Goal: Information Seeking & Learning: Learn about a topic

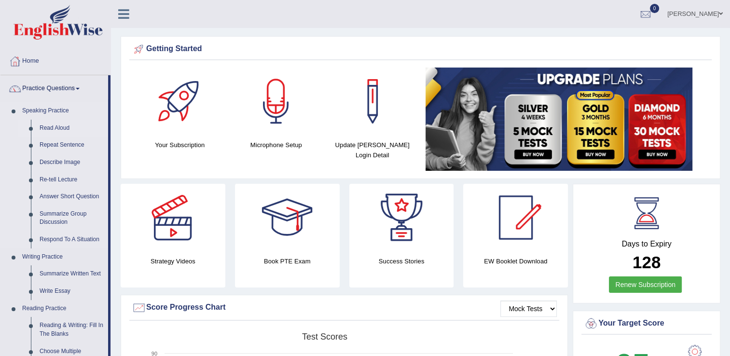
click at [49, 126] on link "Read Aloud" at bounding box center [71, 128] width 73 height 17
click at [50, 127] on link "Read Aloud" at bounding box center [71, 128] width 73 height 17
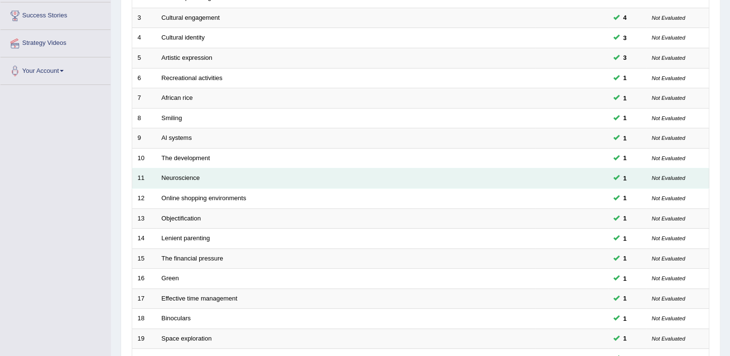
scroll to position [280, 0]
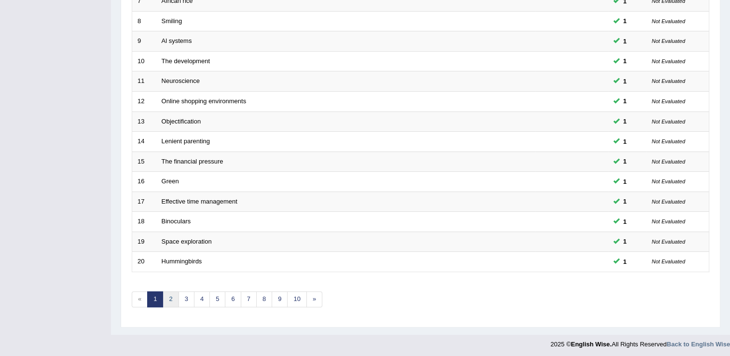
click at [169, 298] on link "2" at bounding box center [171, 300] width 16 height 16
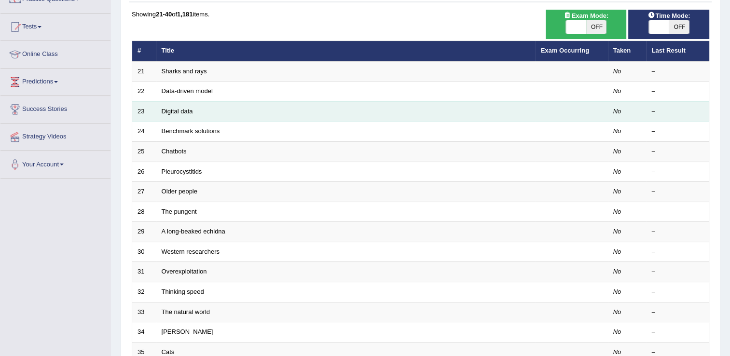
scroll to position [48, 0]
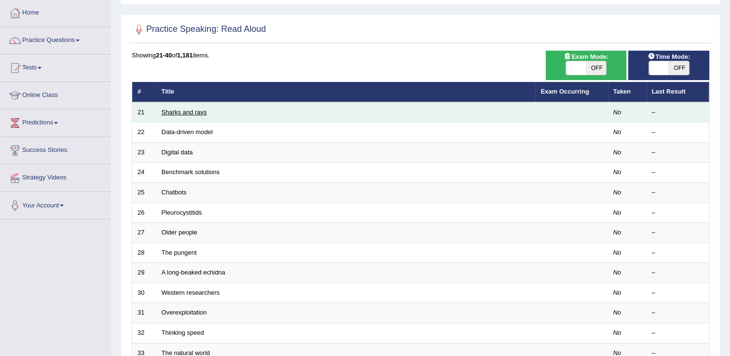
click at [199, 112] on link "Sharks and rays" at bounding box center [184, 112] width 45 height 7
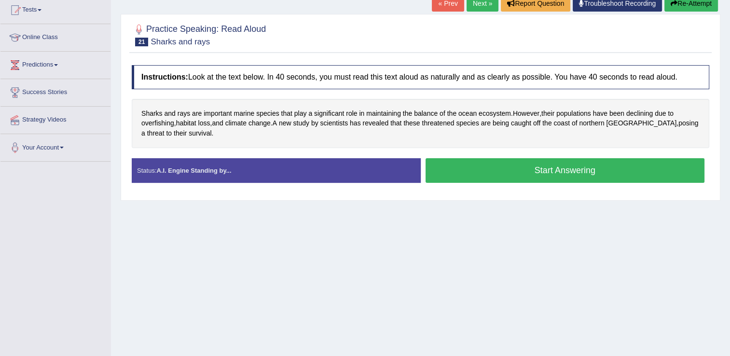
scroll to position [97, 0]
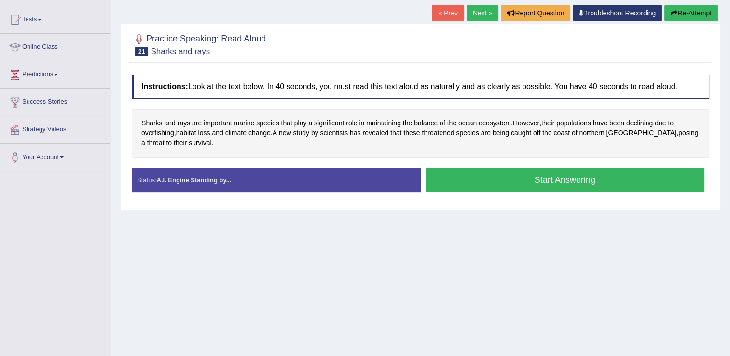
click at [487, 178] on button "Start Answering" at bounding box center [566, 180] width 280 height 25
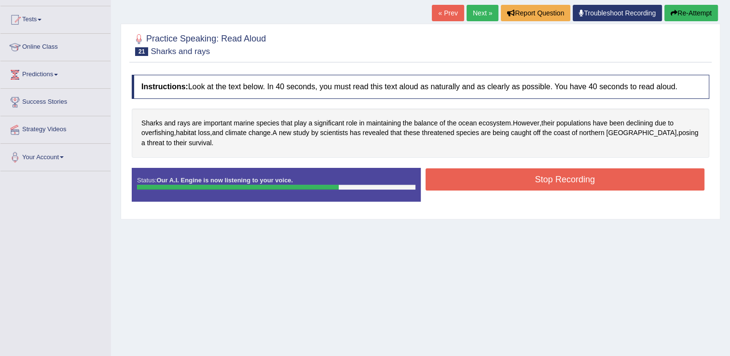
click at [487, 178] on button "Stop Recording" at bounding box center [566, 179] width 280 height 22
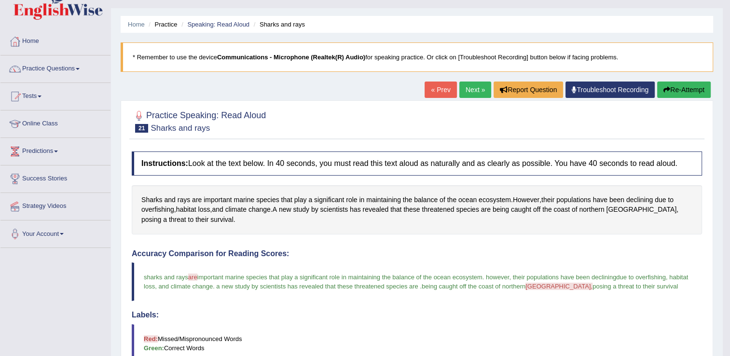
scroll to position [0, 0]
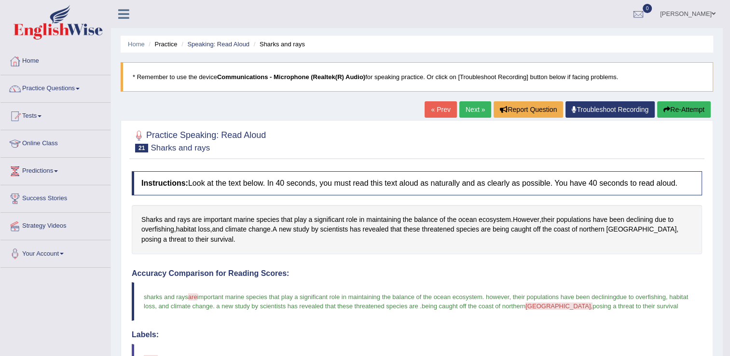
click at [670, 111] on button "Re-Attempt" at bounding box center [685, 109] width 54 height 16
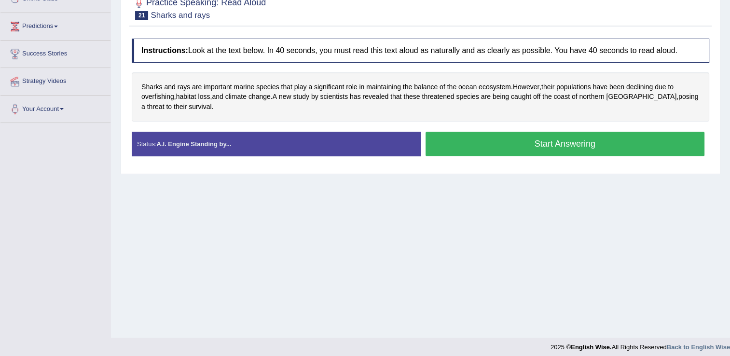
scroll to position [145, 0]
click at [537, 141] on button "Start Answering" at bounding box center [566, 144] width 280 height 25
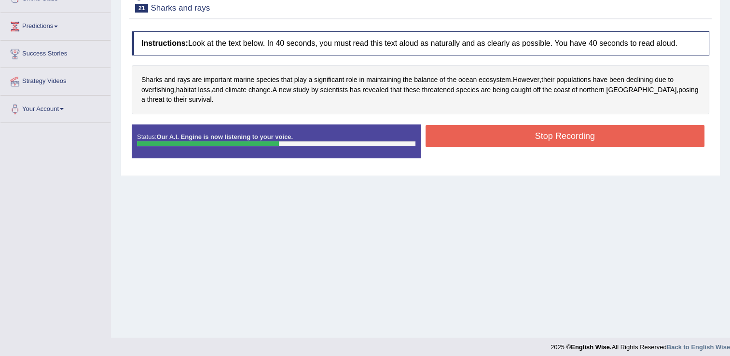
click at [537, 141] on button "Stop Recording" at bounding box center [566, 136] width 280 height 22
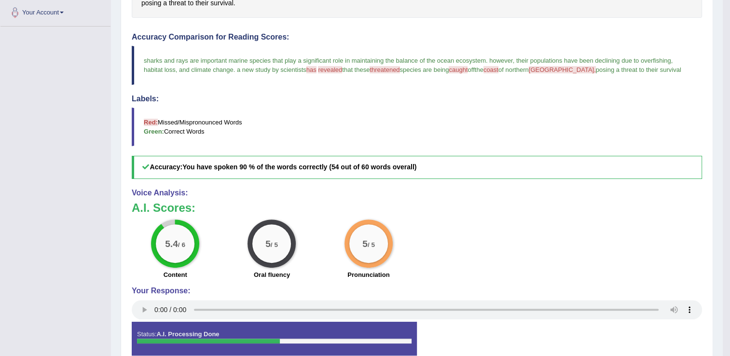
scroll to position [48, 0]
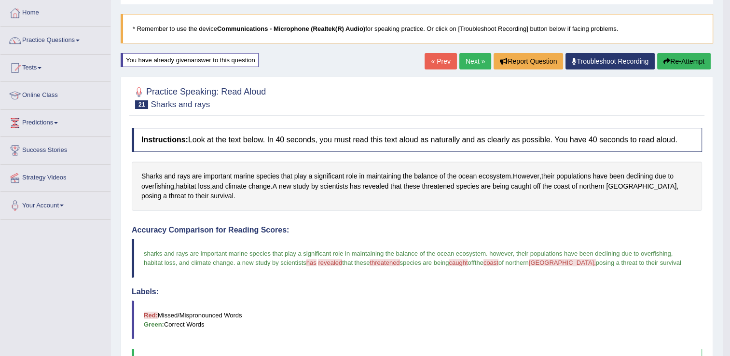
click at [469, 64] on link "Next »" at bounding box center [476, 61] width 32 height 16
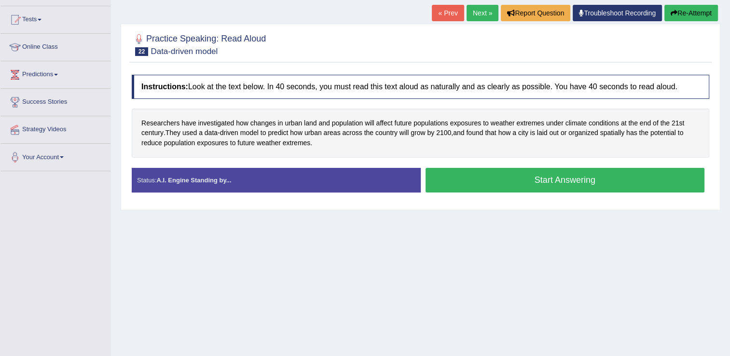
click at [486, 182] on button "Start Answering" at bounding box center [566, 180] width 280 height 25
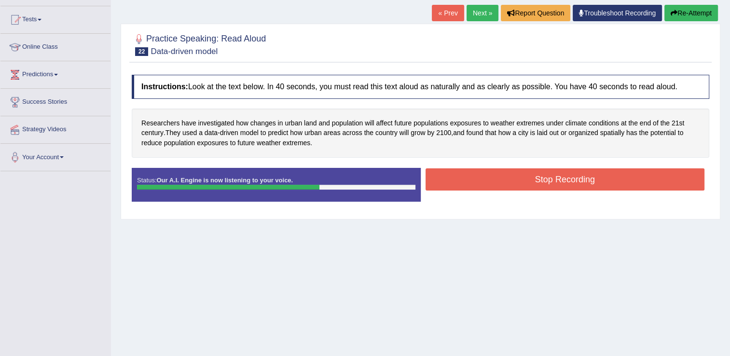
click at [486, 182] on button "Stop Recording" at bounding box center [566, 179] width 280 height 22
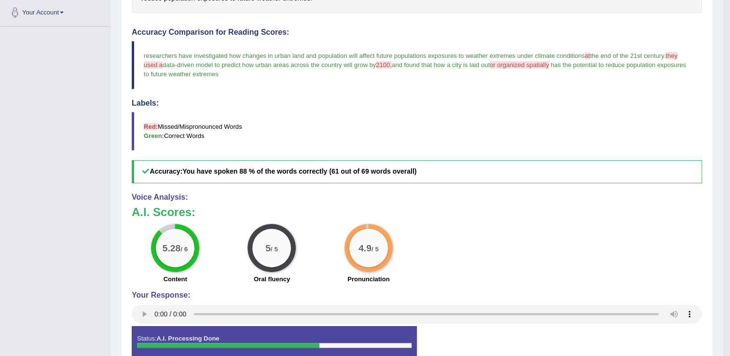
scroll to position [48, 0]
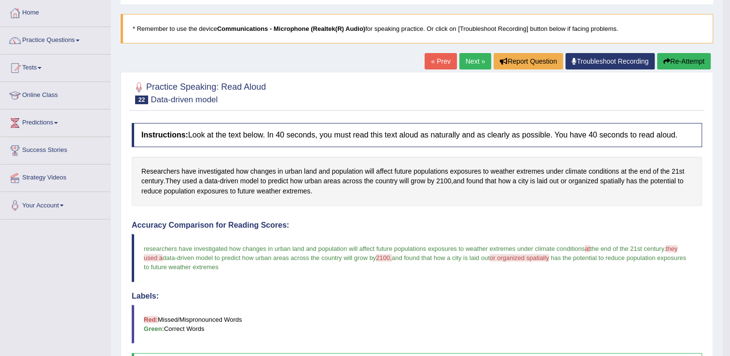
click at [477, 56] on link "Next »" at bounding box center [476, 61] width 32 height 16
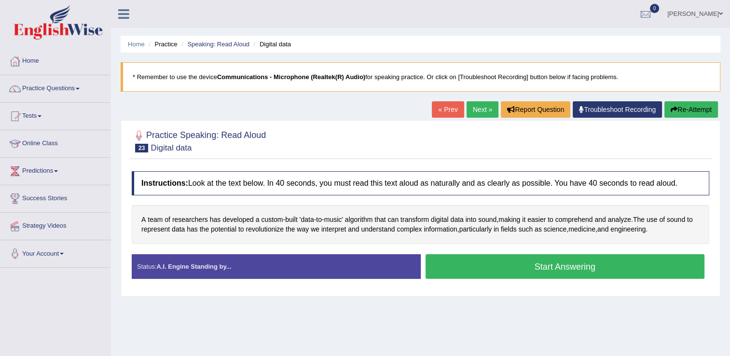
click at [457, 264] on button "Start Answering" at bounding box center [566, 266] width 280 height 25
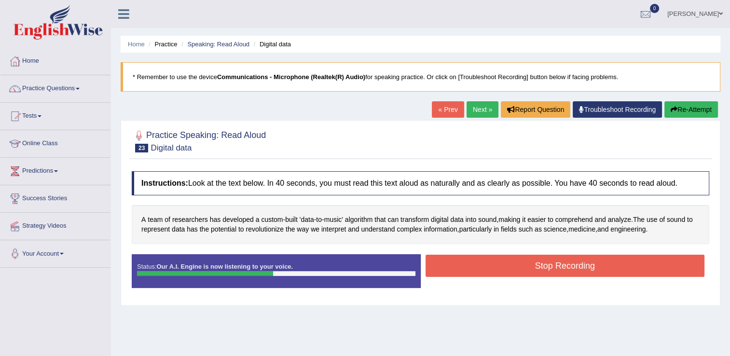
click at [457, 264] on button "Stop Recording" at bounding box center [566, 266] width 280 height 22
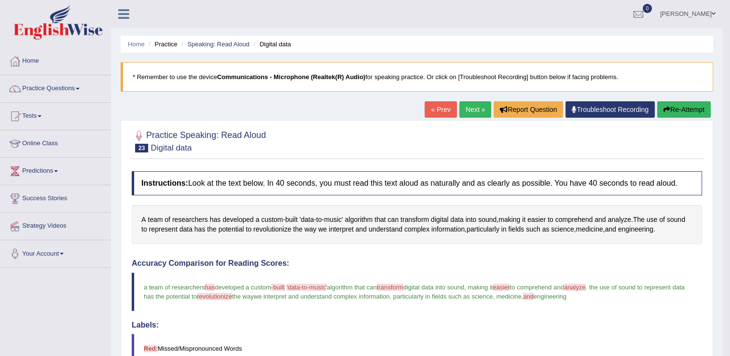
click at [460, 111] on link "Next »" at bounding box center [476, 109] width 32 height 16
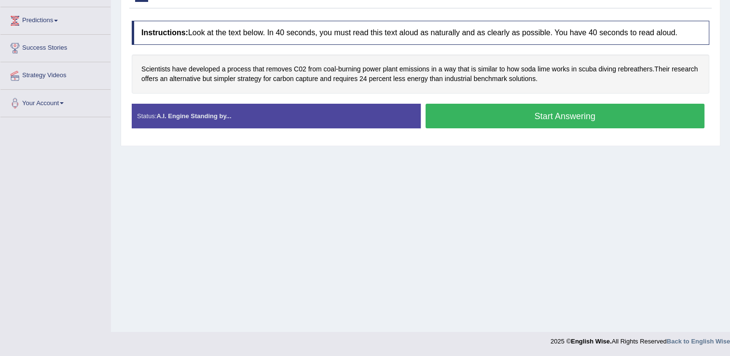
click at [494, 114] on button "Start Answering" at bounding box center [566, 116] width 280 height 25
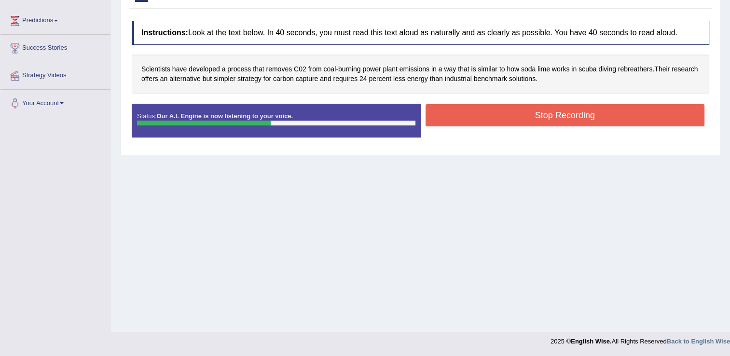
click at [494, 114] on button "Stop Recording" at bounding box center [566, 115] width 280 height 22
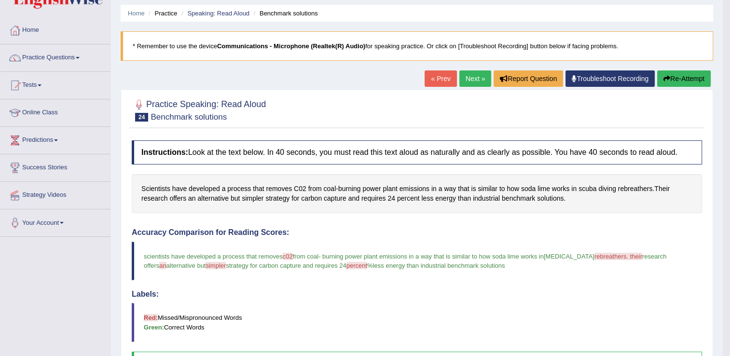
scroll to position [6, 0]
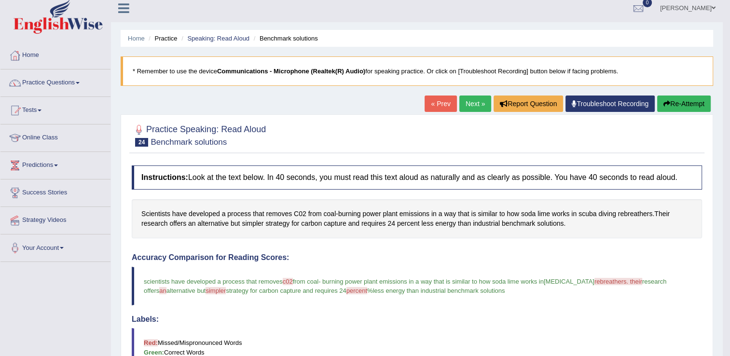
click at [476, 103] on link "Next »" at bounding box center [476, 104] width 32 height 16
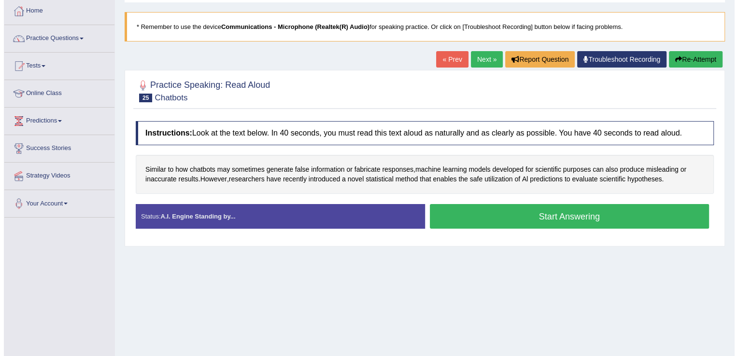
scroll to position [97, 0]
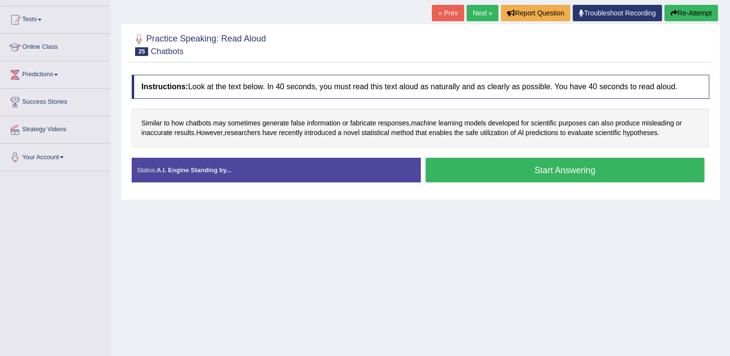
click at [484, 174] on button "Start Answering" at bounding box center [566, 170] width 280 height 25
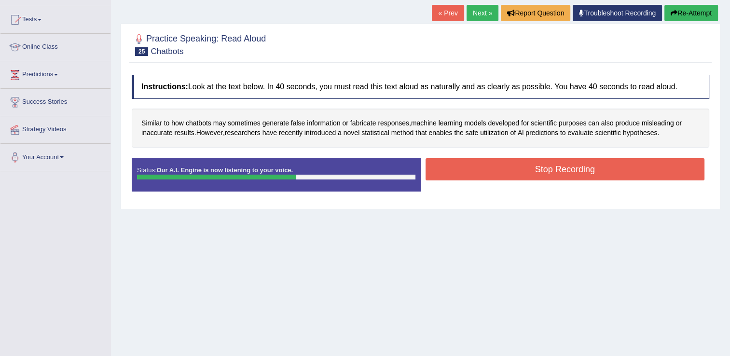
click at [484, 174] on button "Stop Recording" at bounding box center [566, 169] width 280 height 22
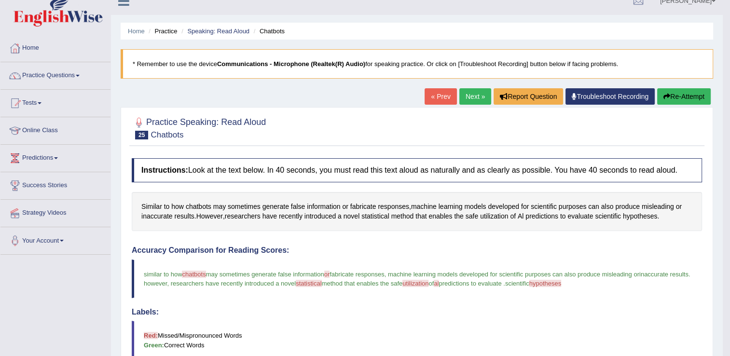
scroll to position [0, 0]
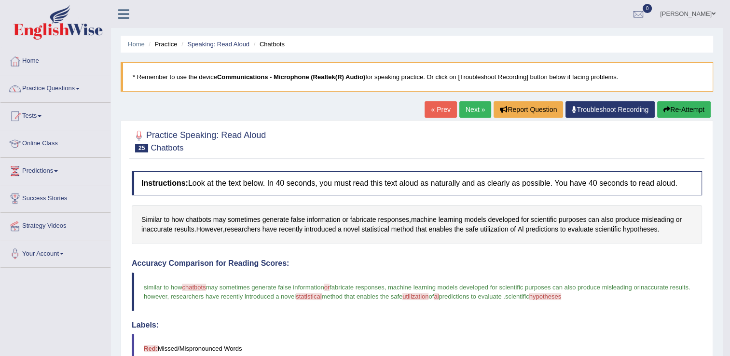
click at [473, 107] on link "Next »" at bounding box center [476, 109] width 32 height 16
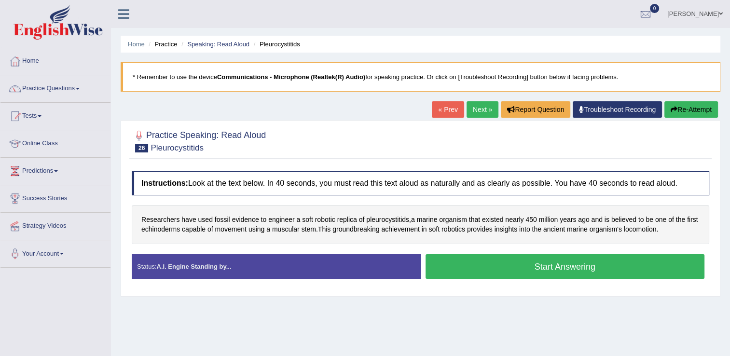
click at [429, 108] on div "Home Practice Speaking: Read Aloud Pleurocystitids * Remember to use the device…" at bounding box center [420, 241] width 619 height 483
click at [439, 113] on link "« Prev" at bounding box center [448, 109] width 32 height 16
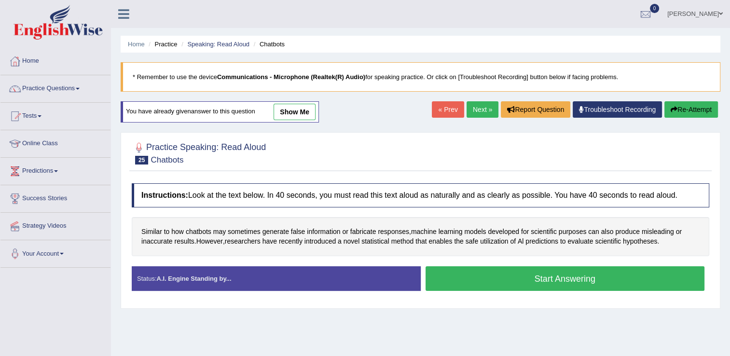
click at [700, 105] on button "Re-Attempt" at bounding box center [692, 109] width 54 height 16
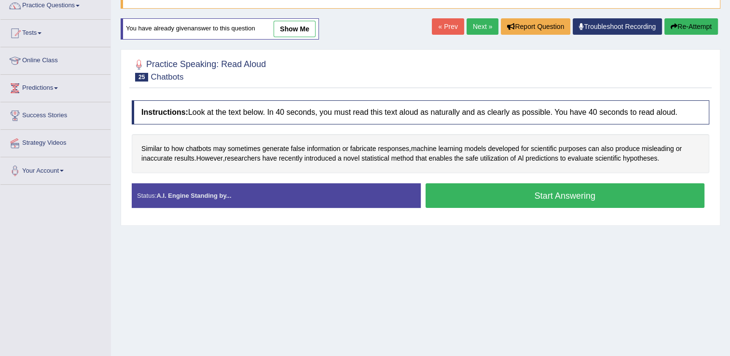
scroll to position [145, 0]
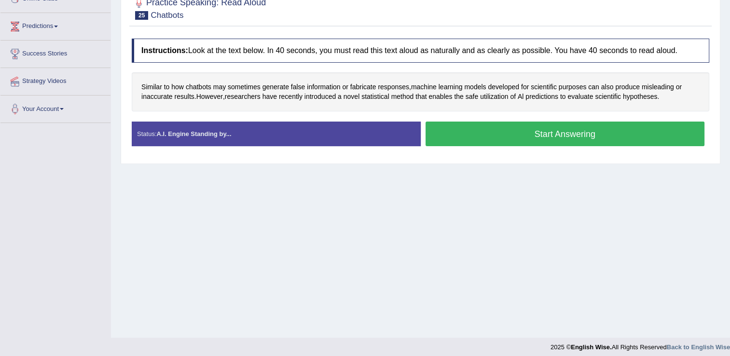
click at [534, 126] on button "Start Answering" at bounding box center [566, 134] width 280 height 25
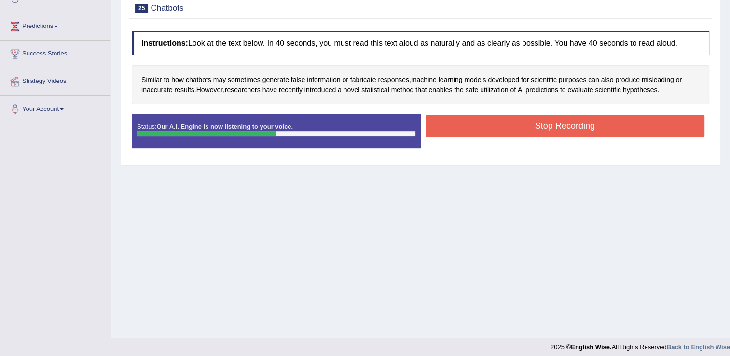
click at [534, 126] on button "Stop Recording" at bounding box center [566, 126] width 280 height 22
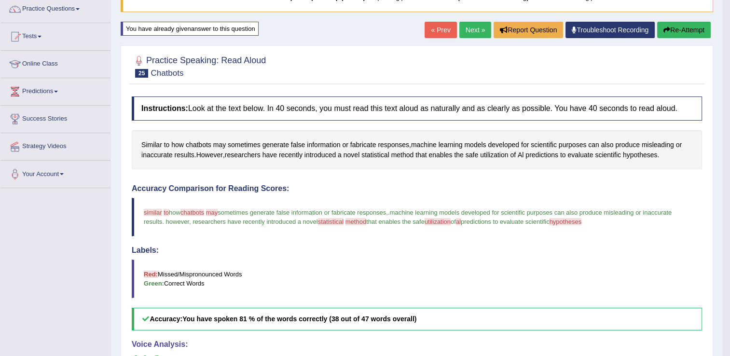
scroll to position [97, 0]
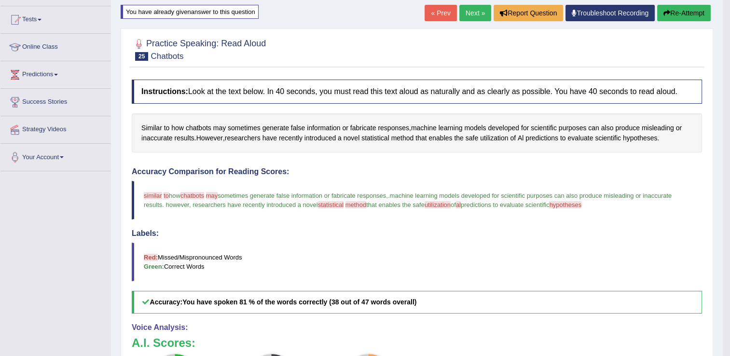
click at [673, 14] on button "Re-Attempt" at bounding box center [685, 13] width 54 height 16
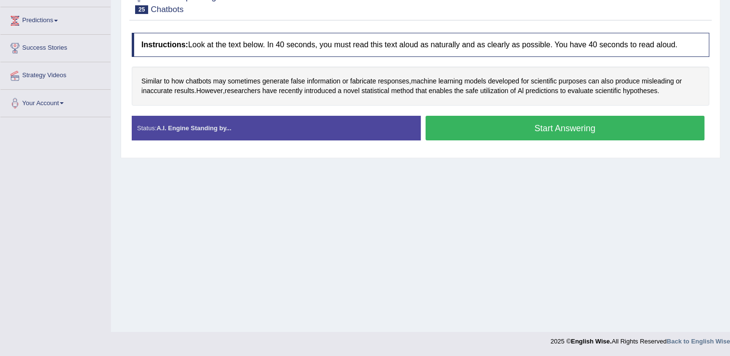
click at [530, 128] on button "Start Answering" at bounding box center [566, 128] width 280 height 25
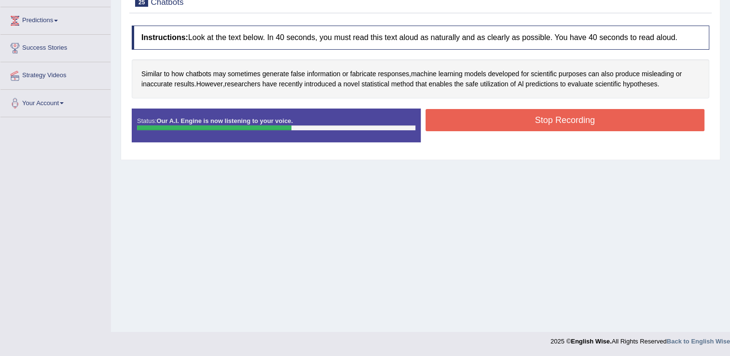
click at [527, 117] on button "Stop Recording" at bounding box center [566, 120] width 280 height 22
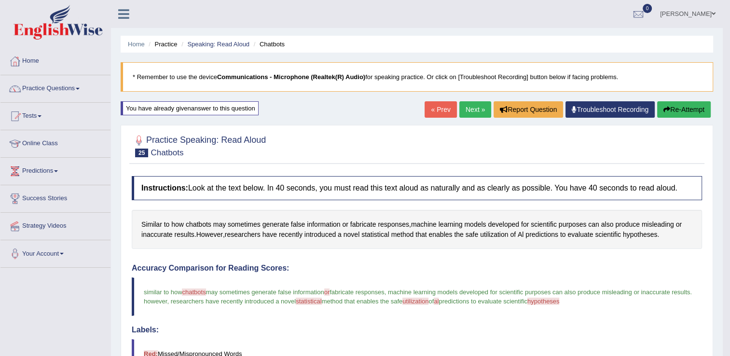
click at [474, 112] on link "Next »" at bounding box center [476, 109] width 32 height 16
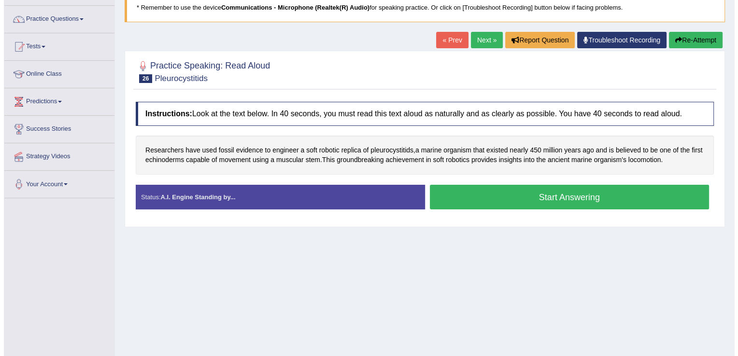
scroll to position [97, 0]
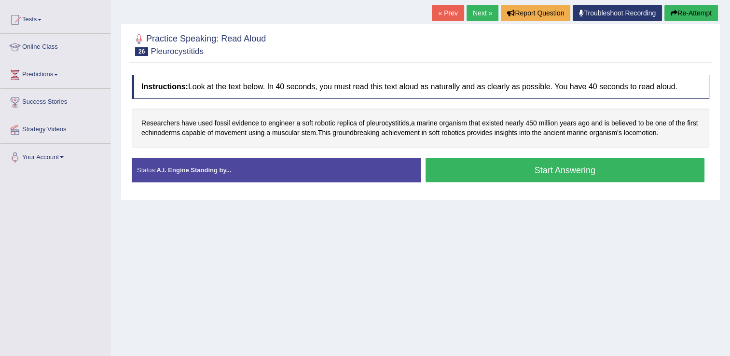
click at [523, 170] on button "Start Answering" at bounding box center [566, 170] width 280 height 25
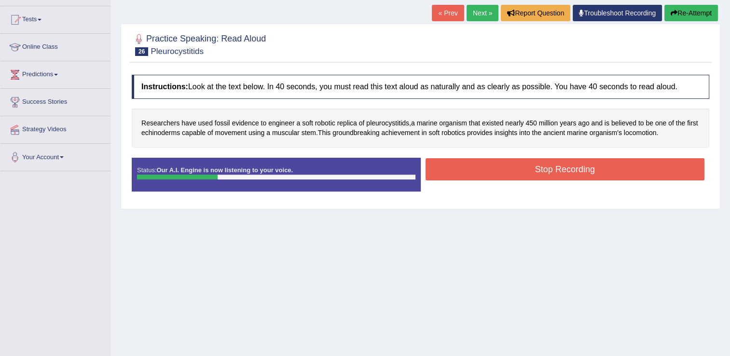
click at [641, 177] on button "Stop Recording" at bounding box center [566, 169] width 280 height 22
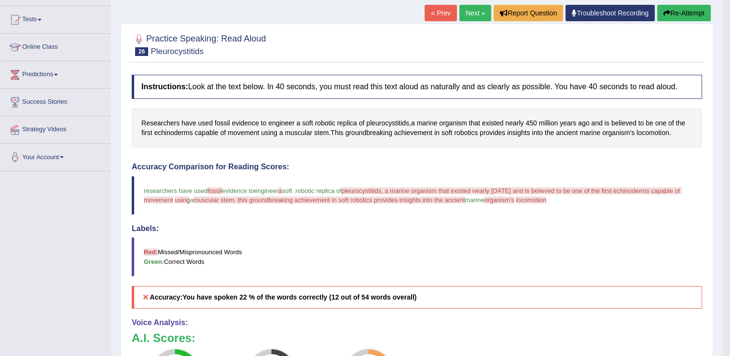
click at [672, 10] on button "Re-Attempt" at bounding box center [685, 13] width 54 height 16
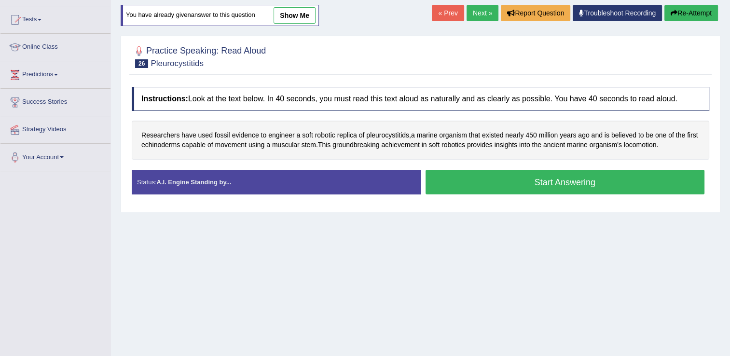
scroll to position [97, 0]
click at [582, 189] on button "Start Answering" at bounding box center [566, 182] width 280 height 25
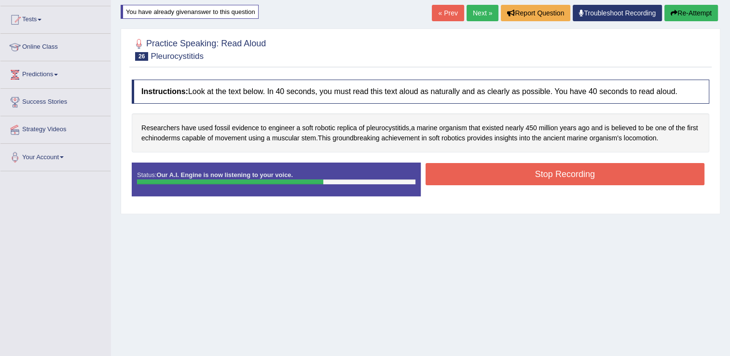
click at [584, 172] on button "Stop Recording" at bounding box center [566, 174] width 280 height 22
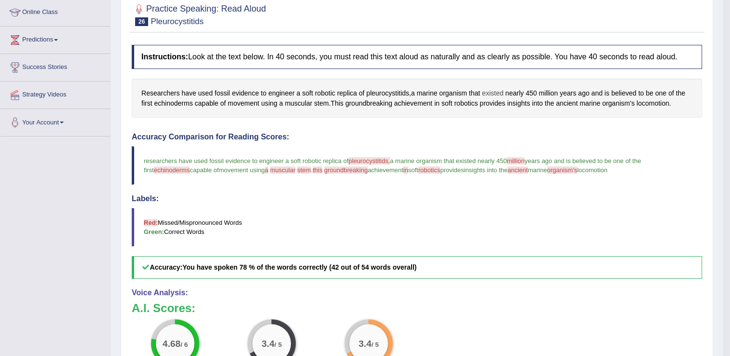
scroll to position [0, 0]
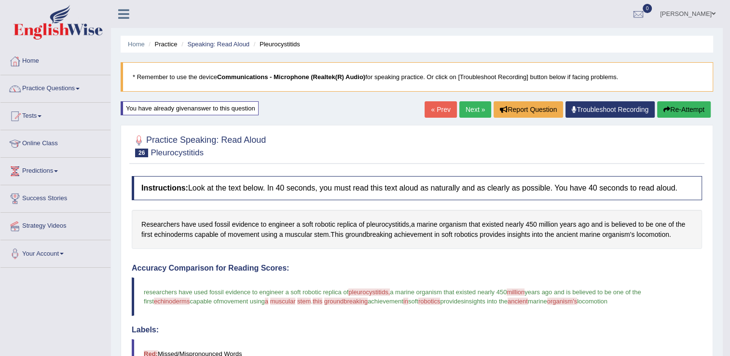
click at [480, 113] on link "Next »" at bounding box center [476, 109] width 32 height 16
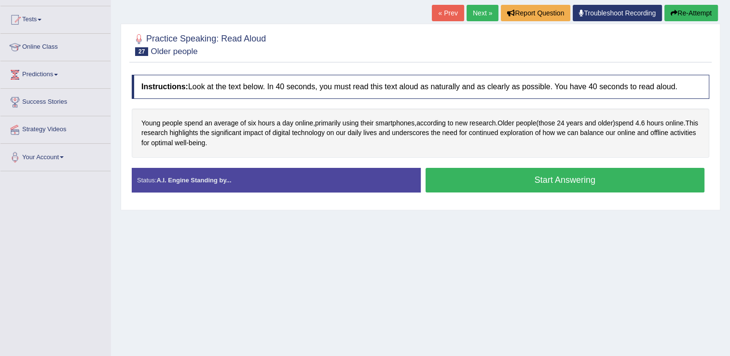
click at [466, 184] on button "Start Answering" at bounding box center [566, 180] width 280 height 25
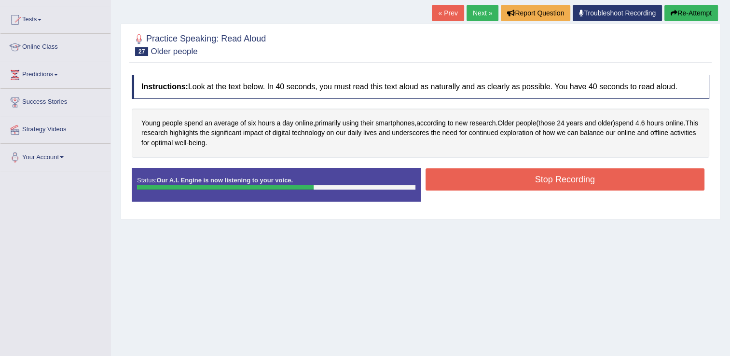
click at [432, 185] on button "Stop Recording" at bounding box center [566, 179] width 280 height 22
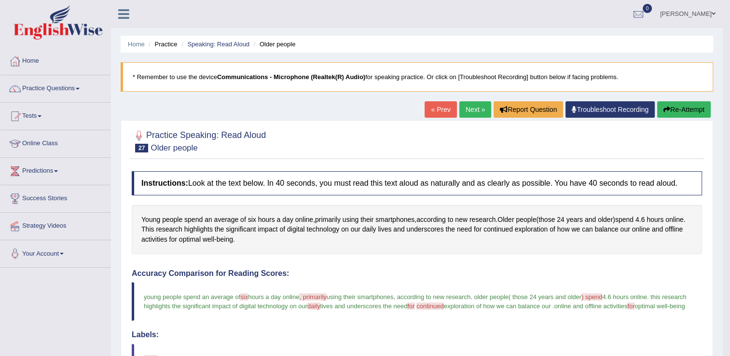
click at [478, 103] on link "Next »" at bounding box center [476, 109] width 32 height 16
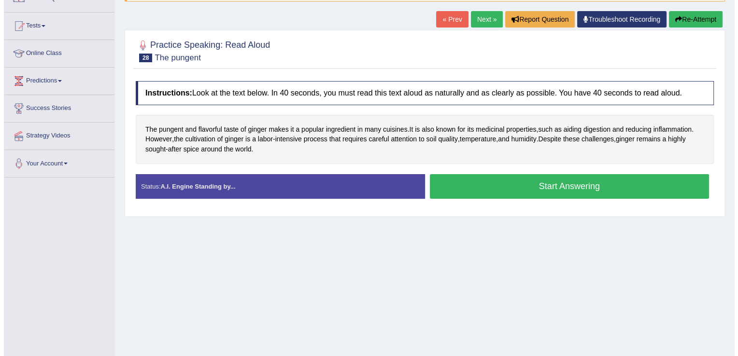
scroll to position [97, 0]
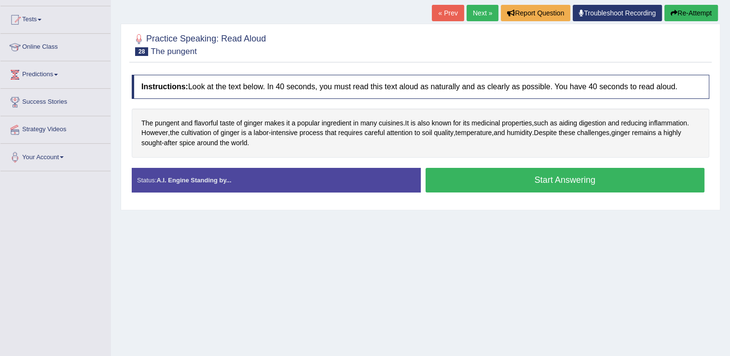
click at [494, 181] on button "Start Answering" at bounding box center [566, 180] width 280 height 25
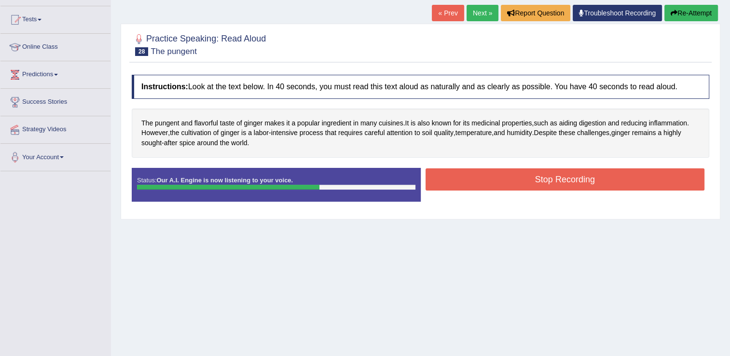
click at [494, 181] on button "Stop Recording" at bounding box center [566, 179] width 280 height 22
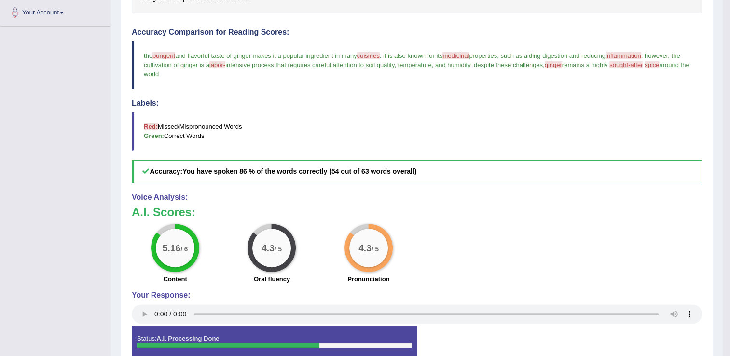
scroll to position [0, 0]
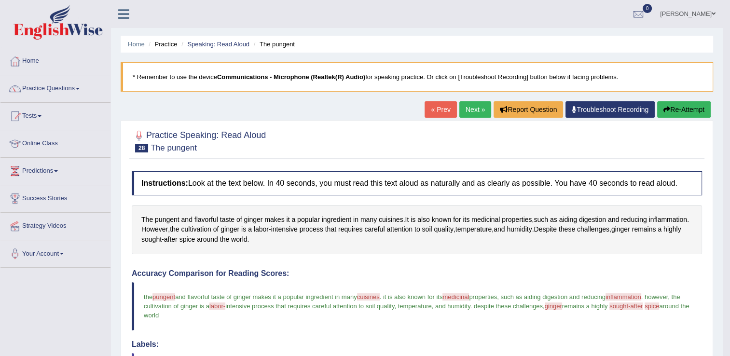
click at [473, 107] on link "Next »" at bounding box center [476, 109] width 32 height 16
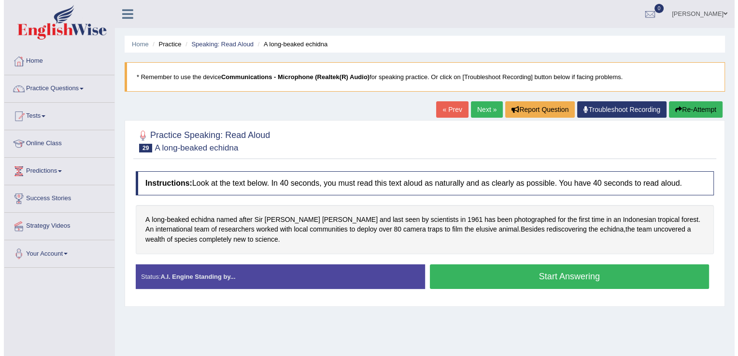
scroll to position [48, 0]
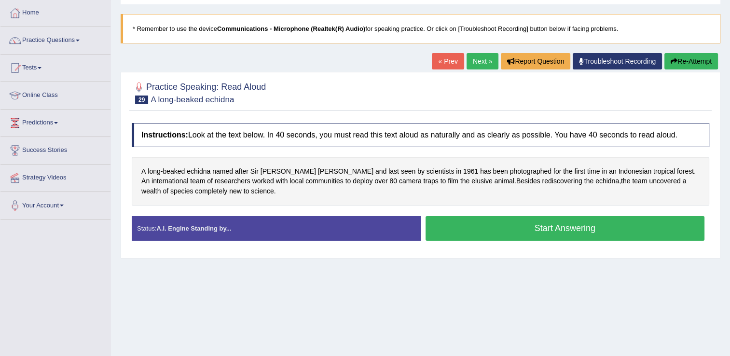
click at [504, 229] on button "Start Answering" at bounding box center [566, 228] width 280 height 25
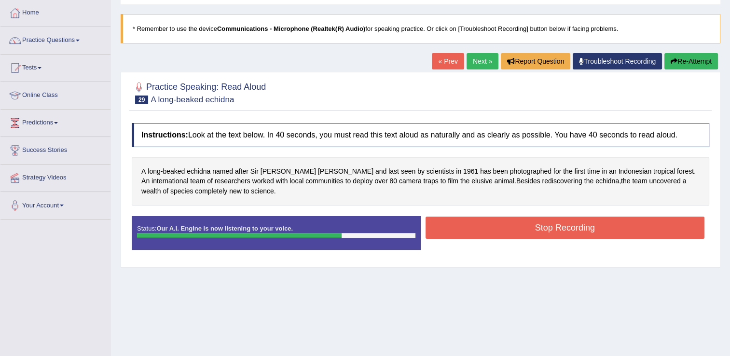
click at [504, 229] on button "Stop Recording" at bounding box center [566, 228] width 280 height 22
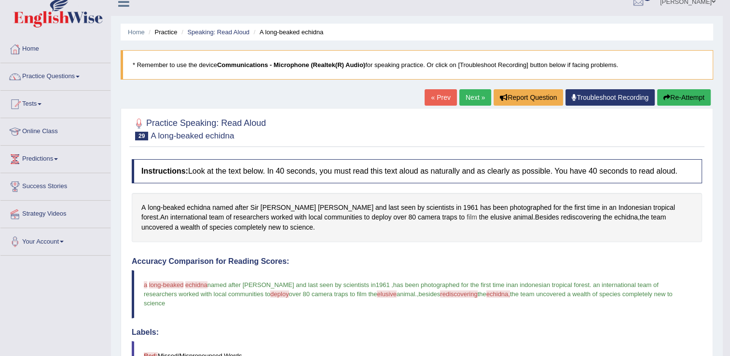
scroll to position [0, 0]
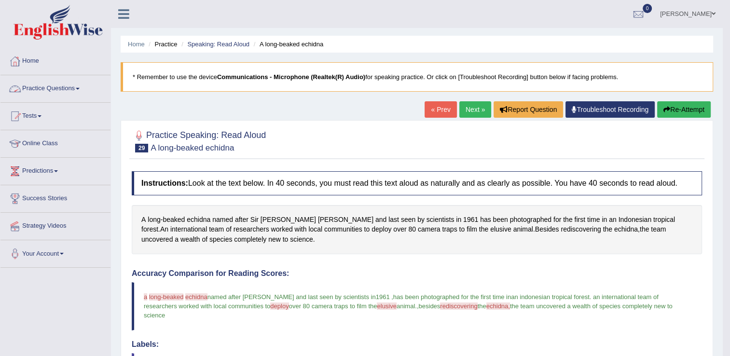
click at [82, 84] on link "Practice Questions" at bounding box center [55, 87] width 110 height 24
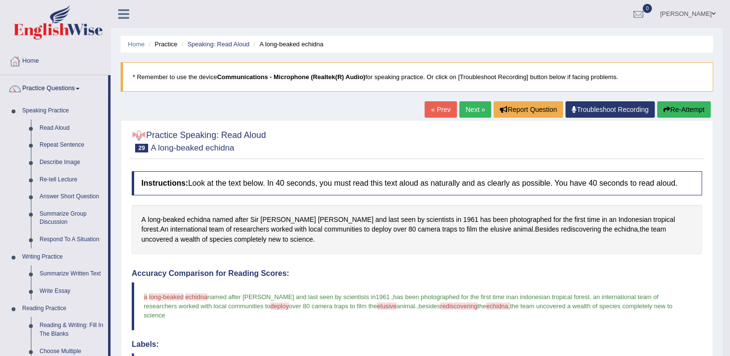
click at [480, 112] on link "Next »" at bounding box center [476, 109] width 32 height 16
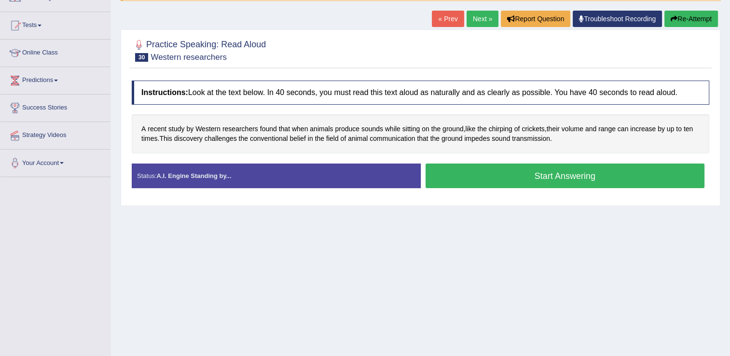
scroll to position [97, 0]
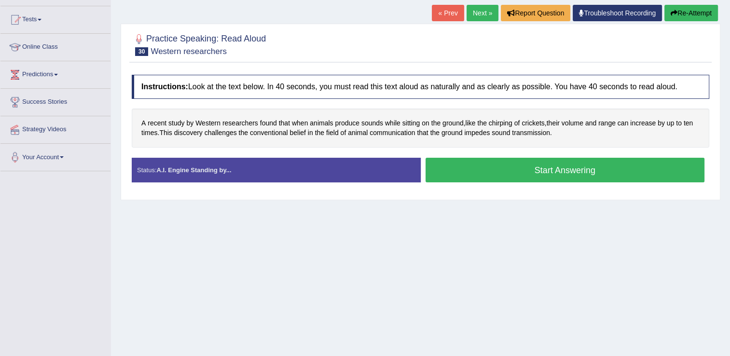
click at [482, 168] on button "Start Answering" at bounding box center [566, 170] width 280 height 25
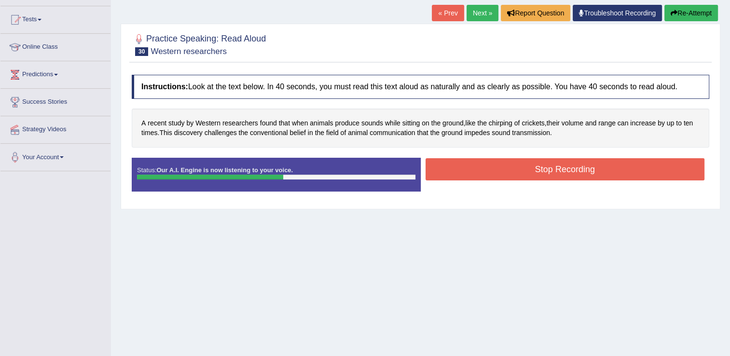
click at [482, 168] on button "Stop Recording" at bounding box center [566, 169] width 280 height 22
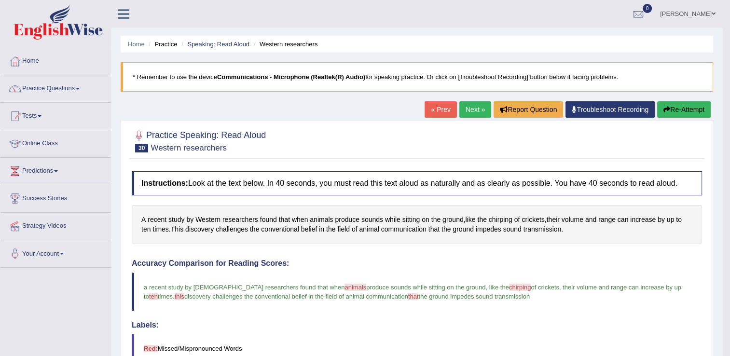
scroll to position [0, 0]
click at [85, 90] on link "Practice Questions" at bounding box center [55, 87] width 110 height 24
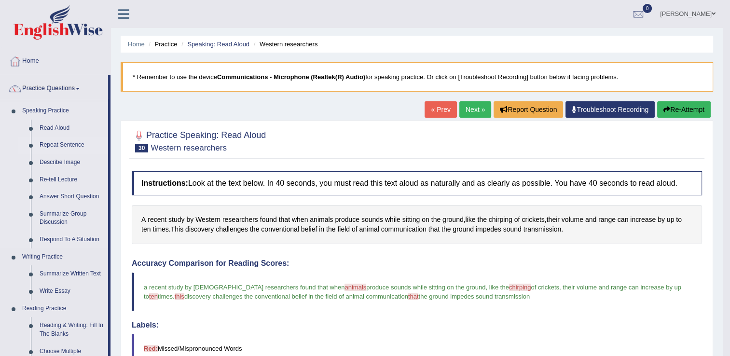
click at [70, 146] on link "Repeat Sentence" at bounding box center [71, 145] width 73 height 17
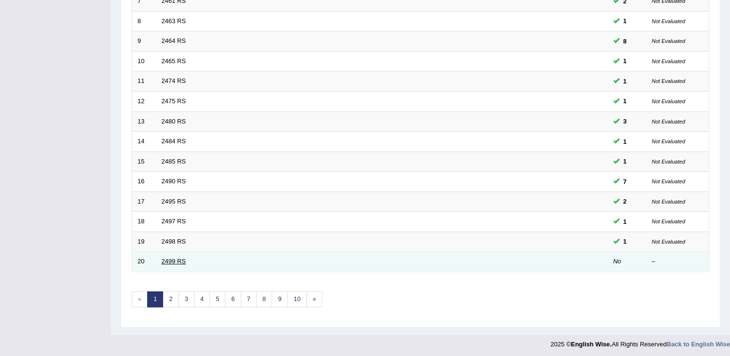
click at [166, 260] on link "2499 RS" at bounding box center [174, 261] width 25 height 7
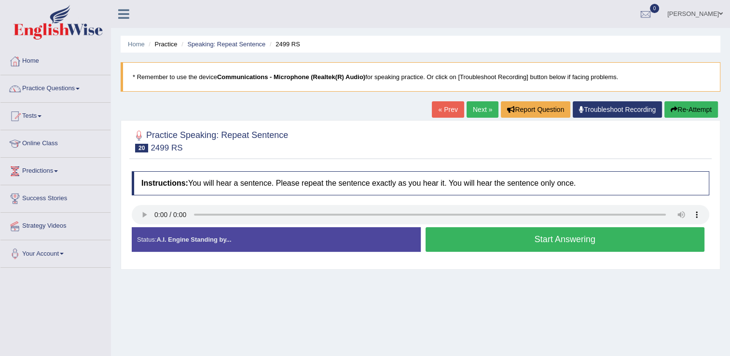
click at [502, 248] on button "Start Answering" at bounding box center [566, 239] width 280 height 25
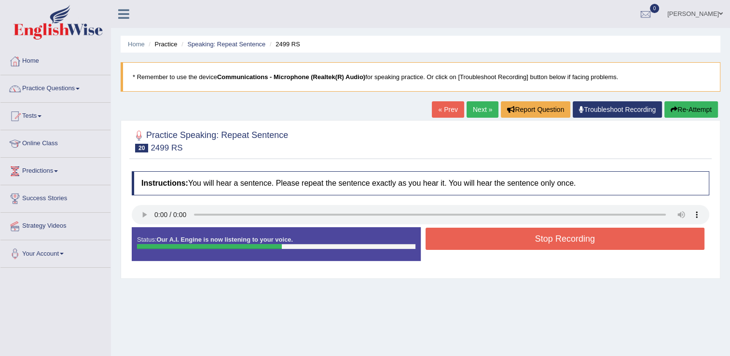
click at [502, 246] on button "Stop Recording" at bounding box center [566, 239] width 280 height 22
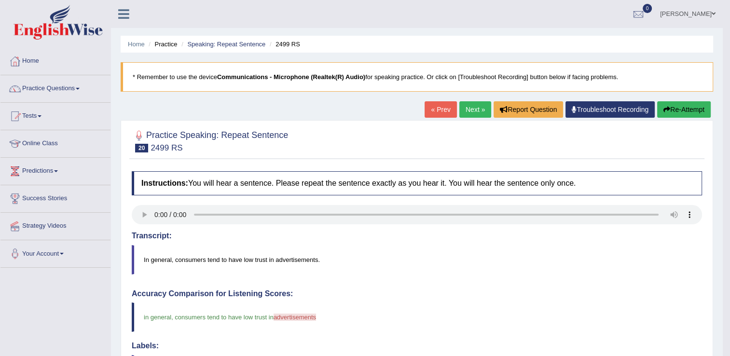
click at [475, 103] on link "Next »" at bounding box center [476, 109] width 32 height 16
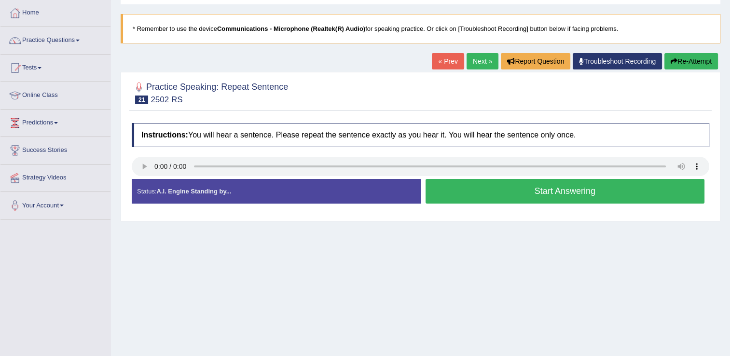
scroll to position [48, 0]
click at [449, 199] on button "Start Answering" at bounding box center [566, 191] width 280 height 25
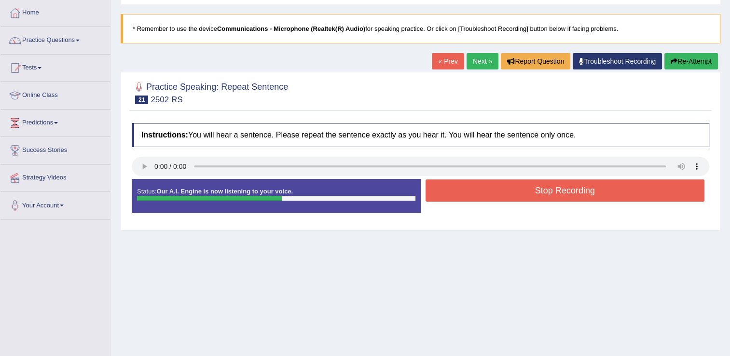
click at [453, 196] on button "Stop Recording" at bounding box center [566, 191] width 280 height 22
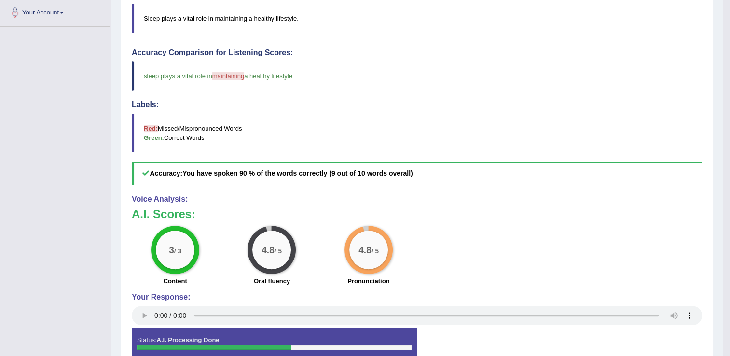
scroll to position [0, 0]
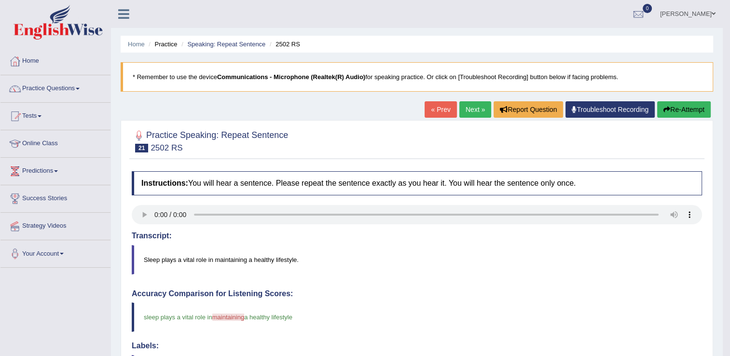
click at [471, 115] on link "Next »" at bounding box center [476, 109] width 32 height 16
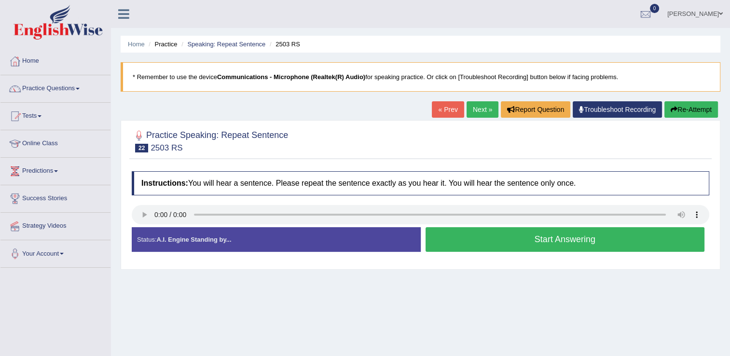
click at [452, 241] on button "Start Answering" at bounding box center [566, 239] width 280 height 25
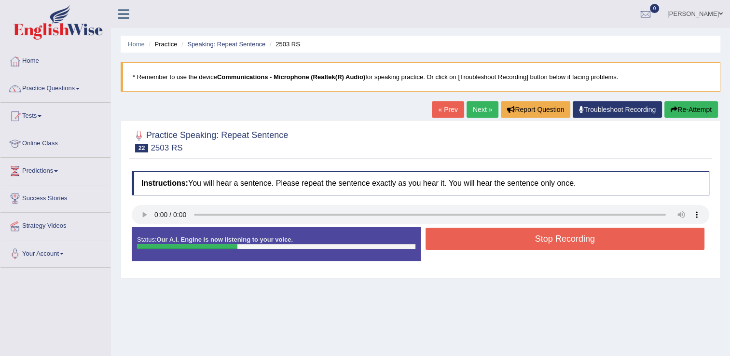
click at [455, 240] on button "Stop Recording" at bounding box center [566, 239] width 280 height 22
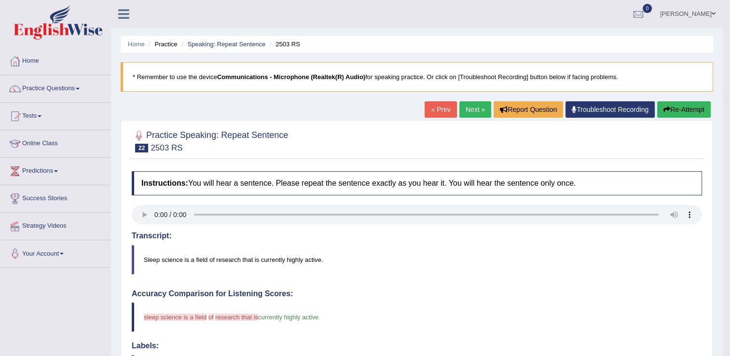
click at [672, 115] on button "Re-Attempt" at bounding box center [685, 109] width 54 height 16
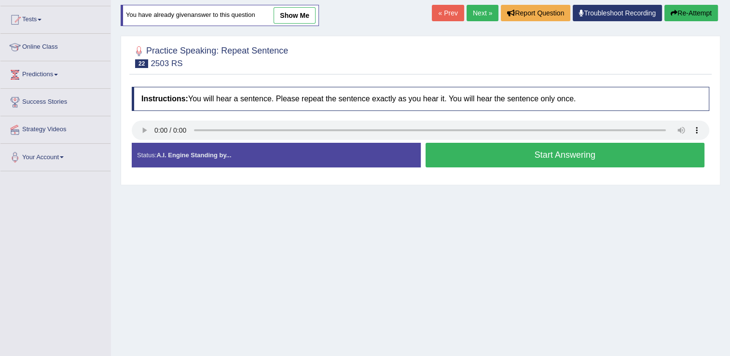
click at [460, 156] on button "Start Answering" at bounding box center [566, 155] width 280 height 25
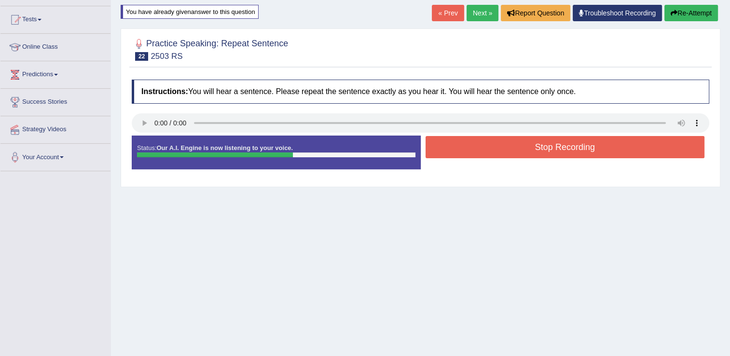
click at [496, 143] on button "Stop Recording" at bounding box center [566, 147] width 280 height 22
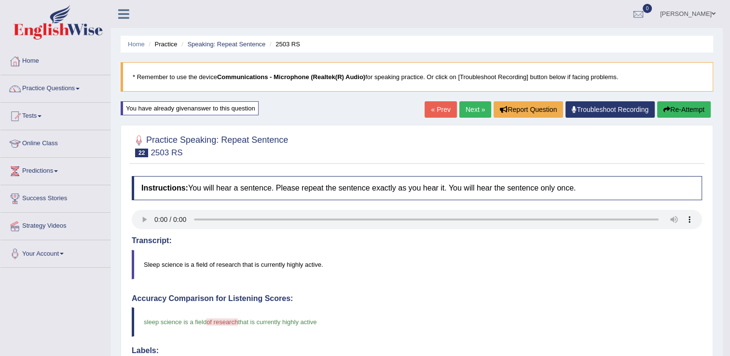
click at [470, 111] on link "Next »" at bounding box center [476, 109] width 32 height 16
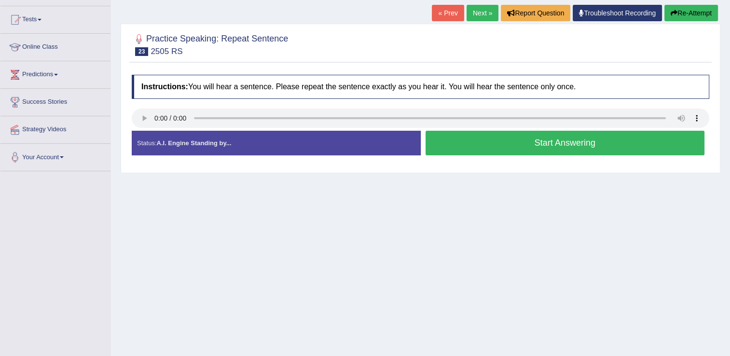
click at [458, 145] on button "Start Answering" at bounding box center [566, 143] width 280 height 25
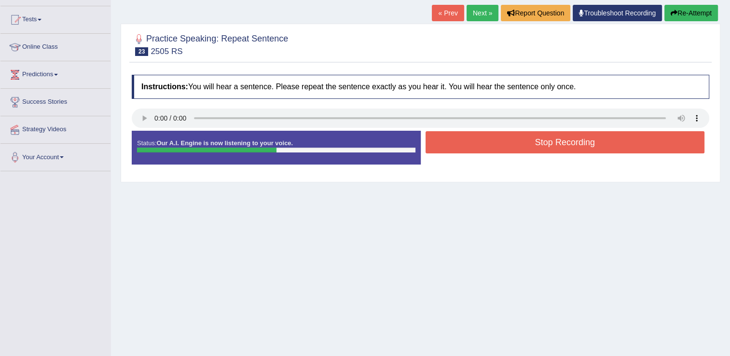
click at [454, 142] on button "Stop Recording" at bounding box center [566, 142] width 280 height 22
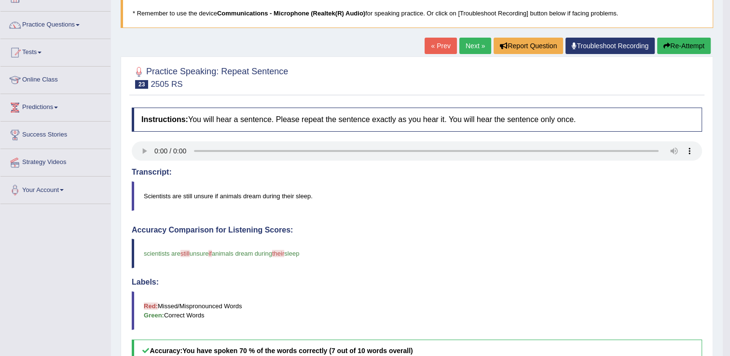
scroll to position [48, 0]
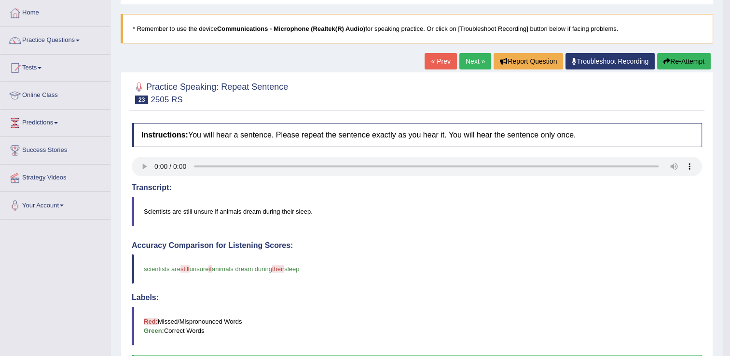
click at [483, 60] on link "Next »" at bounding box center [476, 61] width 32 height 16
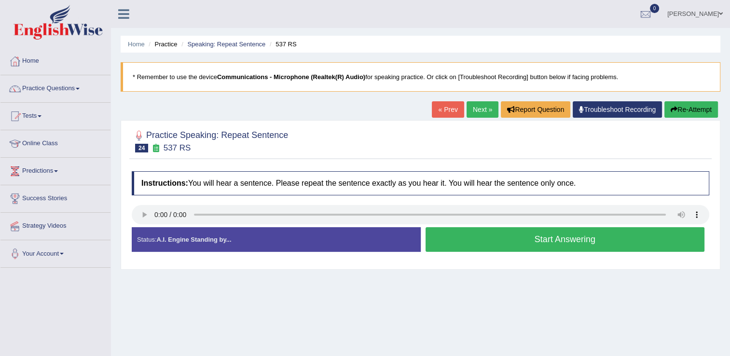
click at [458, 242] on button "Start Answering" at bounding box center [566, 239] width 280 height 25
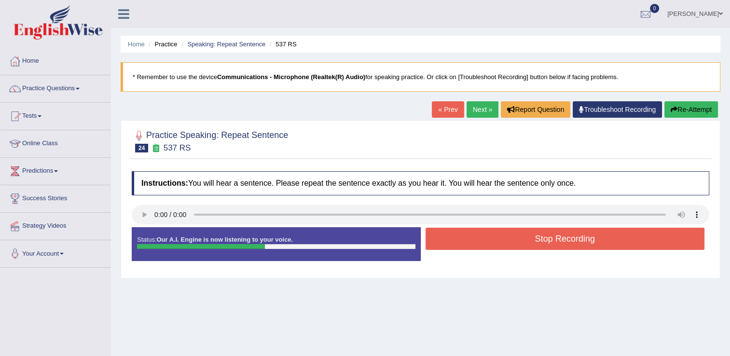
click at [458, 242] on button "Stop Recording" at bounding box center [566, 239] width 280 height 22
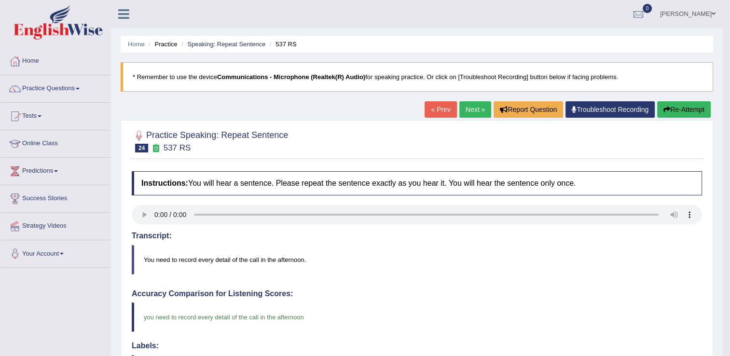
click at [473, 109] on link "Next »" at bounding box center [476, 109] width 32 height 16
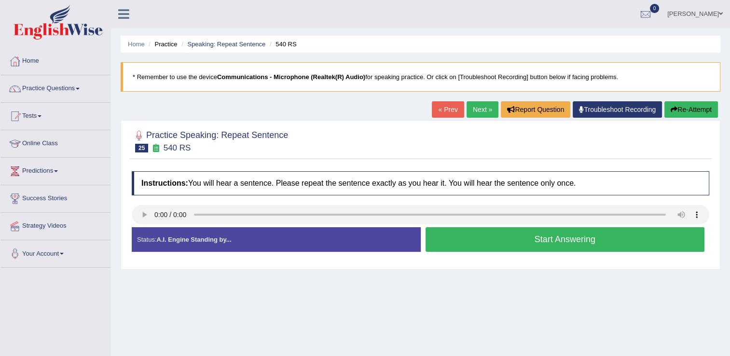
click at [443, 233] on button "Start Answering" at bounding box center [566, 239] width 280 height 25
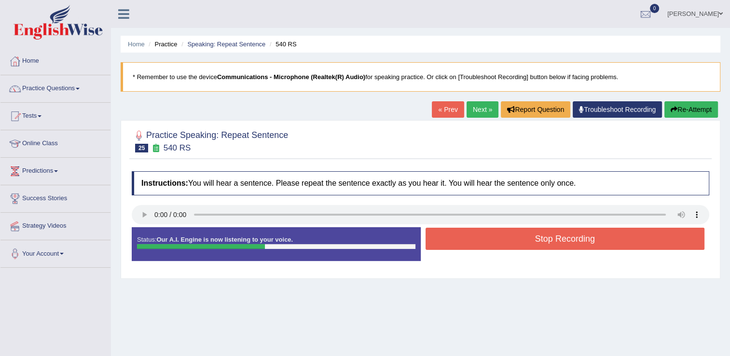
click at [443, 233] on button "Stop Recording" at bounding box center [566, 239] width 280 height 22
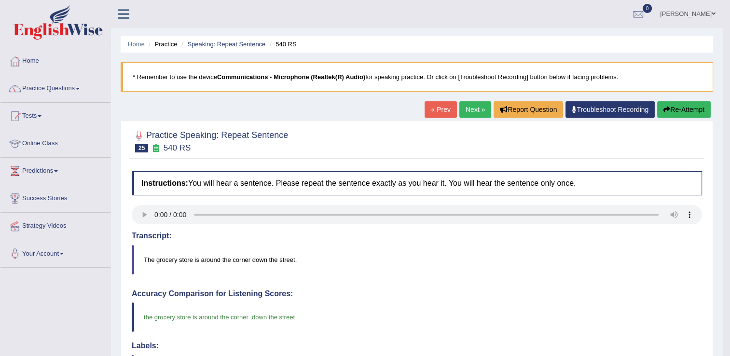
click at [472, 109] on link "Next »" at bounding box center [476, 109] width 32 height 16
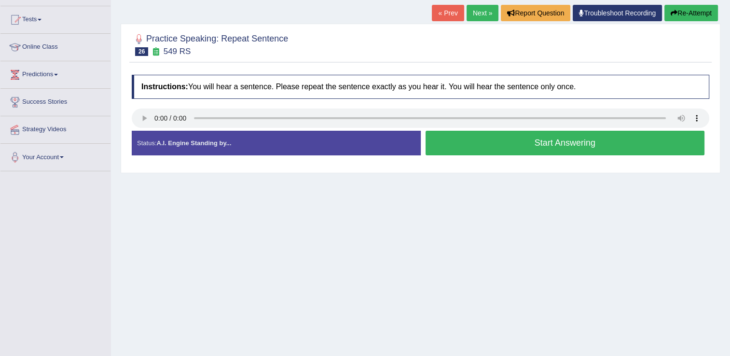
click at [541, 146] on button "Start Answering" at bounding box center [566, 143] width 280 height 25
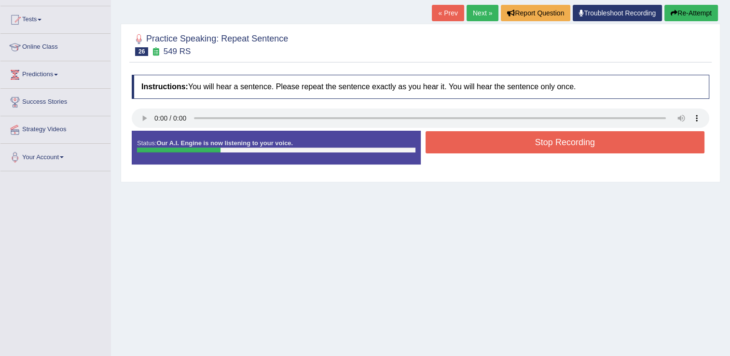
click at [541, 146] on button "Stop Recording" at bounding box center [566, 142] width 280 height 22
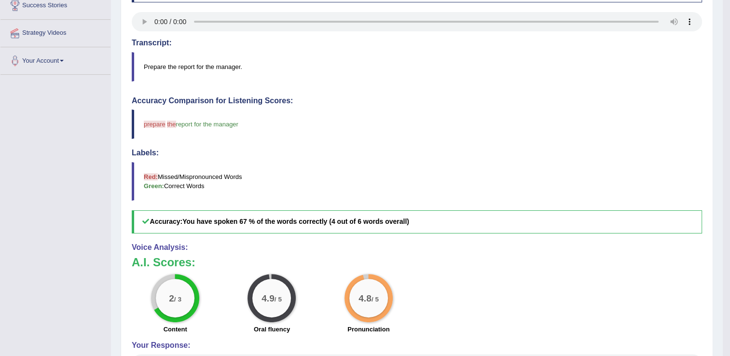
scroll to position [97, 0]
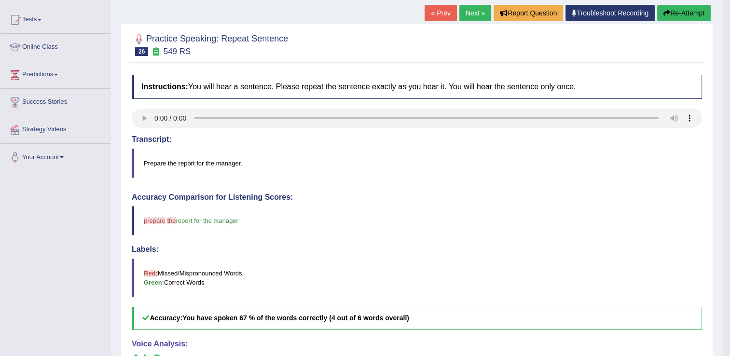
click at [699, 19] on button "Re-Attempt" at bounding box center [685, 13] width 54 height 16
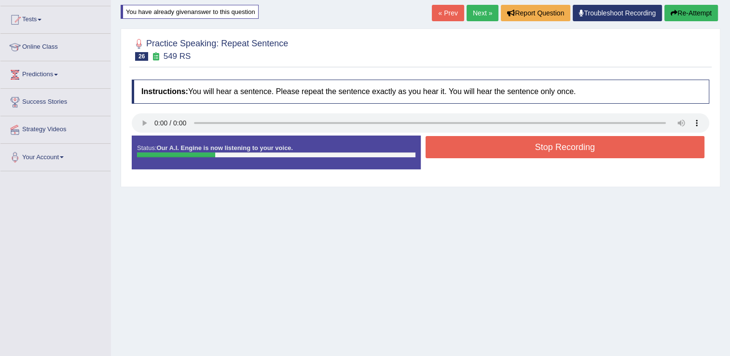
click at [572, 153] on button "Stop Recording" at bounding box center [566, 147] width 280 height 22
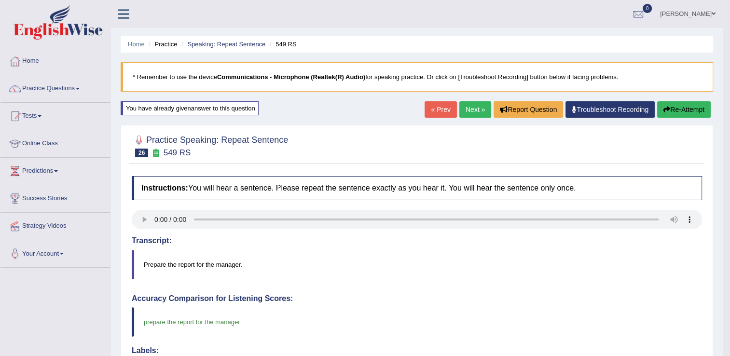
click at [677, 107] on button "Re-Attempt" at bounding box center [685, 109] width 54 height 16
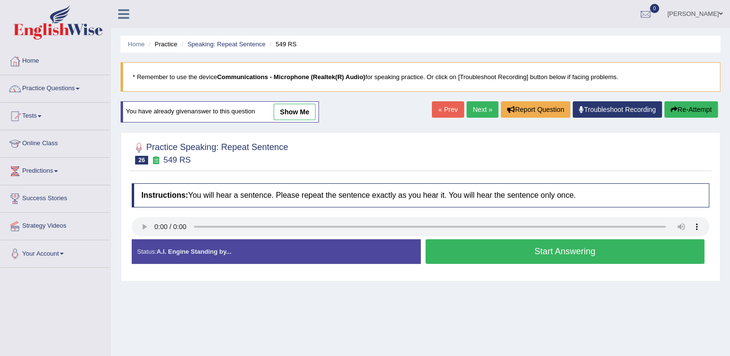
click at [536, 252] on button "Start Answering" at bounding box center [566, 251] width 280 height 25
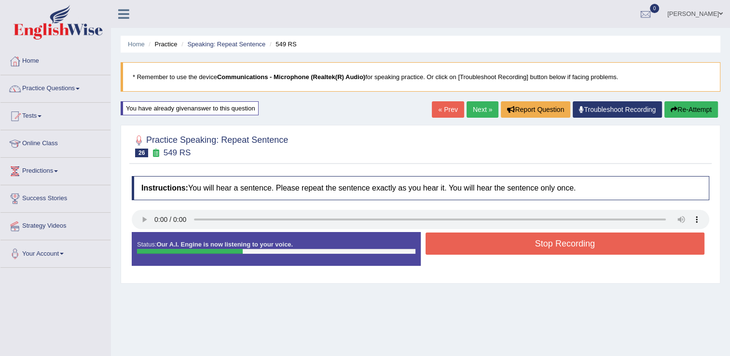
click at [536, 252] on button "Stop Recording" at bounding box center [566, 244] width 280 height 22
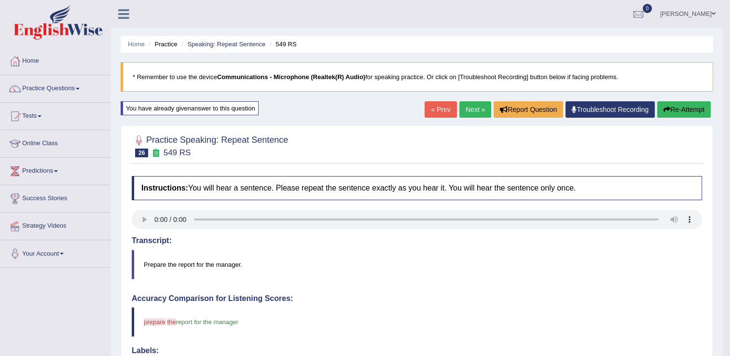
click at [679, 111] on button "Re-Attempt" at bounding box center [685, 109] width 54 height 16
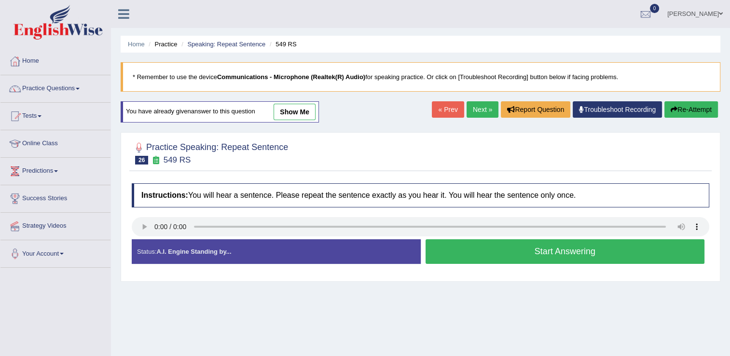
click at [484, 249] on button "Start Answering" at bounding box center [566, 251] width 280 height 25
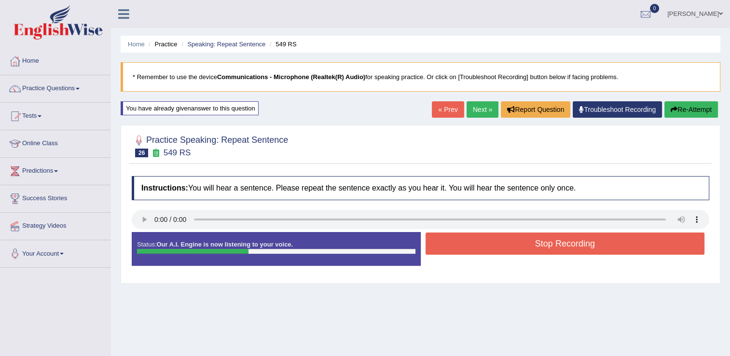
click at [501, 240] on button "Stop Recording" at bounding box center [566, 244] width 280 height 22
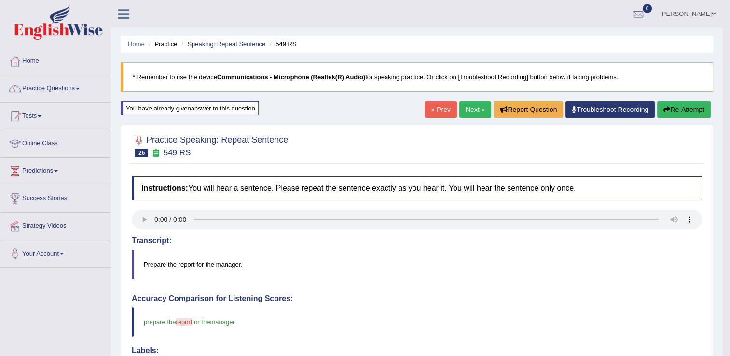
click at [707, 108] on button "Re-Attempt" at bounding box center [685, 109] width 54 height 16
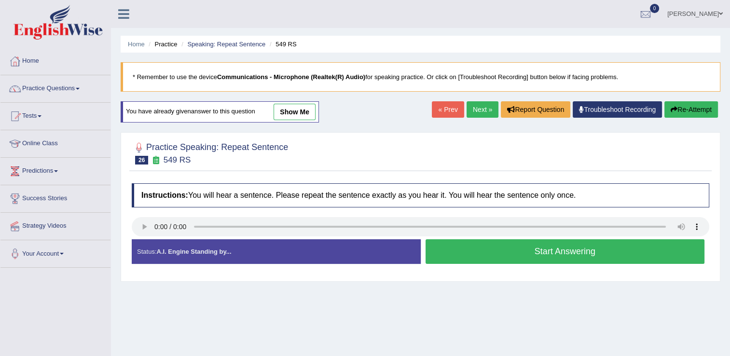
click at [487, 259] on button "Start Answering" at bounding box center [566, 251] width 280 height 25
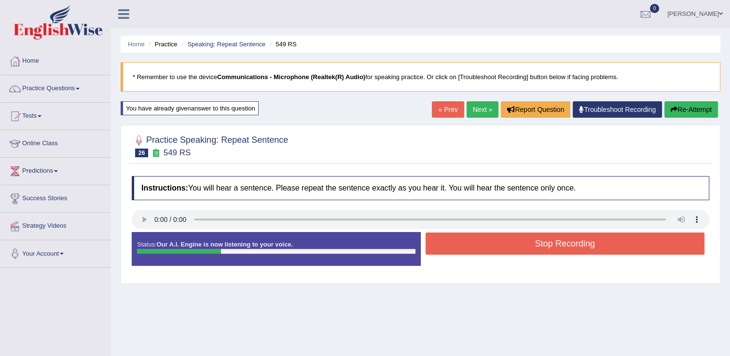
click at [487, 248] on button "Stop Recording" at bounding box center [566, 244] width 280 height 22
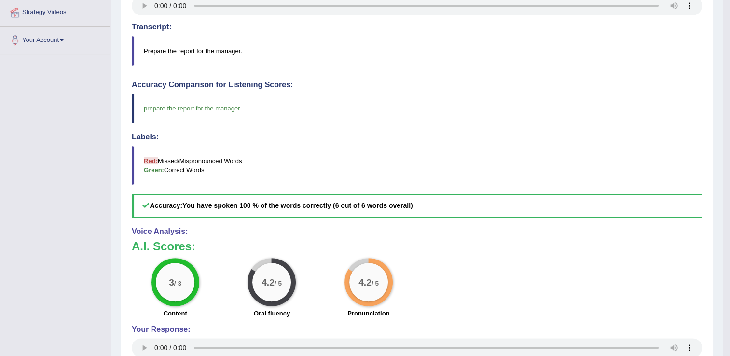
scroll to position [10, 0]
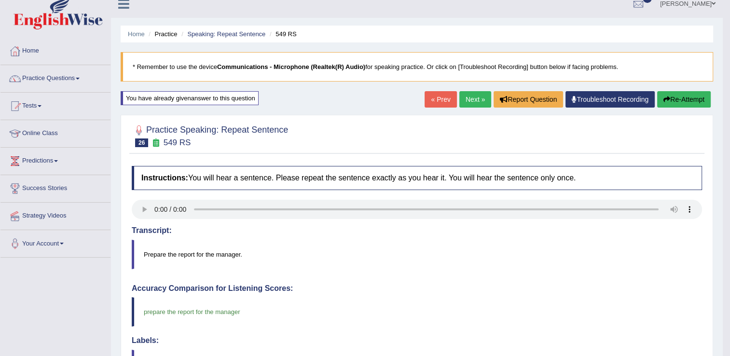
click at [477, 103] on link "Next »" at bounding box center [476, 99] width 32 height 16
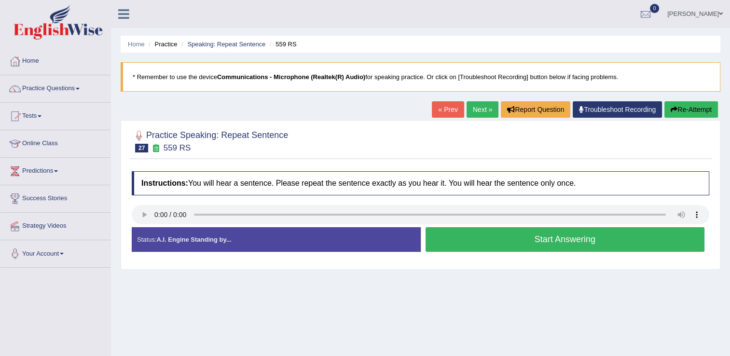
click at [465, 242] on button "Start Answering" at bounding box center [566, 239] width 280 height 25
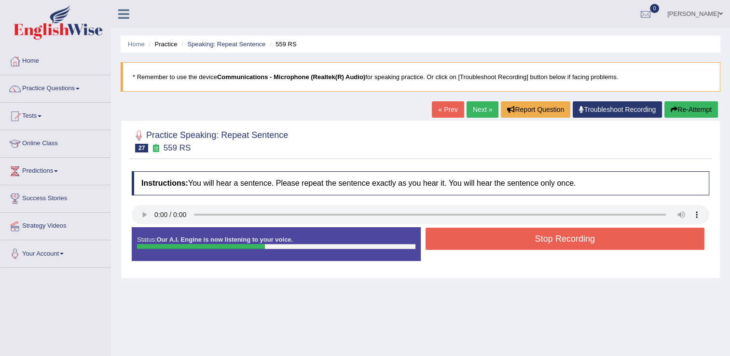
click at [465, 242] on button "Stop Recording" at bounding box center [566, 239] width 280 height 22
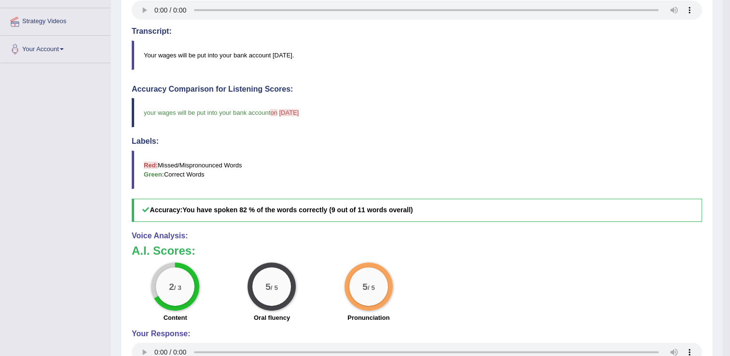
scroll to position [48, 0]
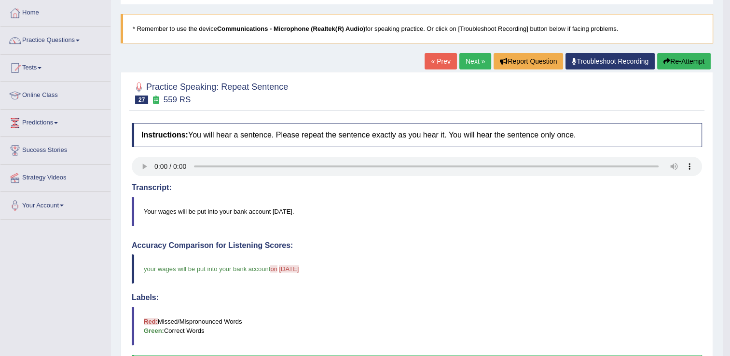
click at [481, 55] on link "Next »" at bounding box center [476, 61] width 32 height 16
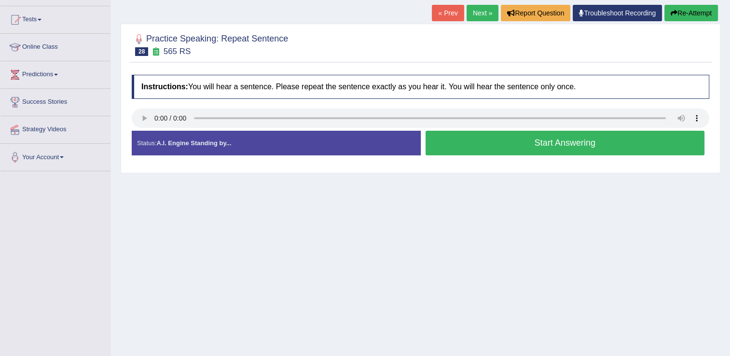
click at [475, 150] on button "Start Answering" at bounding box center [566, 143] width 280 height 25
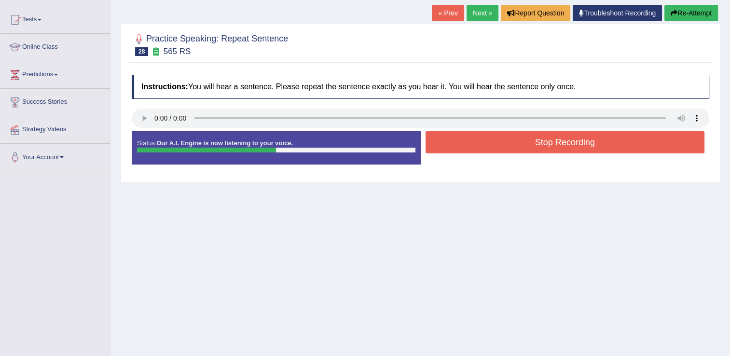
click at [475, 150] on button "Stop Recording" at bounding box center [566, 142] width 280 height 22
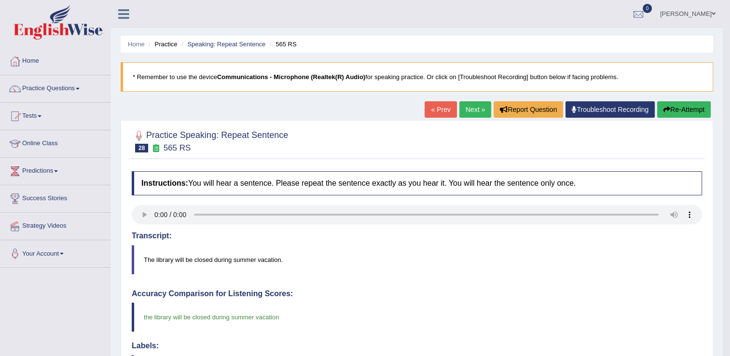
click at [475, 108] on link "Next »" at bounding box center [476, 109] width 32 height 16
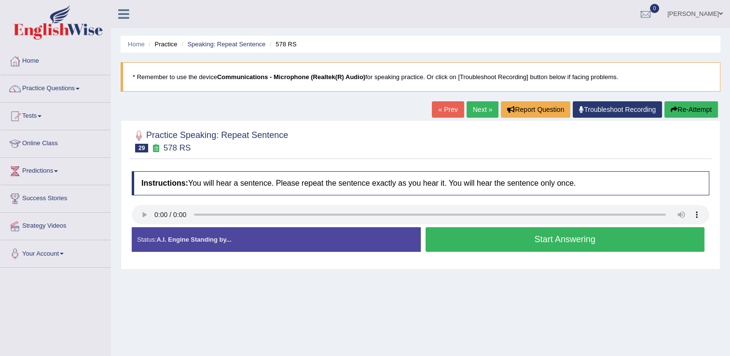
click at [635, 240] on button "Start Answering" at bounding box center [566, 239] width 280 height 25
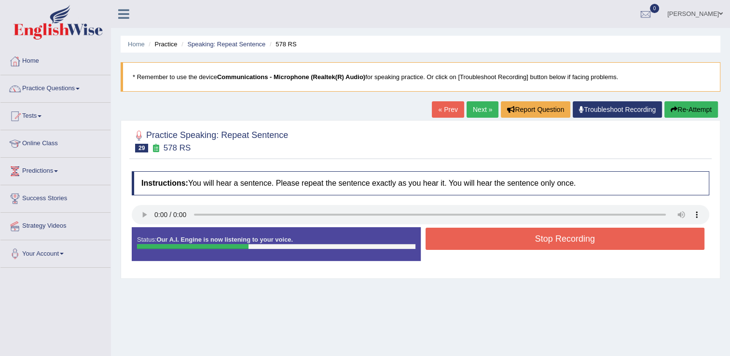
click at [635, 240] on button "Stop Recording" at bounding box center [566, 239] width 280 height 22
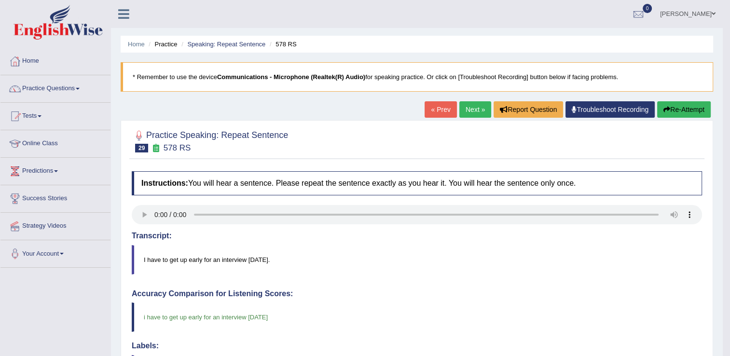
click at [468, 112] on link "Next »" at bounding box center [476, 109] width 32 height 16
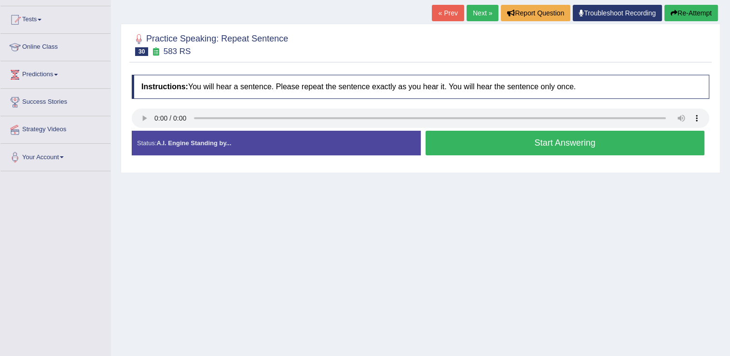
click at [501, 137] on button "Start Answering" at bounding box center [566, 143] width 280 height 25
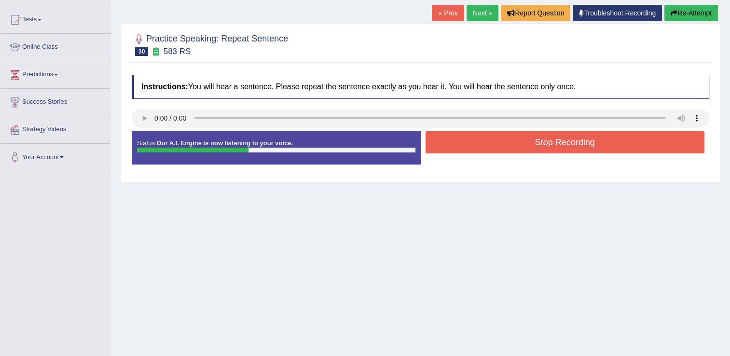
click at [501, 137] on button "Stop Recording" at bounding box center [566, 142] width 280 height 22
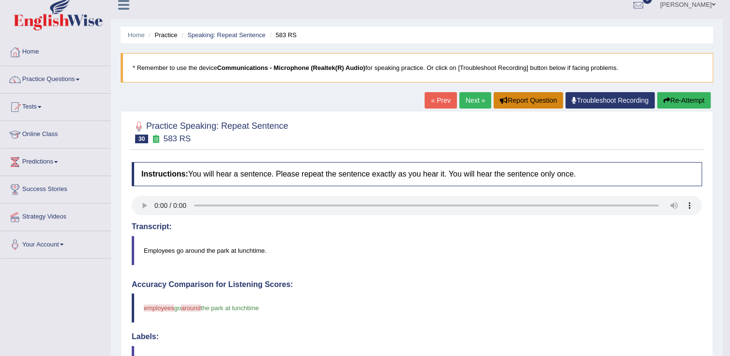
scroll to position [5, 0]
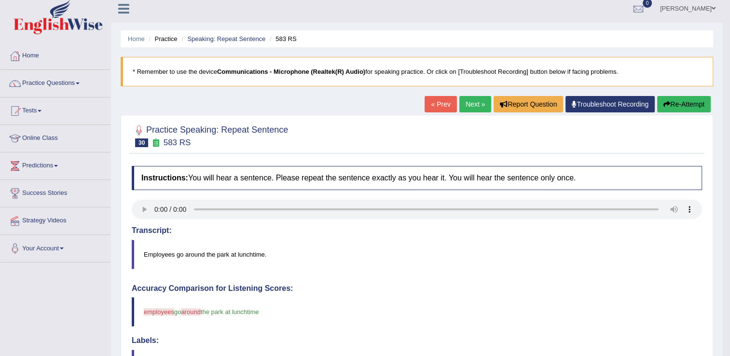
click at [470, 103] on link "Next »" at bounding box center [476, 104] width 32 height 16
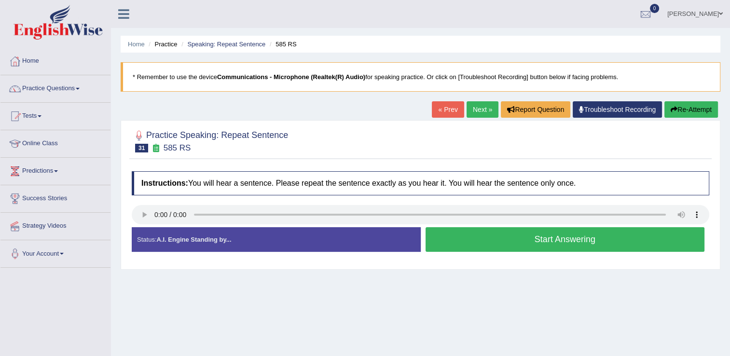
click at [442, 231] on button "Start Answering" at bounding box center [566, 239] width 280 height 25
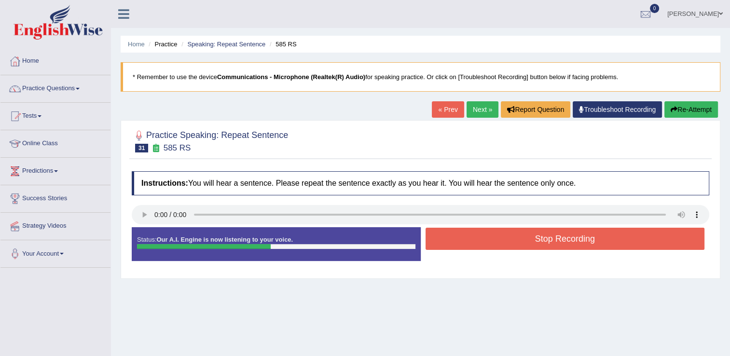
click at [442, 231] on button "Stop Recording" at bounding box center [566, 239] width 280 height 22
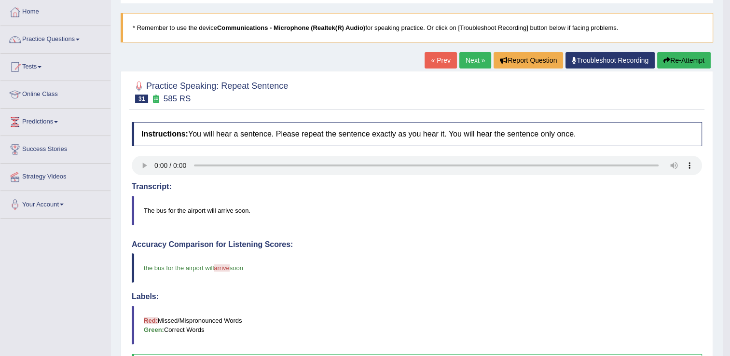
scroll to position [48, 0]
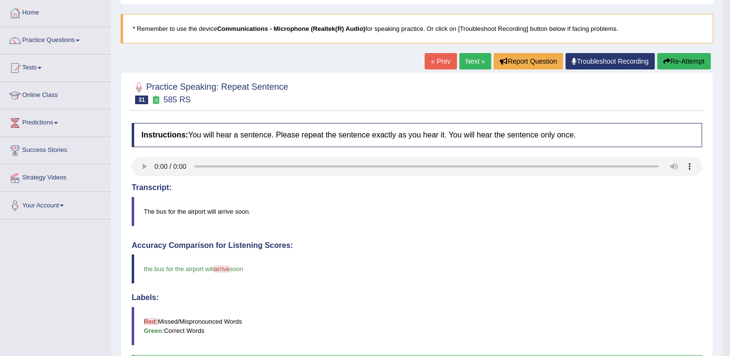
click at [674, 67] on button "Re-Attempt" at bounding box center [685, 61] width 54 height 16
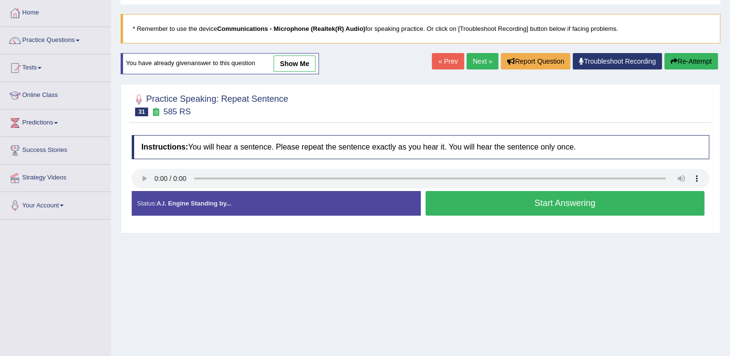
click at [549, 211] on button "Start Answering" at bounding box center [566, 203] width 280 height 25
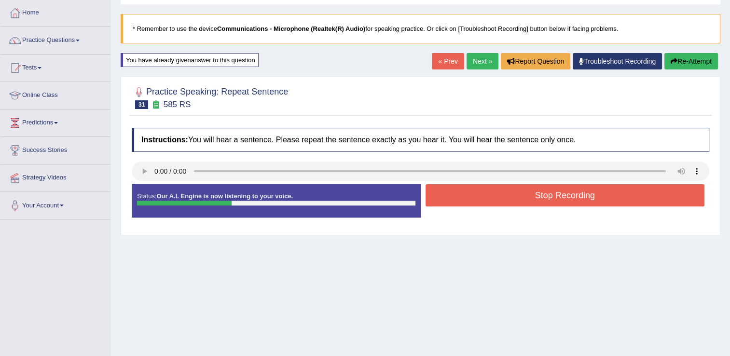
click at [548, 197] on button "Stop Recording" at bounding box center [566, 195] width 280 height 22
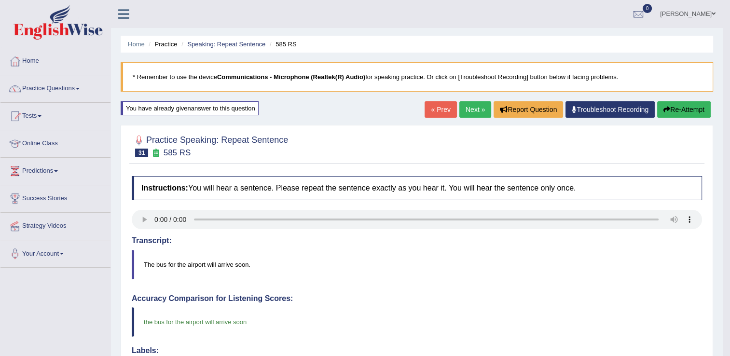
click at [477, 111] on link "Next »" at bounding box center [476, 109] width 32 height 16
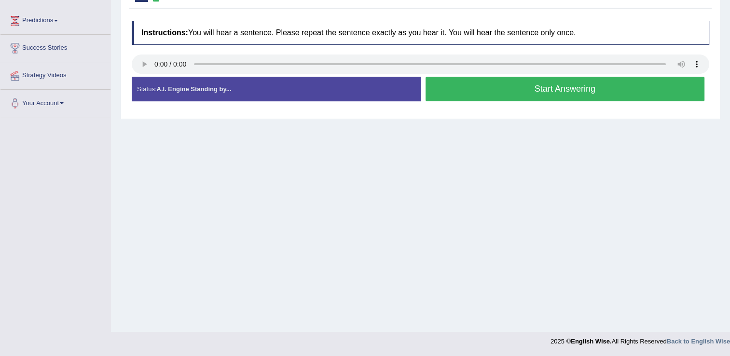
click at [484, 96] on button "Start Answering" at bounding box center [566, 89] width 280 height 25
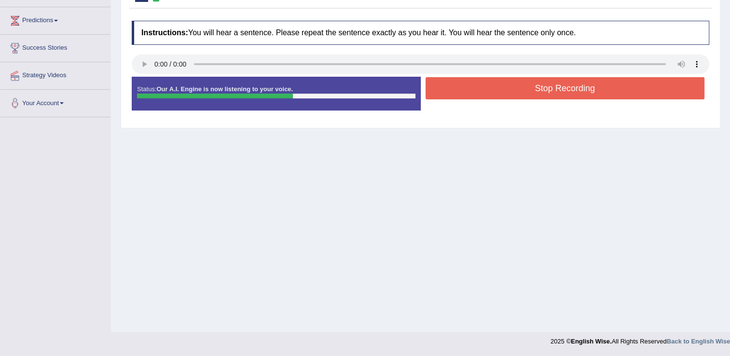
click at [484, 94] on button "Stop Recording" at bounding box center [566, 88] width 280 height 22
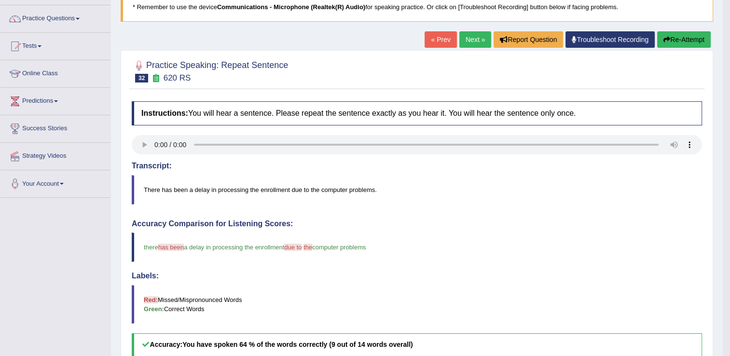
scroll to position [54, 0]
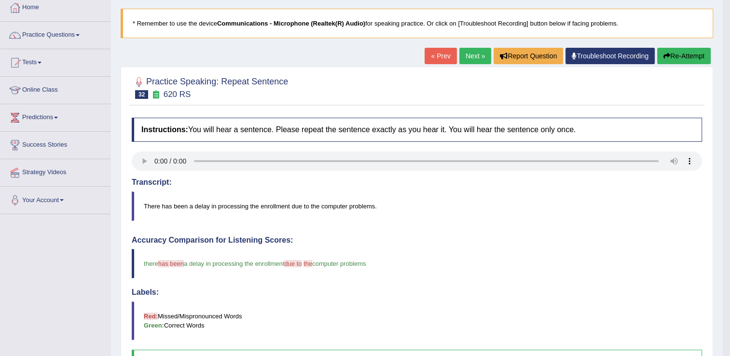
click at [481, 59] on link "Next »" at bounding box center [476, 56] width 32 height 16
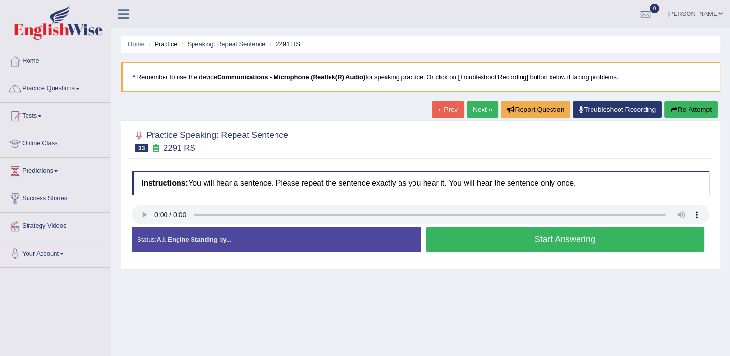
click at [540, 242] on button "Start Answering" at bounding box center [566, 239] width 280 height 25
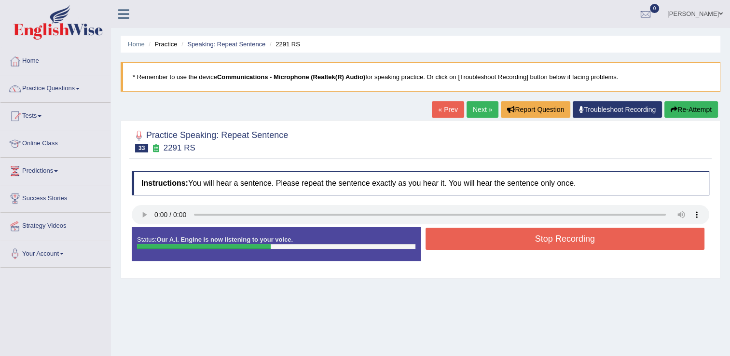
click at [540, 242] on button "Stop Recording" at bounding box center [566, 239] width 280 height 22
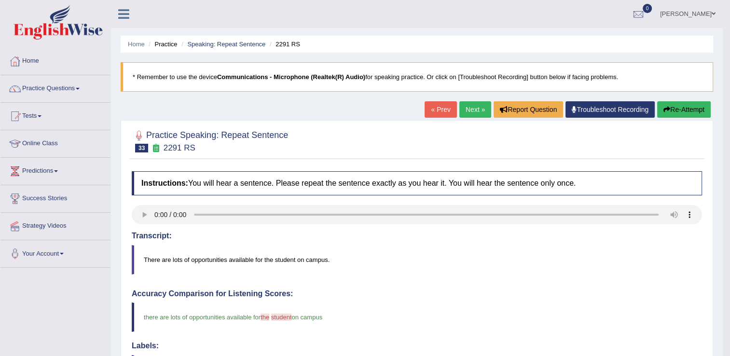
click at [490, 113] on div "« Prev Next » Report Question Troubleshoot Recording Re-Attempt" at bounding box center [569, 110] width 289 height 19
click at [79, 88] on span at bounding box center [78, 89] width 4 height 2
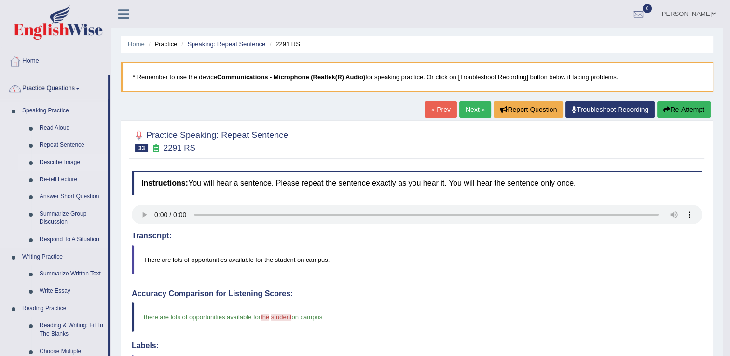
click at [59, 162] on link "Describe Image" at bounding box center [71, 162] width 73 height 17
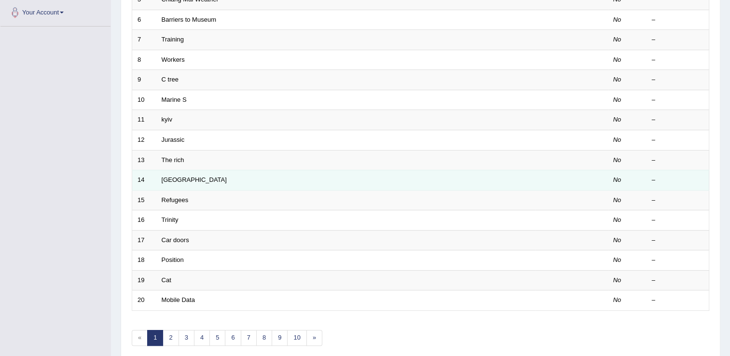
scroll to position [48, 0]
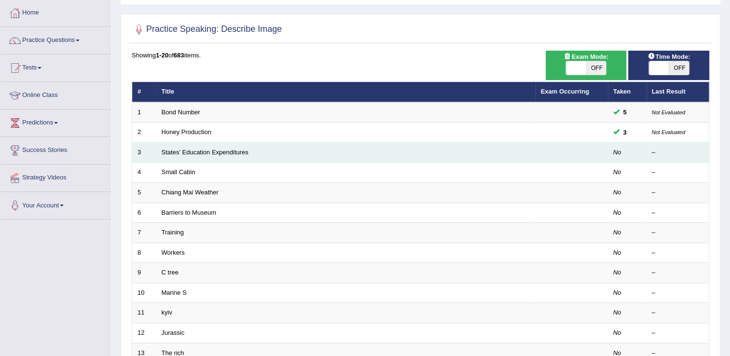
click at [173, 155] on td "States' Education Expenditures" at bounding box center [345, 152] width 379 height 20
drag, startPoint x: 173, startPoint y: 155, endPoint x: 202, endPoint y: 149, distance: 29.6
click at [202, 149] on link "States' Education Expenditures" at bounding box center [205, 152] width 87 height 7
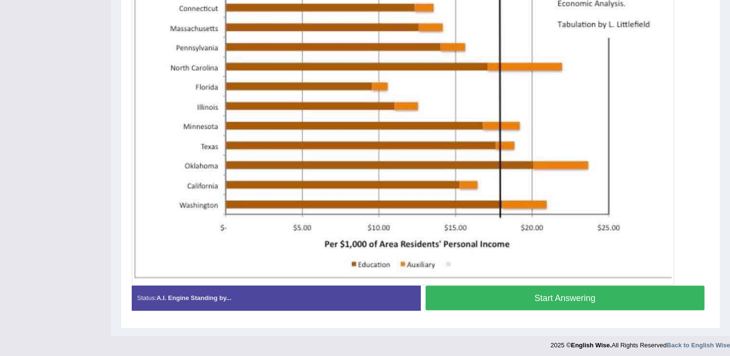
scroll to position [317, 0]
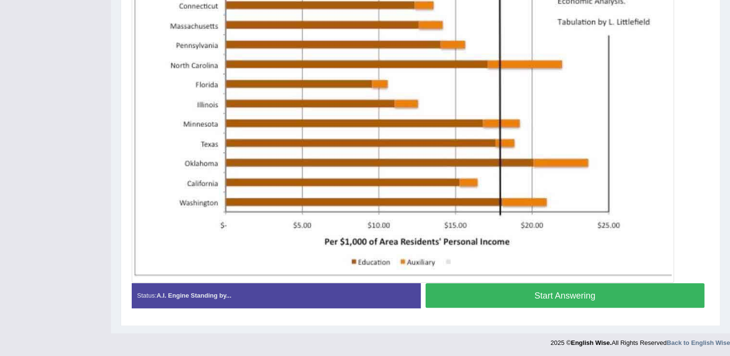
click at [491, 290] on button "Start Answering" at bounding box center [566, 295] width 280 height 25
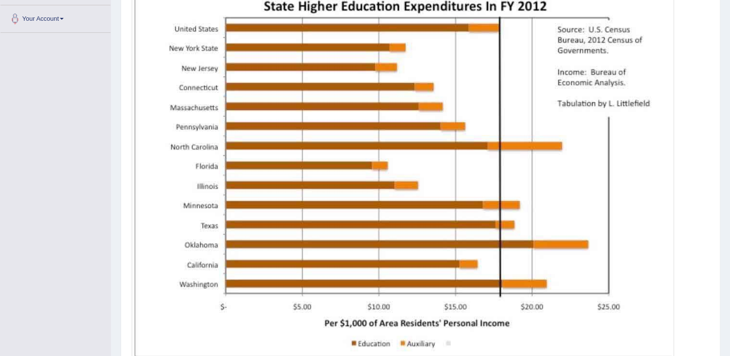
scroll to position [326, 0]
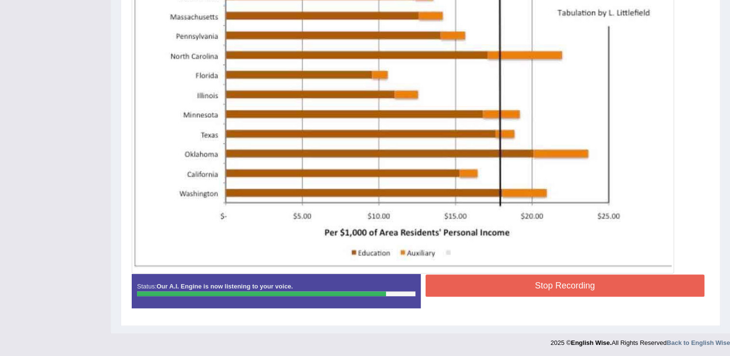
click at [515, 277] on button "Stop Recording" at bounding box center [566, 286] width 280 height 22
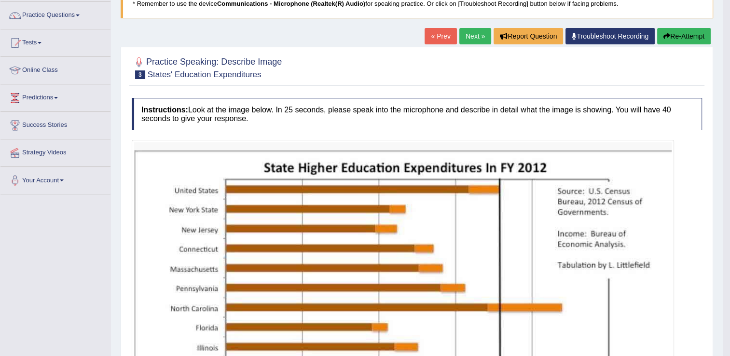
scroll to position [0, 0]
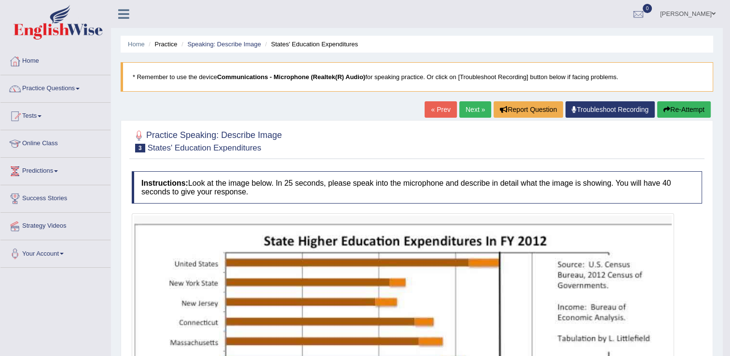
click at [479, 113] on link "Next »" at bounding box center [476, 109] width 32 height 16
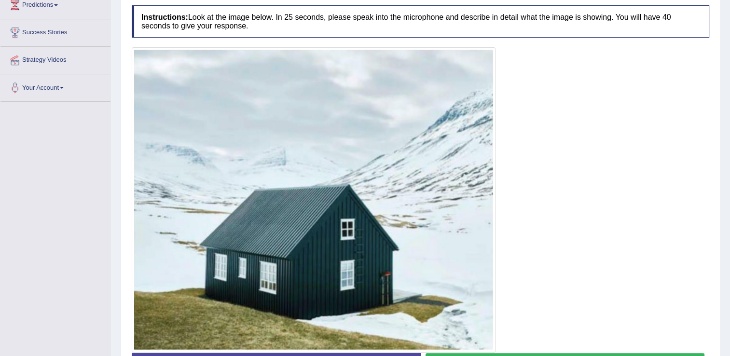
scroll to position [188, 0]
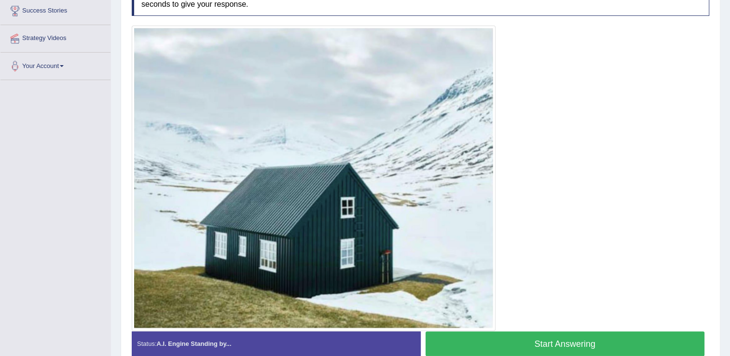
click at [498, 342] on button "Start Answering" at bounding box center [566, 344] width 280 height 25
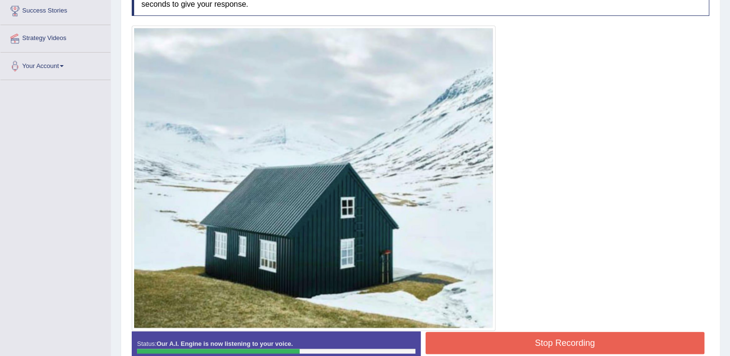
click at [498, 342] on button "Stop Recording" at bounding box center [566, 343] width 280 height 22
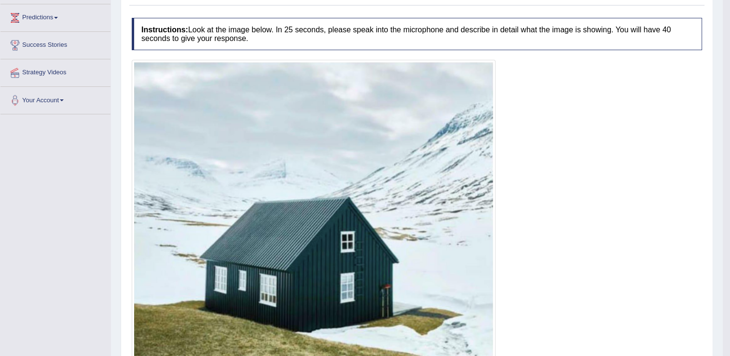
scroll to position [91, 0]
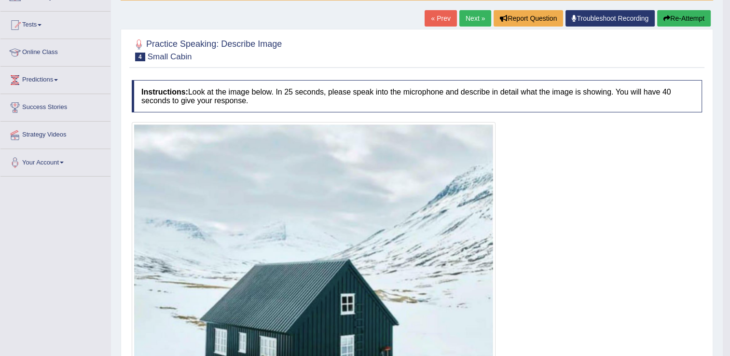
click at [488, 15] on link "Next »" at bounding box center [476, 18] width 32 height 16
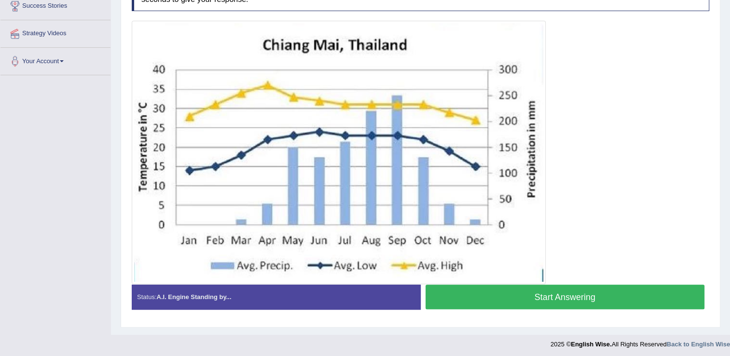
scroll to position [193, 0]
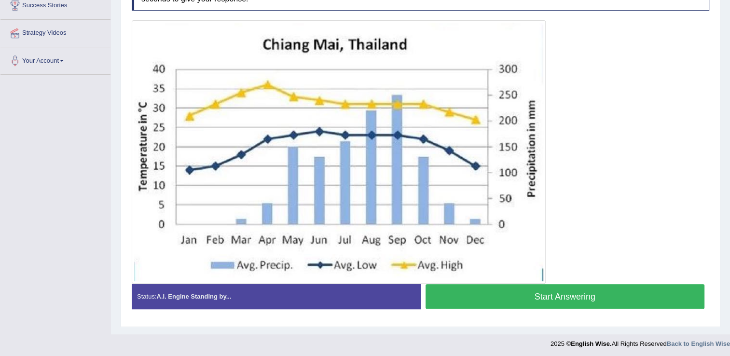
click at [531, 294] on button "Start Answering" at bounding box center [566, 296] width 280 height 25
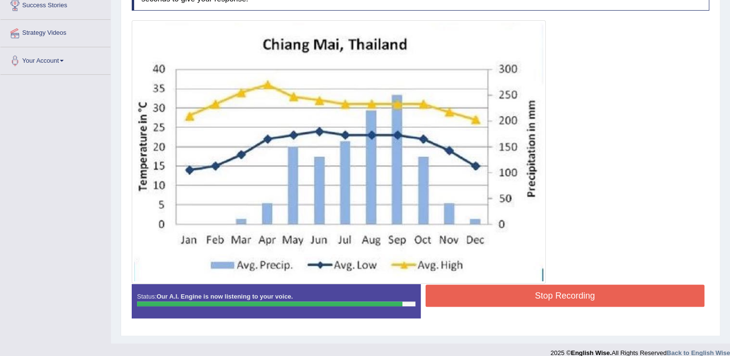
click at [531, 294] on button "Stop Recording" at bounding box center [566, 296] width 280 height 22
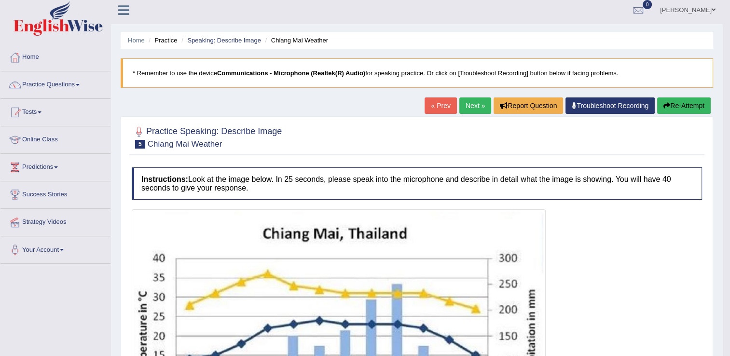
scroll to position [0, 0]
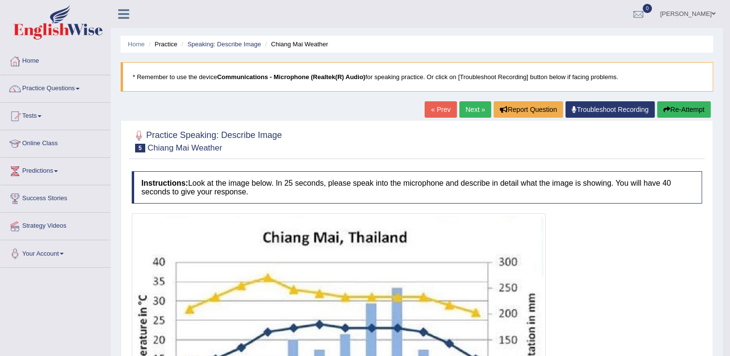
click at [478, 111] on link "Next »" at bounding box center [476, 109] width 32 height 16
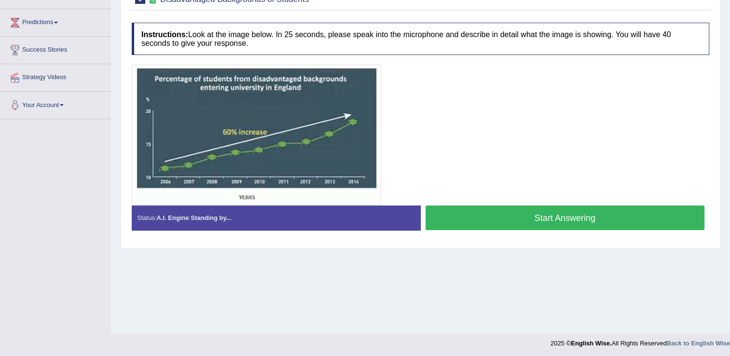
scroll to position [151, 0]
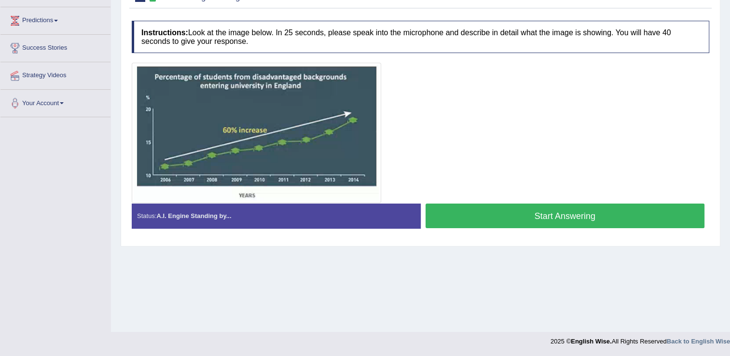
click at [490, 220] on button "Start Answering" at bounding box center [566, 216] width 280 height 25
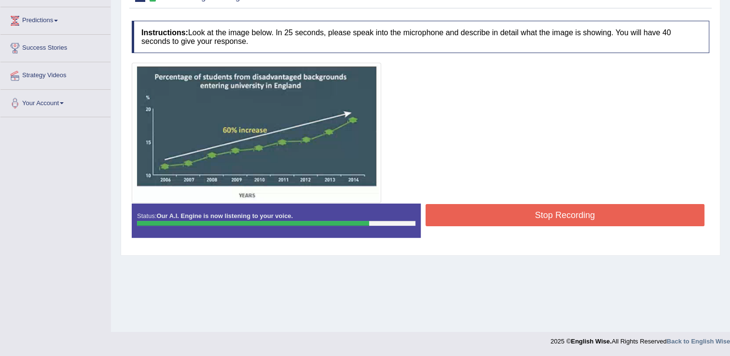
click at [490, 220] on button "Stop Recording" at bounding box center [566, 215] width 280 height 22
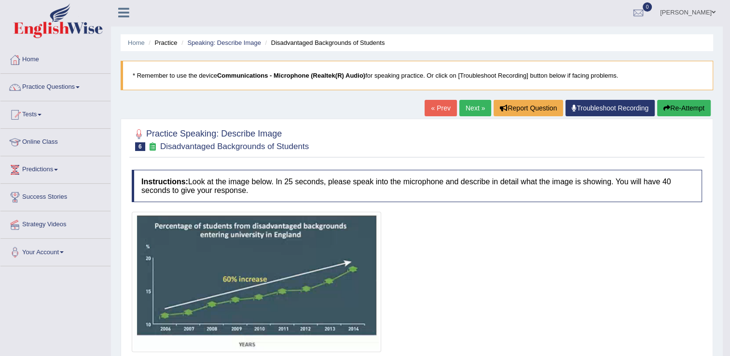
scroll to position [0, 0]
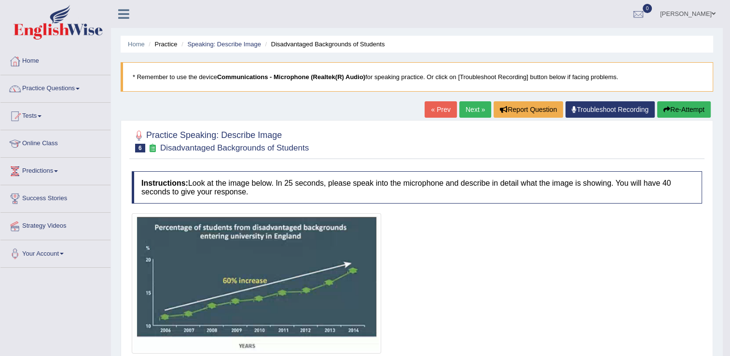
click at [473, 106] on link "Next »" at bounding box center [476, 109] width 32 height 16
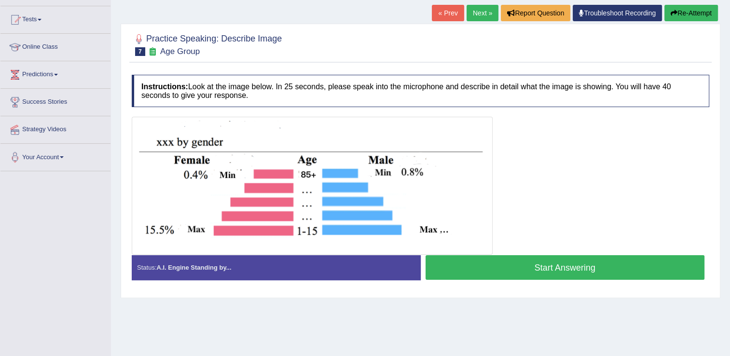
click at [490, 266] on button "Start Answering" at bounding box center [566, 267] width 280 height 25
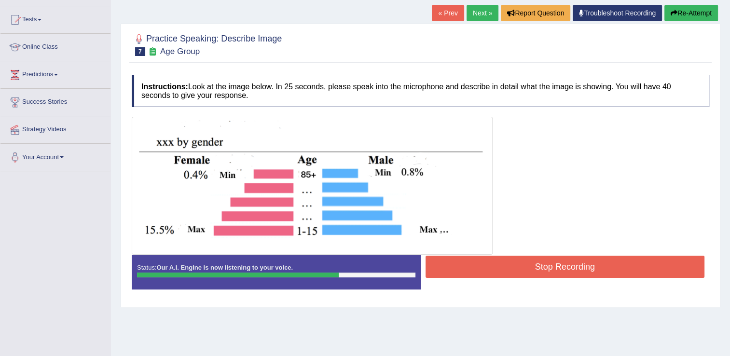
click at [490, 266] on button "Stop Recording" at bounding box center [566, 267] width 280 height 22
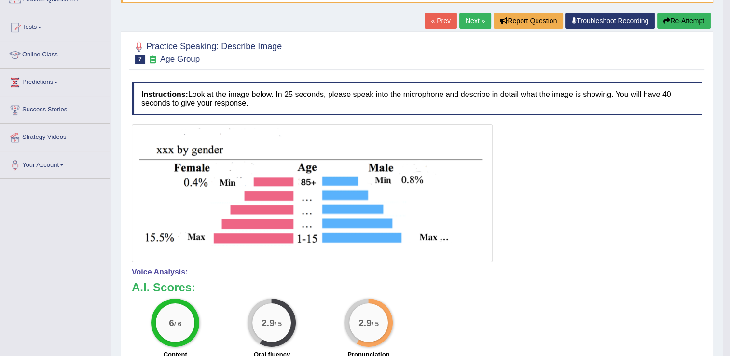
scroll to position [48, 0]
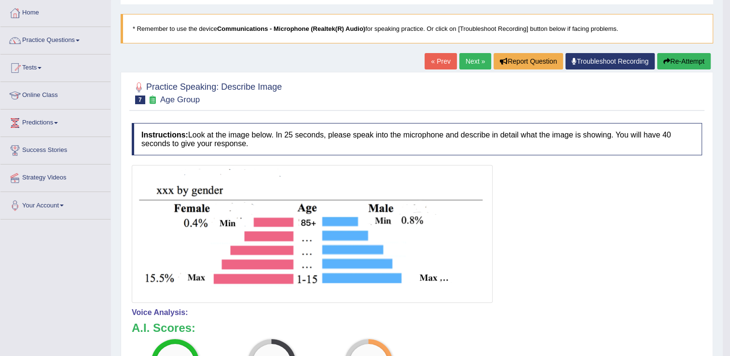
click at [477, 63] on link "Next »" at bounding box center [476, 61] width 32 height 16
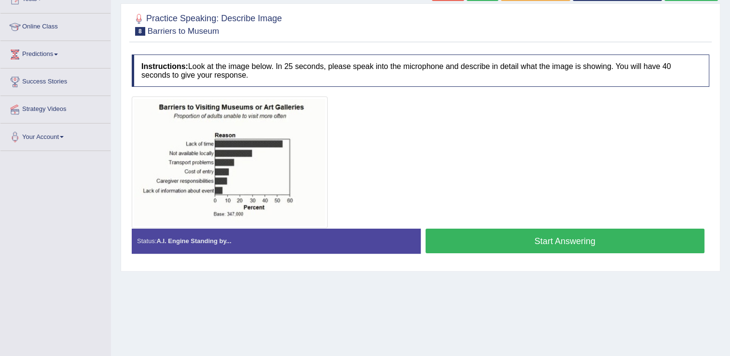
scroll to position [151, 0]
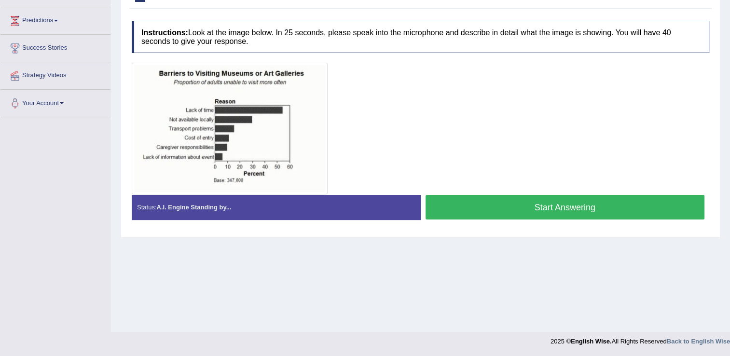
drag, startPoint x: 472, startPoint y: 211, endPoint x: 467, endPoint y: 221, distance: 10.1
click at [467, 220] on div "Start Answering" at bounding box center [565, 208] width 289 height 27
click at [473, 207] on button "Start Answering" at bounding box center [566, 207] width 280 height 25
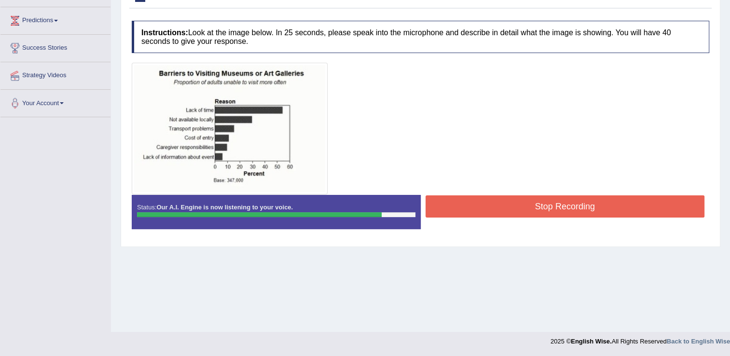
click at [473, 207] on button "Stop Recording" at bounding box center [566, 207] width 280 height 22
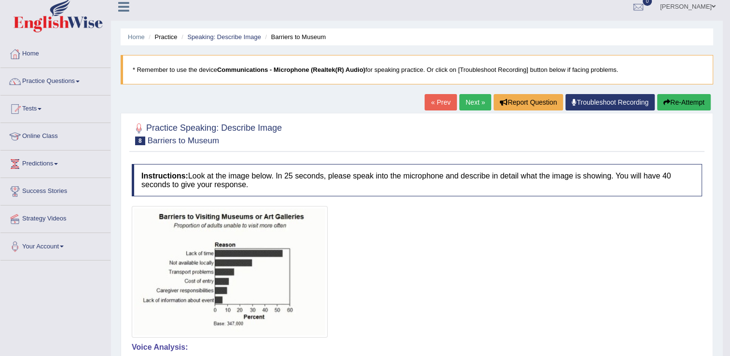
scroll to position [6, 0]
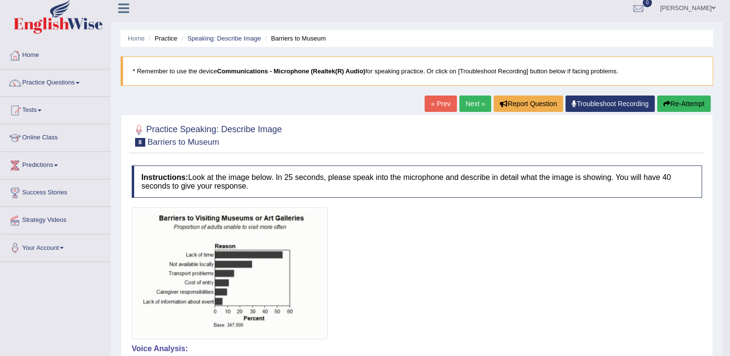
click at [481, 102] on link "Next »" at bounding box center [476, 104] width 32 height 16
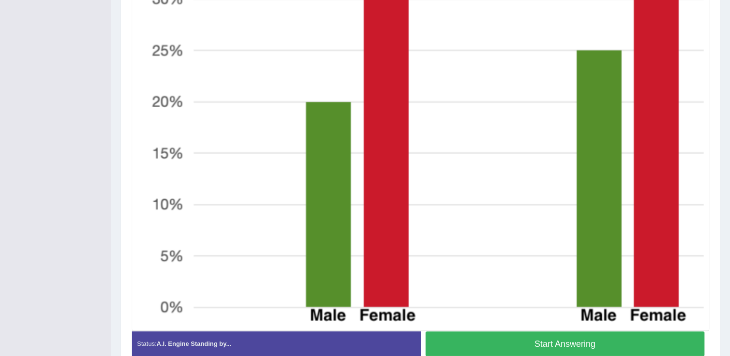
scroll to position [465, 0]
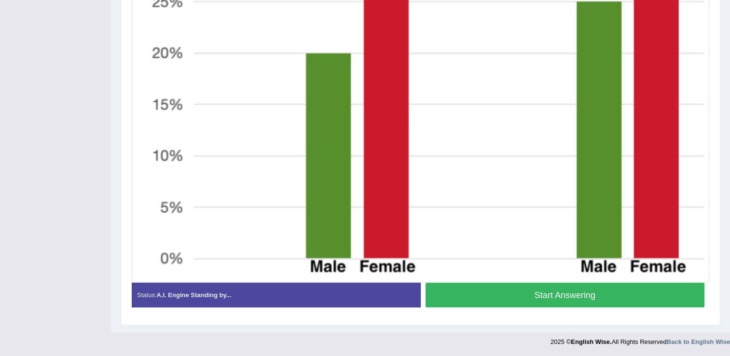
click at [502, 293] on button "Start Answering" at bounding box center [566, 295] width 280 height 25
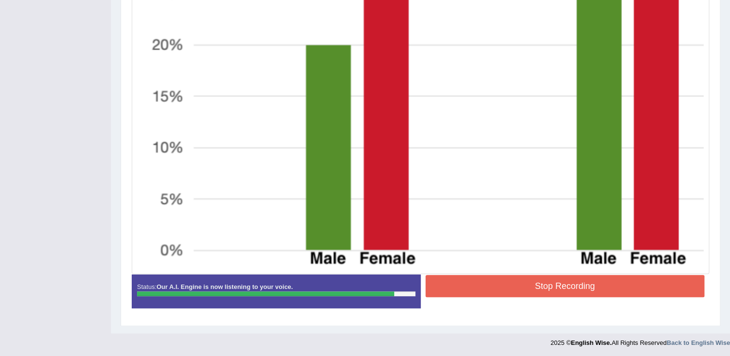
scroll to position [474, 0]
click at [540, 283] on button "Stop Recording" at bounding box center [566, 286] width 280 height 22
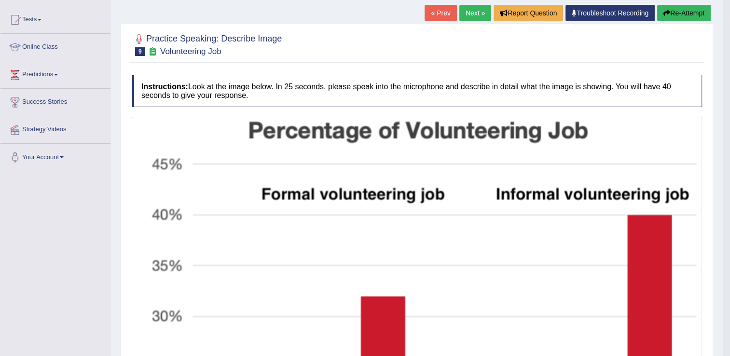
scroll to position [90, 0]
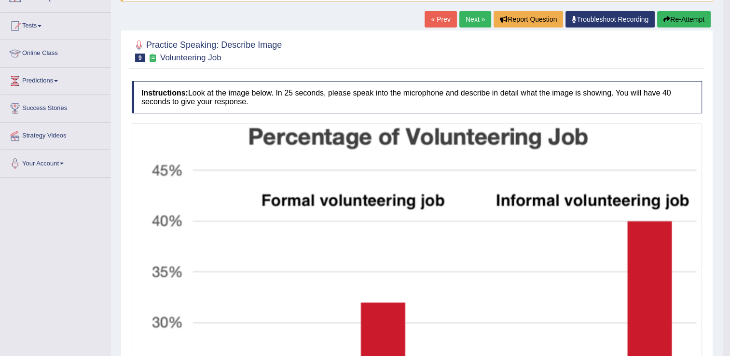
click at [472, 15] on link "Next »" at bounding box center [476, 19] width 32 height 16
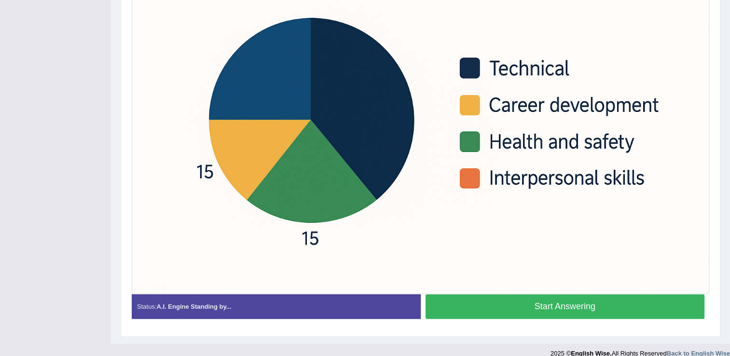
scroll to position [318, 0]
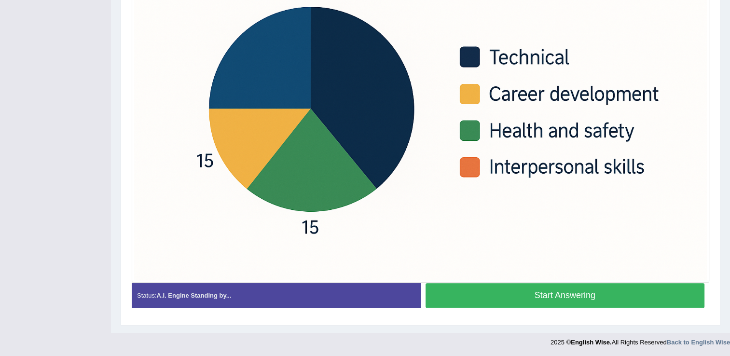
click at [495, 294] on button "Start Answering" at bounding box center [566, 295] width 280 height 25
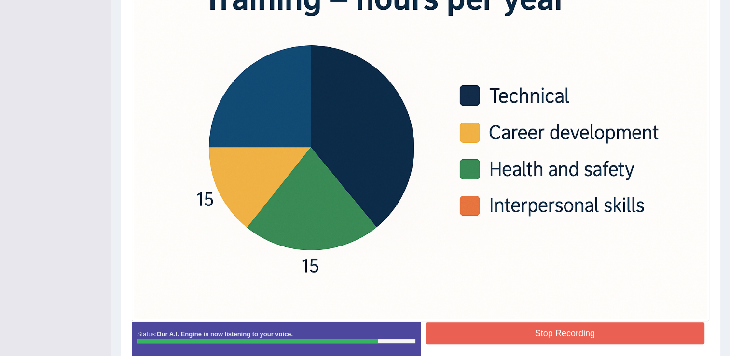
scroll to position [326, 0]
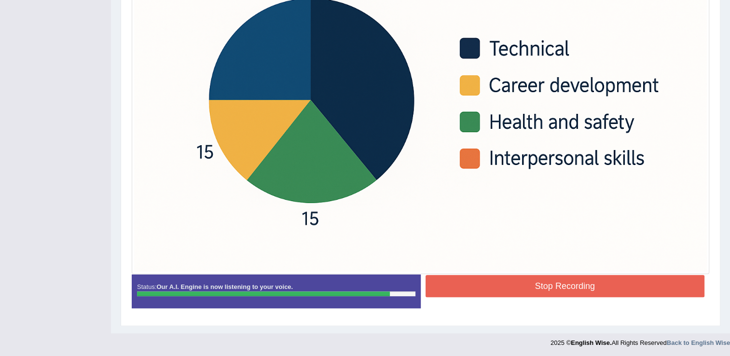
click at [521, 289] on button "Stop Recording" at bounding box center [566, 286] width 280 height 22
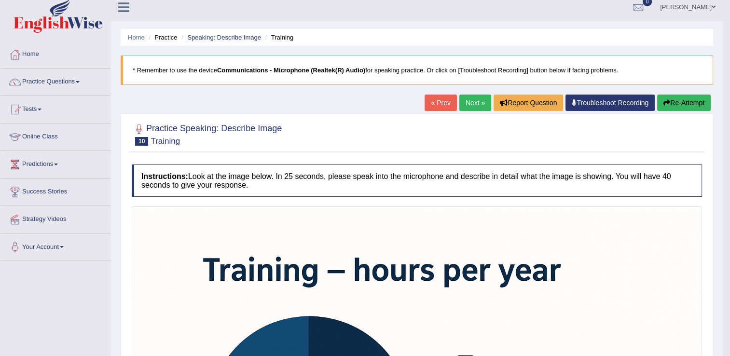
scroll to position [0, 0]
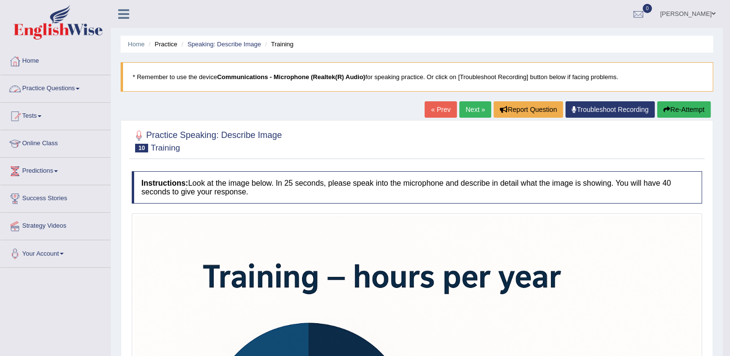
click at [78, 90] on link "Practice Questions" at bounding box center [55, 87] width 110 height 24
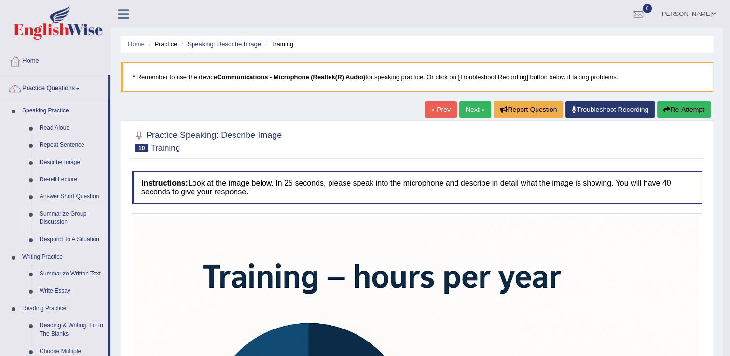
click at [70, 215] on link "Summarize Group Discussion" at bounding box center [71, 219] width 73 height 26
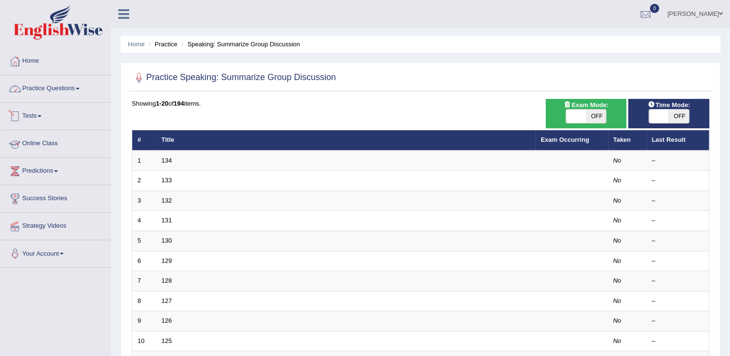
click at [72, 90] on link "Practice Questions" at bounding box center [55, 87] width 110 height 24
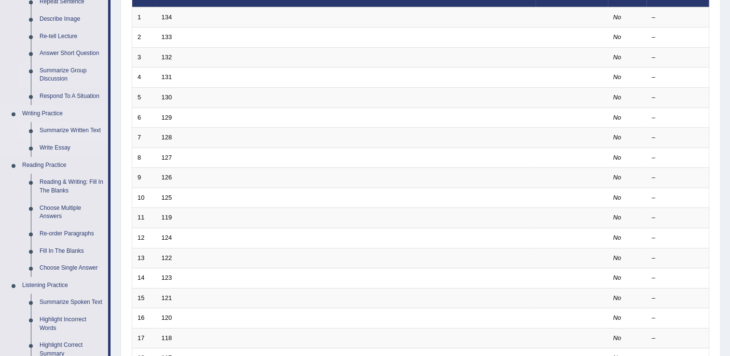
scroll to position [145, 0]
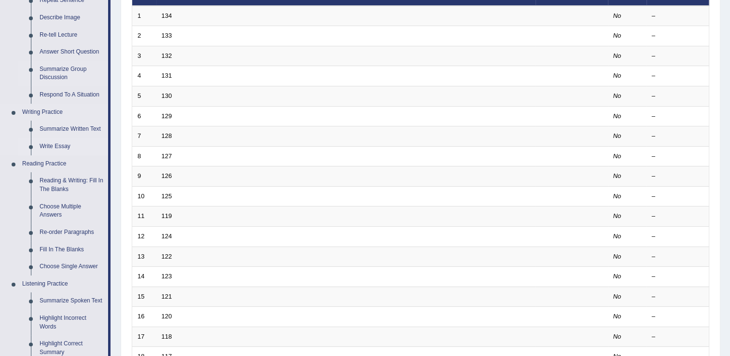
click at [62, 144] on link "Write Essay" at bounding box center [71, 146] width 73 height 17
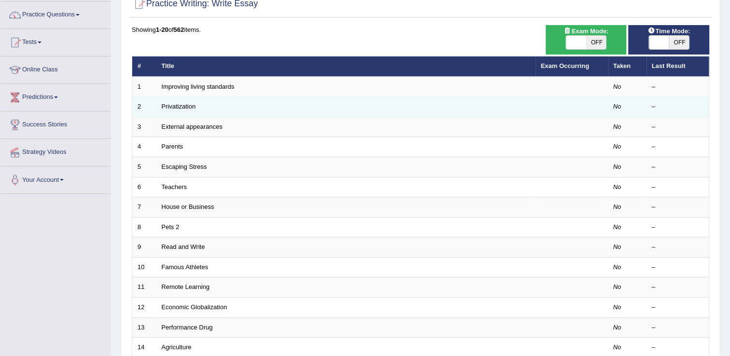
scroll to position [97, 0]
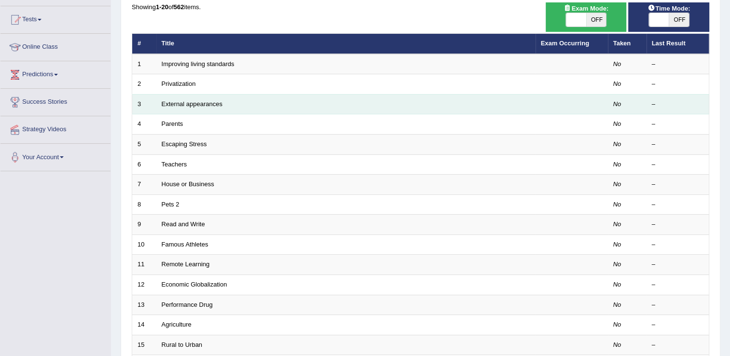
click at [181, 113] on td "External appearances" at bounding box center [345, 104] width 379 height 20
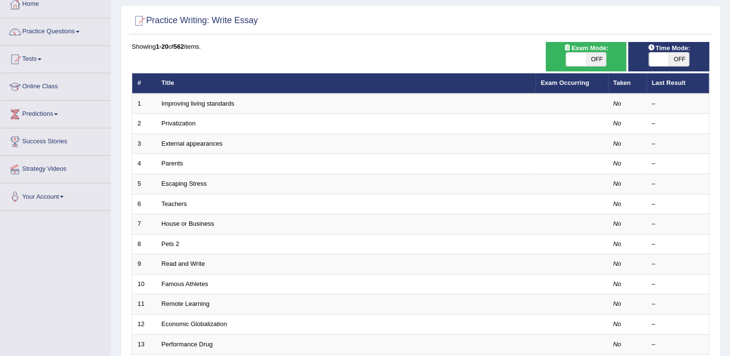
scroll to position [0, 0]
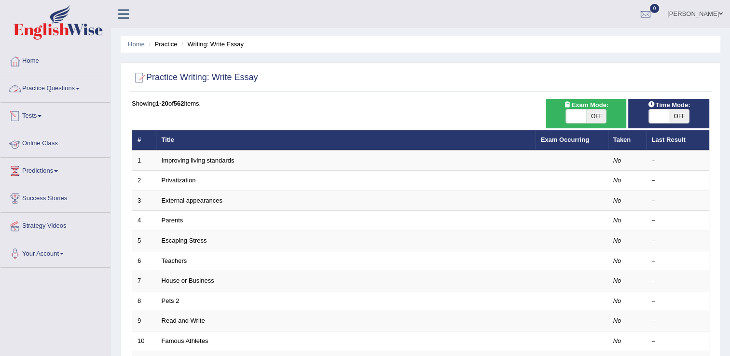
click at [76, 85] on link "Practice Questions" at bounding box center [55, 87] width 110 height 24
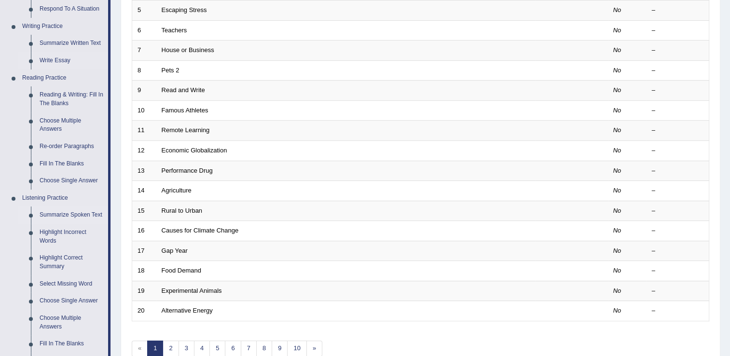
scroll to position [241, 0]
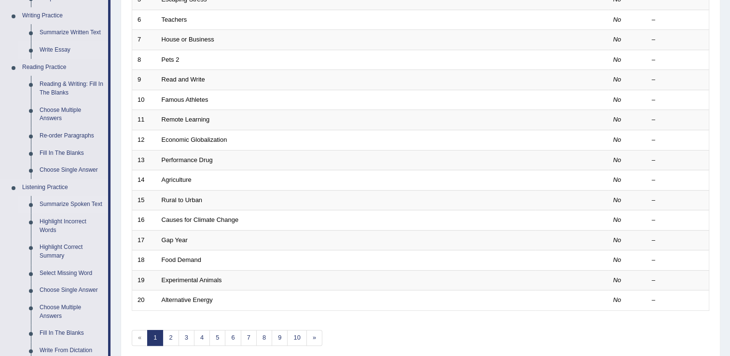
click at [84, 205] on link "Summarize Spoken Text" at bounding box center [71, 204] width 73 height 17
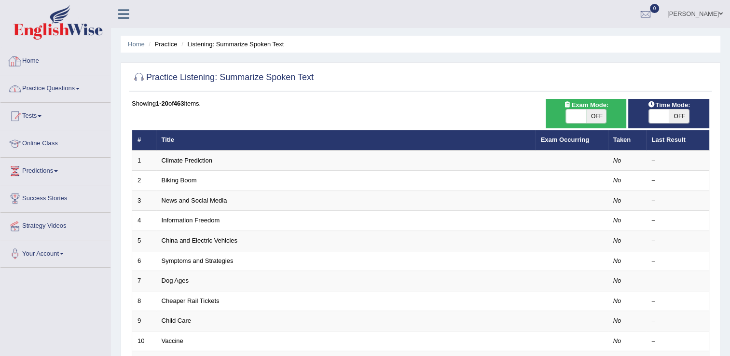
click at [57, 88] on link "Practice Questions" at bounding box center [55, 87] width 110 height 24
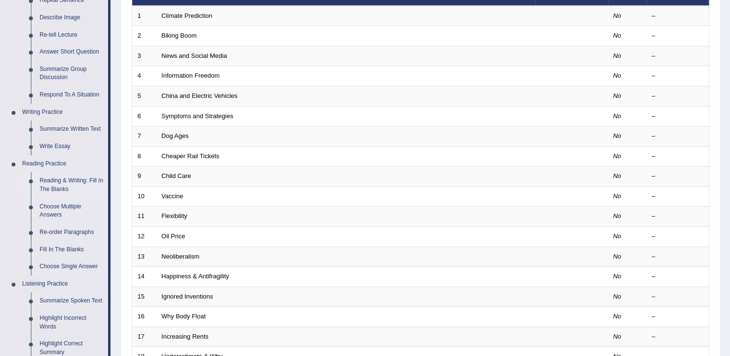
scroll to position [193, 0]
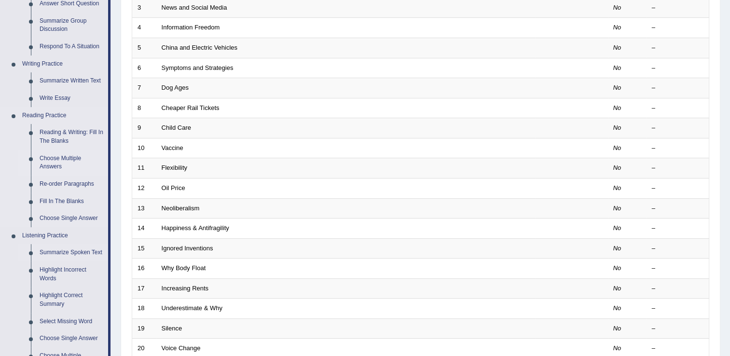
click at [70, 155] on link "Choose Multiple Answers" at bounding box center [71, 163] width 73 height 26
click at [71, 155] on ul "Reading & Writing: Fill In The Blanks Choose Multiple Answers Re-order Paragrap…" at bounding box center [63, 175] width 90 height 103
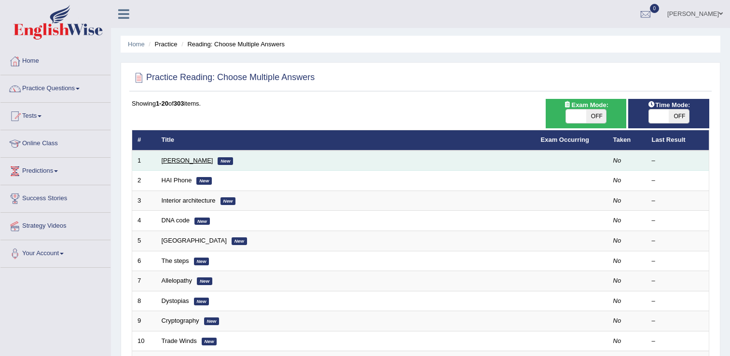
click at [189, 159] on link "[PERSON_NAME]" at bounding box center [188, 160] width 52 height 7
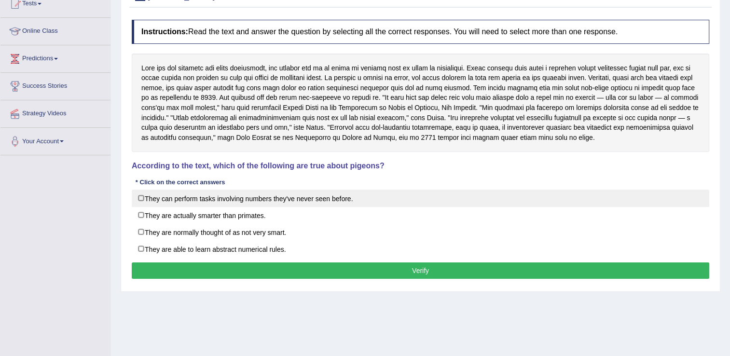
scroll to position [97, 0]
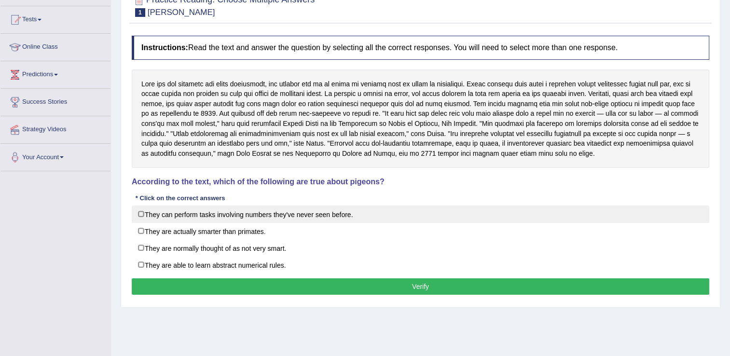
click at [315, 206] on label "They can perform tasks involving numbers they've never seen before." at bounding box center [421, 214] width 578 height 17
checkbox input "true"
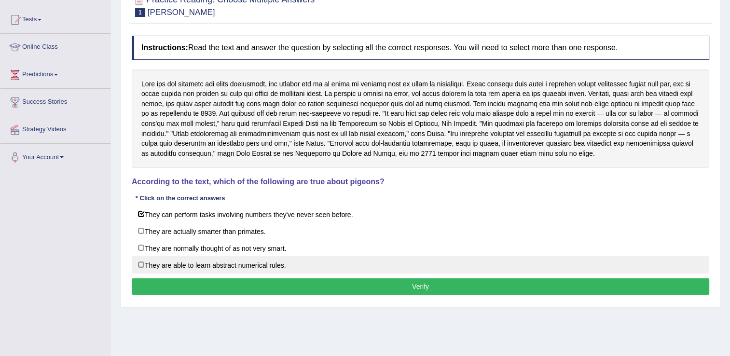
click at [276, 266] on label "They are able to learn abstract numerical rules." at bounding box center [421, 264] width 578 height 17
checkbox input "true"
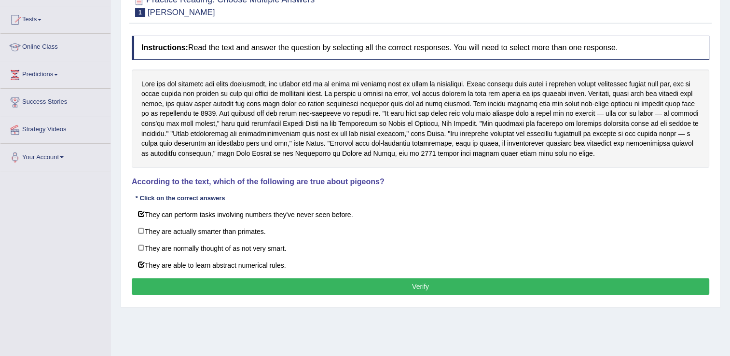
click at [282, 280] on button "Verify" at bounding box center [421, 287] width 578 height 16
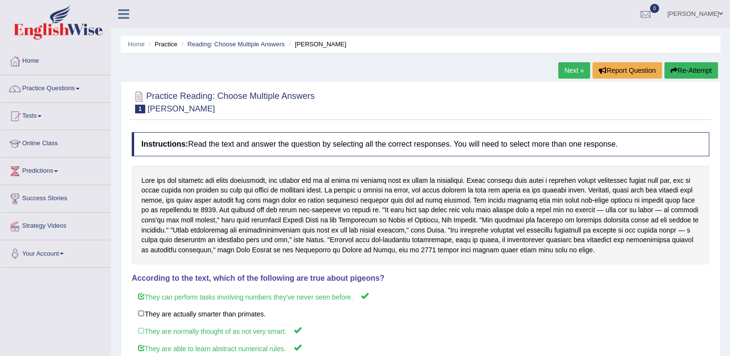
scroll to position [0, 0]
click at [573, 74] on link "Next »" at bounding box center [575, 70] width 32 height 16
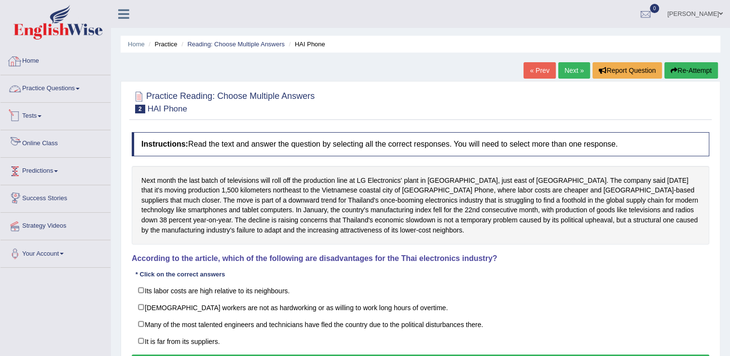
click at [63, 86] on link "Practice Questions" at bounding box center [55, 87] width 110 height 24
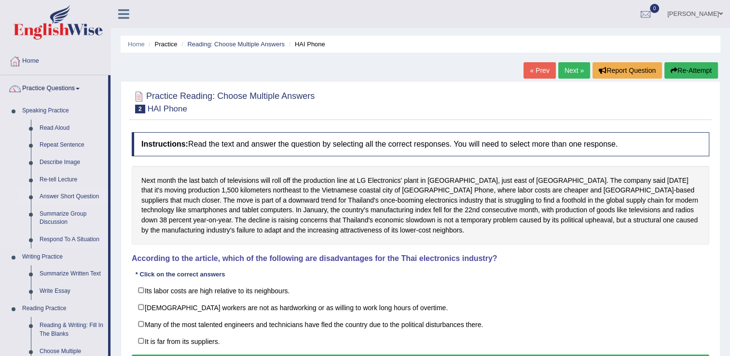
click at [64, 198] on link "Answer Short Question" at bounding box center [71, 196] width 73 height 17
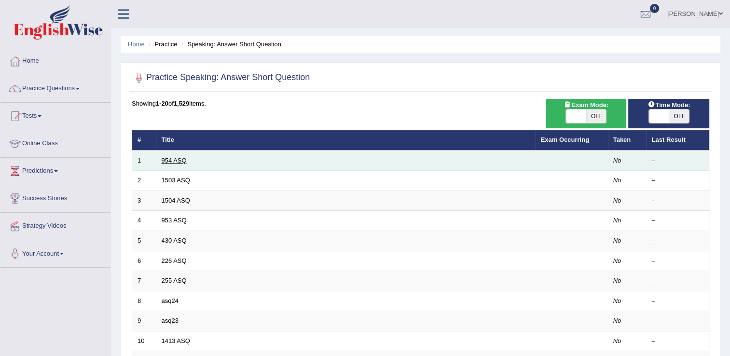
click at [166, 162] on link "954 ASQ" at bounding box center [174, 160] width 25 height 7
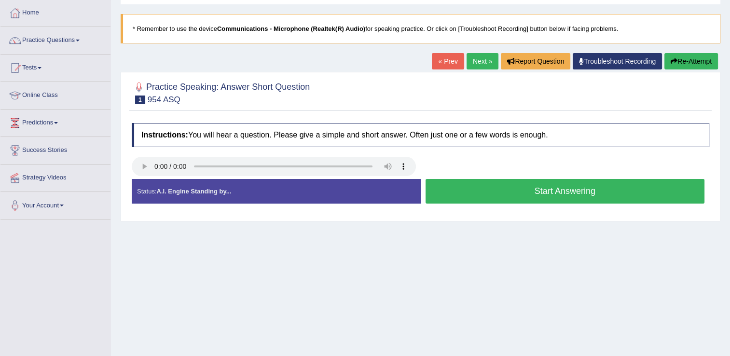
click at [454, 196] on button "Start Answering" at bounding box center [566, 191] width 280 height 25
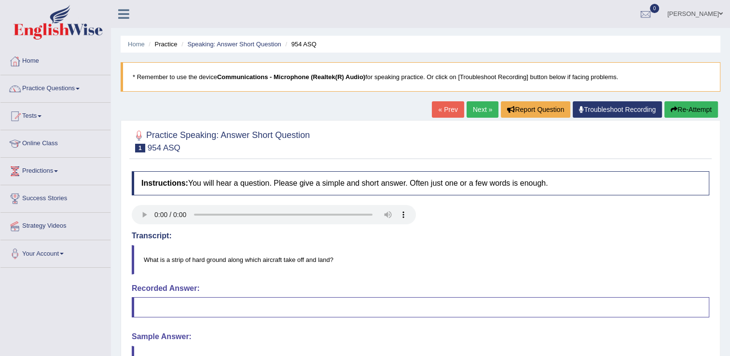
click at [702, 110] on button "Re-Attempt" at bounding box center [692, 109] width 54 height 16
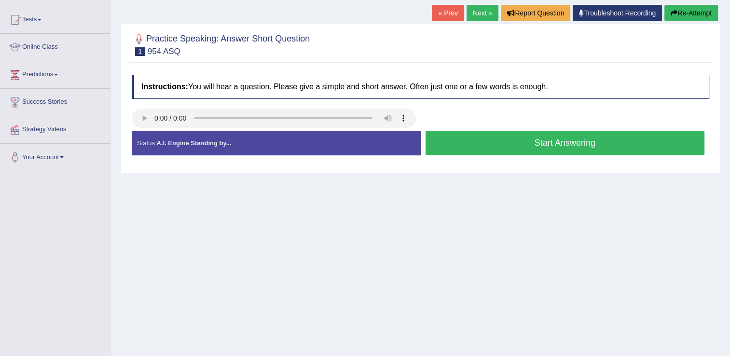
scroll to position [97, 0]
click at [464, 148] on button "Start Answering" at bounding box center [566, 143] width 280 height 25
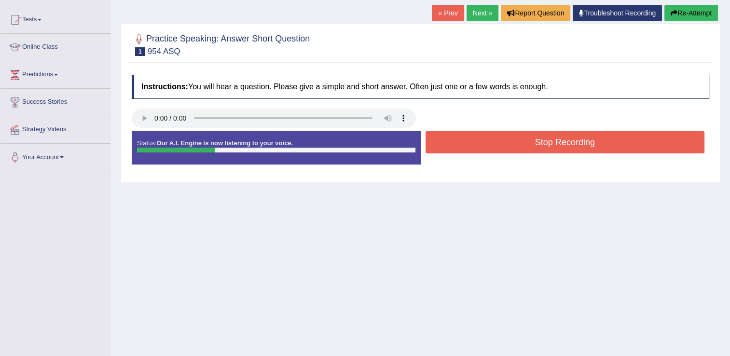
click at [449, 126] on div at bounding box center [421, 120] width 588 height 22
click at [457, 138] on button "Stop Recording" at bounding box center [566, 142] width 280 height 22
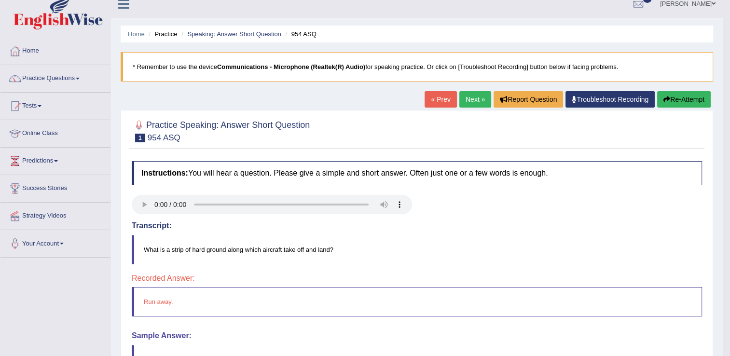
scroll to position [6, 0]
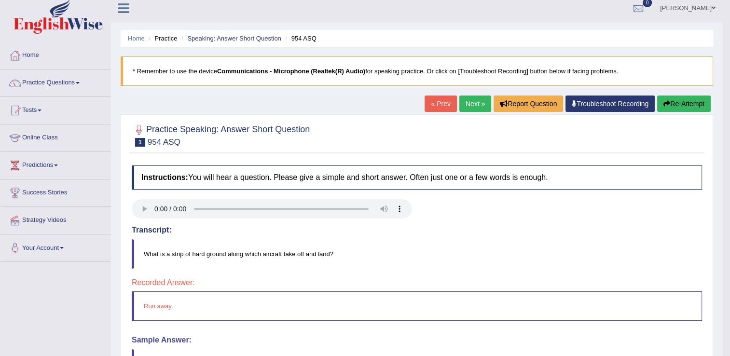
click at [467, 106] on link "Next »" at bounding box center [476, 104] width 32 height 16
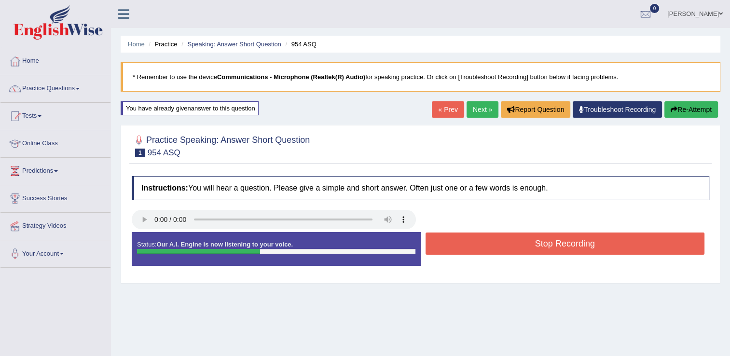
click at [527, 237] on button "Stop Recording" at bounding box center [566, 244] width 280 height 22
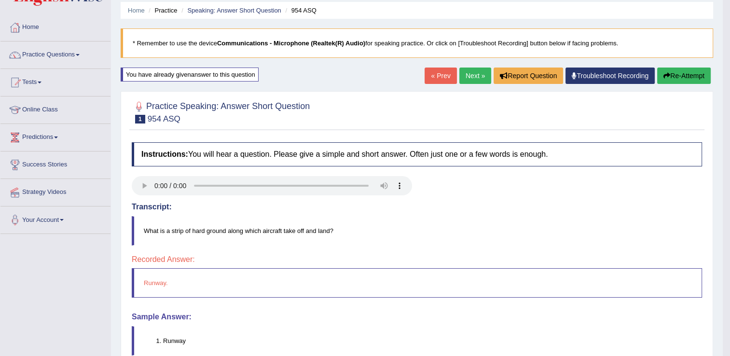
scroll to position [6, 0]
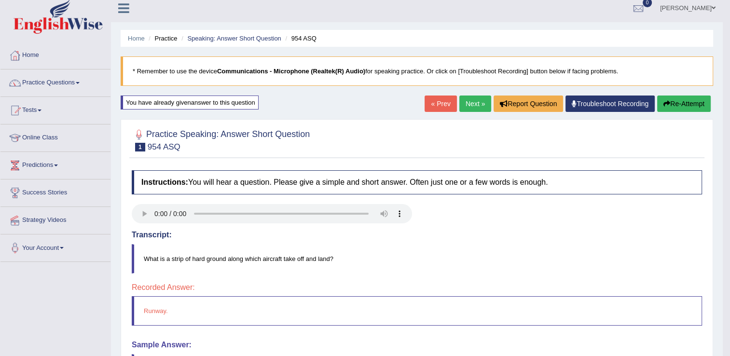
click at [472, 102] on link "Next »" at bounding box center [476, 104] width 32 height 16
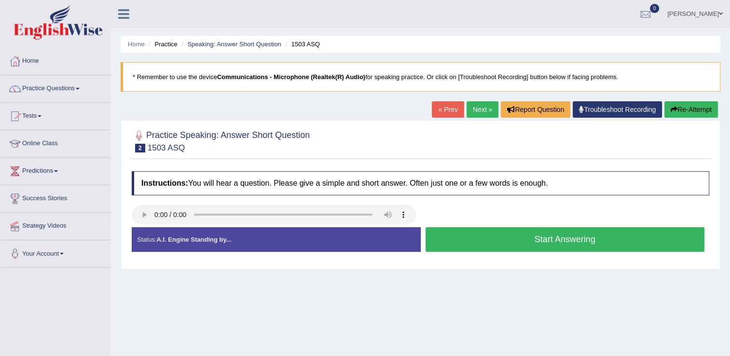
click at [504, 247] on button "Start Answering" at bounding box center [566, 239] width 280 height 25
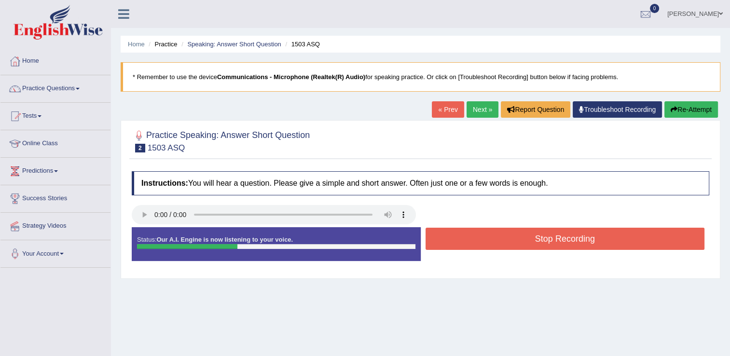
click at [504, 247] on button "Stop Recording" at bounding box center [566, 239] width 280 height 22
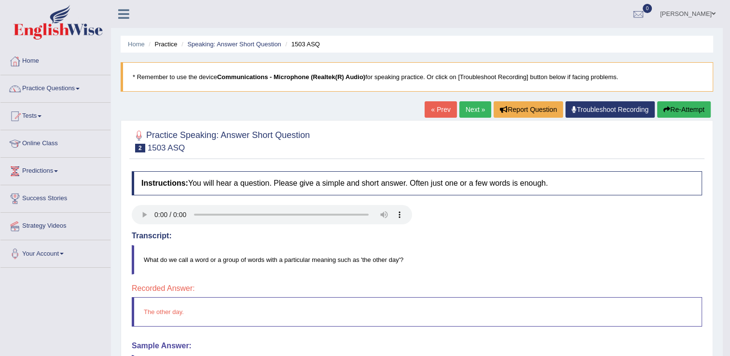
click at [486, 106] on link "Next »" at bounding box center [476, 109] width 32 height 16
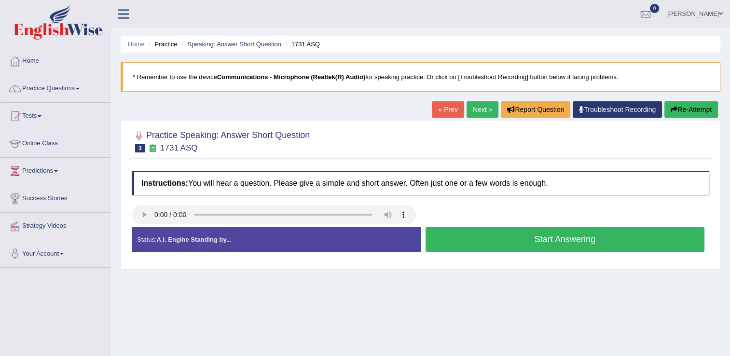
click at [510, 239] on button "Start Answering" at bounding box center [566, 239] width 280 height 25
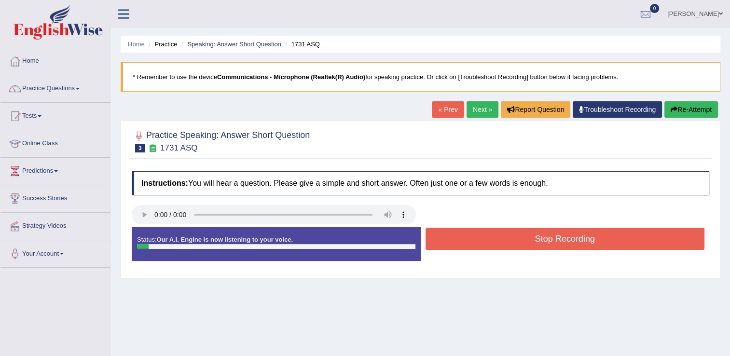
click at [504, 245] on button "Stop Recording" at bounding box center [566, 239] width 280 height 22
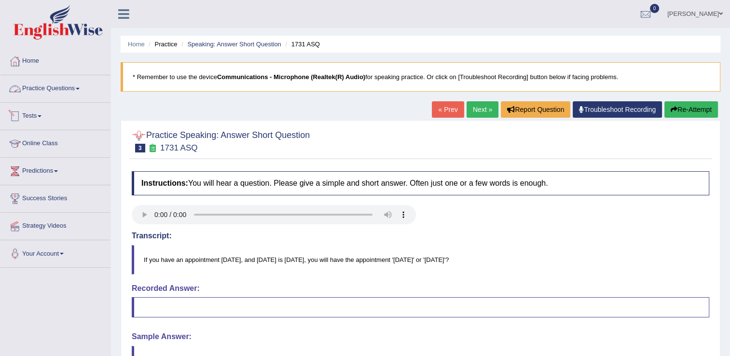
click at [84, 91] on link "Practice Questions" at bounding box center [55, 87] width 110 height 24
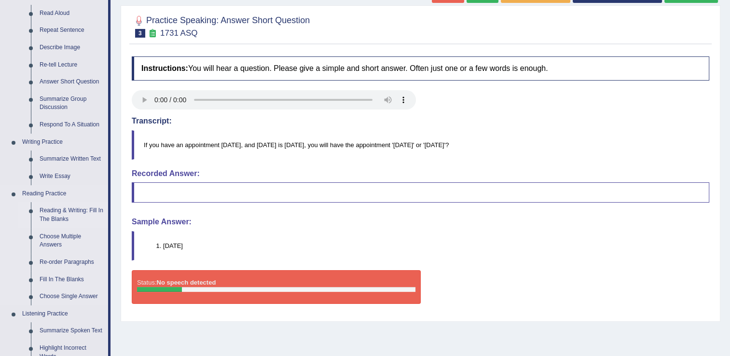
scroll to position [145, 0]
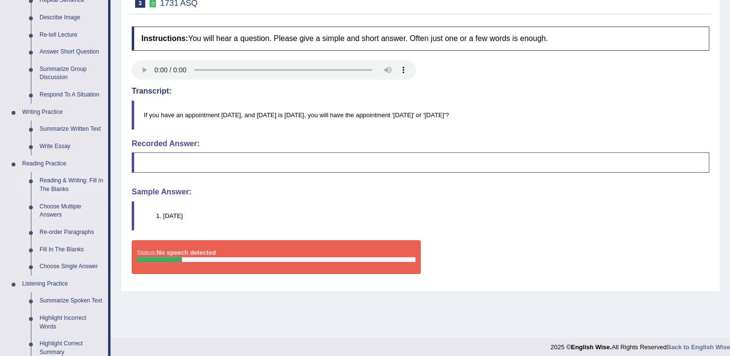
click at [55, 179] on link "Reading & Writing: Fill In The Blanks" at bounding box center [71, 185] width 73 height 26
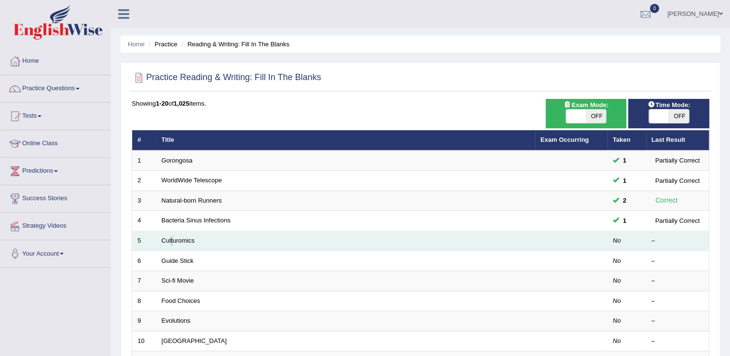
click at [172, 244] on td "Culturomics" at bounding box center [345, 241] width 379 height 20
click at [183, 237] on link "Culturomics" at bounding box center [178, 240] width 33 height 7
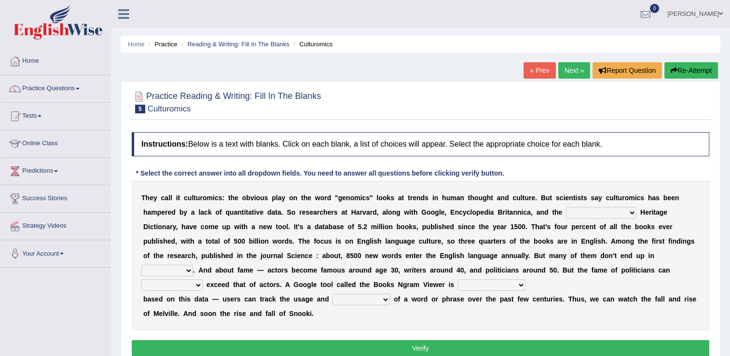
click at [566, 212] on select "Mettlesome Silicon Acetaminophen American" at bounding box center [601, 213] width 70 height 12
select select "American"
click at [566, 207] on select "Mettlesome Silicon Acetaminophen American" at bounding box center [601, 213] width 70 height 12
click at [193, 265] on select "veterinaries fairies dictionaries smithies" at bounding box center [167, 271] width 52 height 12
select select "dictionaries"
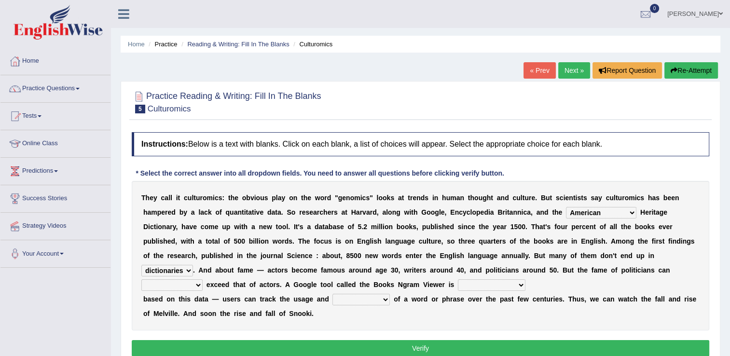
click at [193, 265] on select "veterinaries fairies dictionaries smithies" at bounding box center [167, 271] width 52 height 12
click at [203, 280] on select "intelligibly eventually venturesomely preferably" at bounding box center [171, 286] width 61 height 12
select select "eventually"
click at [203, 280] on select "intelligibly eventually venturesomely preferably" at bounding box center [171, 286] width 61 height 12
click at [458, 281] on select "nonoccupational nonbreakable trainable available" at bounding box center [492, 286] width 68 height 12
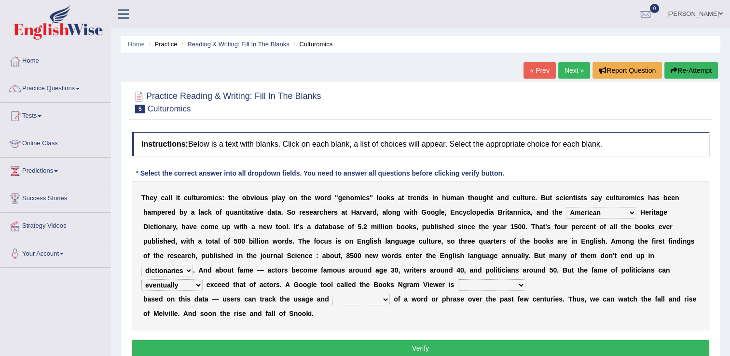
select select "available"
click at [458, 280] on select "nonoccupational nonbreakable trainable available" at bounding box center [492, 286] width 68 height 12
click at [370, 300] on select "frequency derisory drearily inappreciably" at bounding box center [361, 300] width 57 height 12
select select "frequency"
click at [333, 294] on select "frequency derisory drearily inappreciably" at bounding box center [361, 300] width 57 height 12
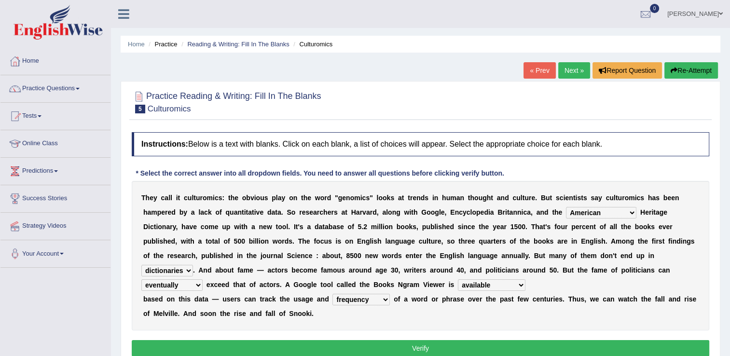
click at [359, 351] on button "Verify" at bounding box center [421, 348] width 578 height 16
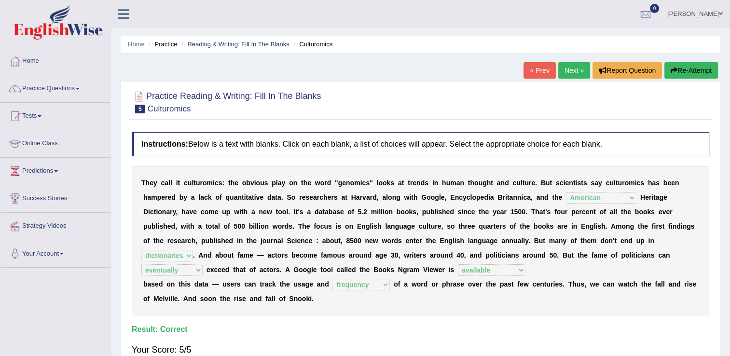
click at [567, 73] on link "Next »" at bounding box center [575, 70] width 32 height 16
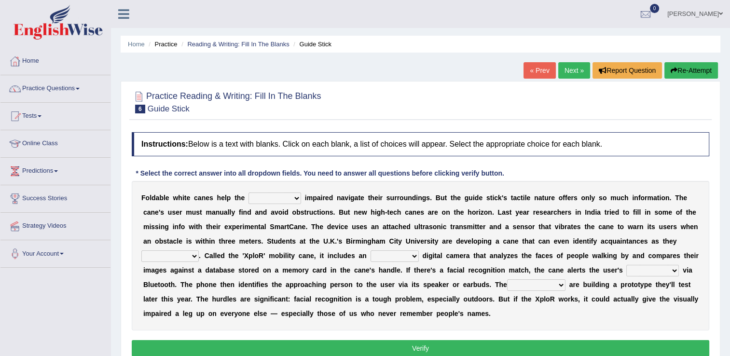
click at [288, 197] on select "felicity insensitivity visually malleability" at bounding box center [275, 199] width 53 height 12
select select "visually"
click at [249, 193] on select "felicity insensitivity visually malleability" at bounding box center [275, 199] width 53 height 12
click at [199, 251] on select "likelihood throat northernmost approach" at bounding box center [169, 257] width 57 height 12
select select "approach"
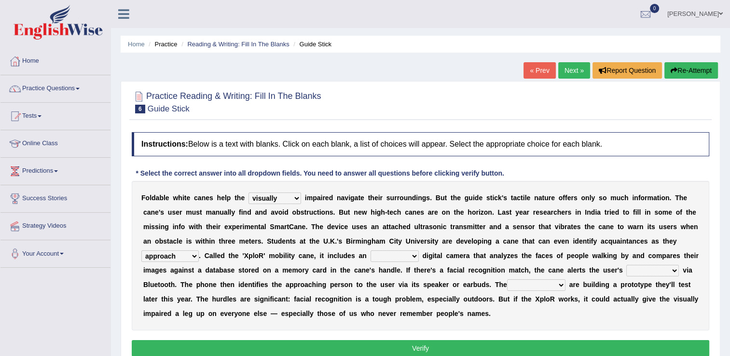
click at [199, 251] on select "likelihood throat northernmost approach" at bounding box center [169, 257] width 57 height 12
click at [371, 256] on select "untested embedded deadest skinhead" at bounding box center [395, 257] width 48 height 12
select select "embedded"
click at [371, 251] on select "untested embedded deadest skinhead" at bounding box center [395, 257] width 48 height 12
click at [627, 274] on select "waterborne alone smartphone postpone" at bounding box center [653, 271] width 53 height 12
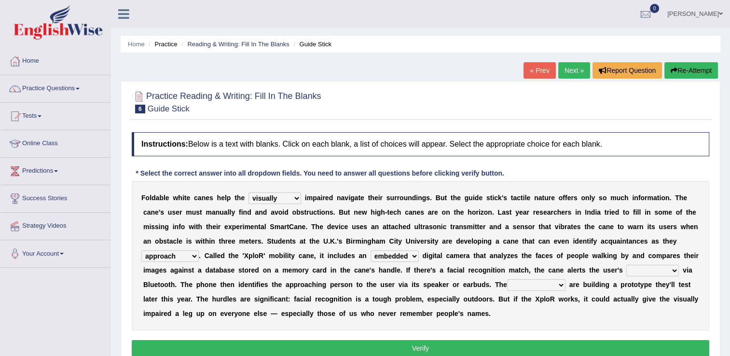
select select "smartphone"
click at [627, 265] on select "waterborne alone smartphone postpone" at bounding box center [653, 271] width 53 height 12
click at [507, 287] on select "jurisprudence bootless students jukebox" at bounding box center [536, 286] width 58 height 12
select select "students"
click at [507, 280] on select "jurisprudence bootless students jukebox" at bounding box center [536, 286] width 58 height 12
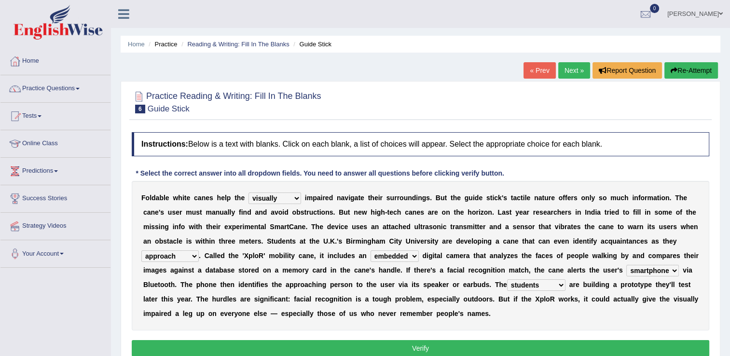
click at [413, 345] on button "Verify" at bounding box center [421, 348] width 578 height 16
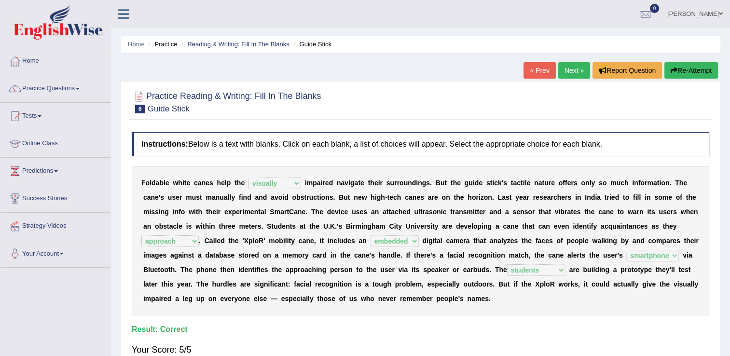
click at [577, 69] on link "Next »" at bounding box center [575, 70] width 32 height 16
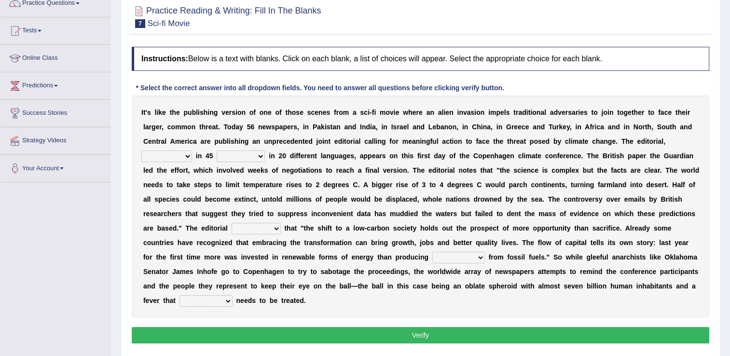
scroll to position [97, 0]
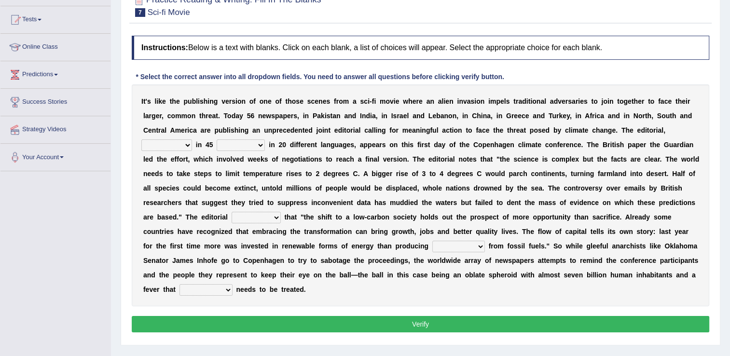
click at [182, 150] on select "published publicized burnished transmitted" at bounding box center [166, 146] width 51 height 12
select select "published"
click at [141, 140] on select "published publicized burnished transmitted" at bounding box center [166, 146] width 51 height 12
click at [257, 148] on select "clans countries continents terraces" at bounding box center [241, 146] width 48 height 12
select select "continents"
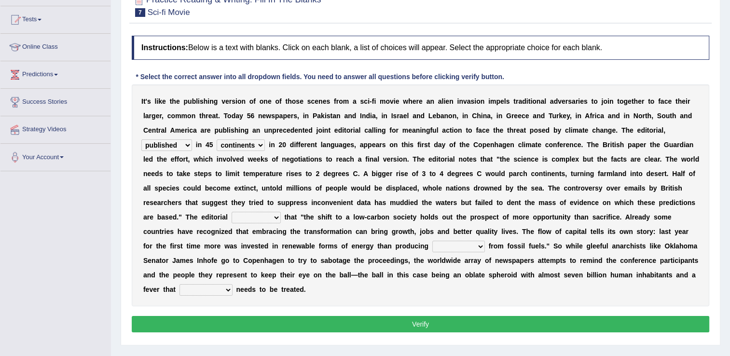
click at [217, 140] on select "clans countries continents terraces" at bounding box center [241, 146] width 48 height 12
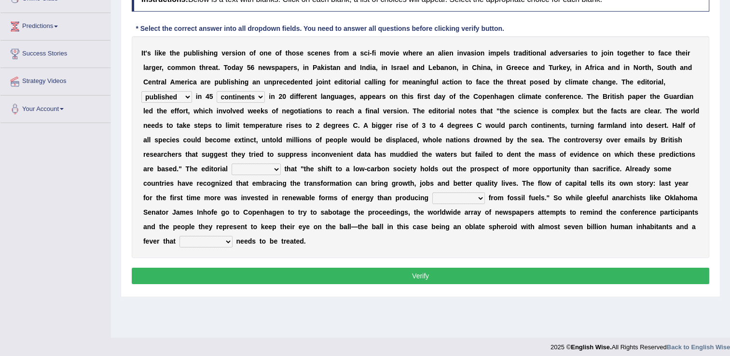
click at [281, 164] on select "modified protested recognized declined" at bounding box center [256, 170] width 49 height 12
select select "protested"
click at [281, 164] on select "modified protested recognized declined" at bounding box center [256, 170] width 49 height 12
click at [433, 202] on select "electricity indivisibility negativity significance" at bounding box center [459, 199] width 53 height 12
select select "electricity"
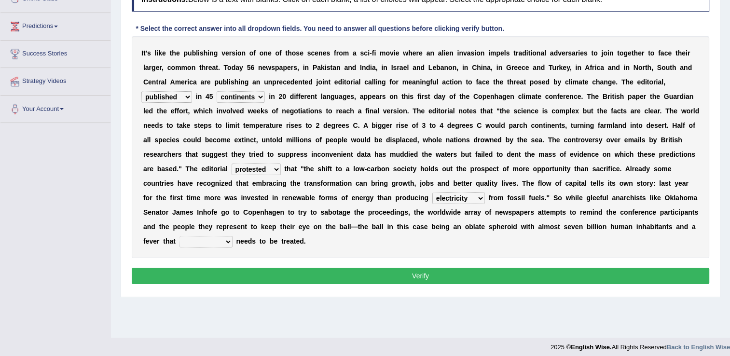
click at [433, 193] on select "electricity indivisibility negativity significance" at bounding box center [459, 199] width 53 height 12
click at [233, 236] on select "solicitously desperately ephemerally peripherally" at bounding box center [206, 242] width 53 height 12
select select "desperately"
click at [233, 236] on select "solicitously desperately ephemerally peripherally" at bounding box center [206, 242] width 53 height 12
click at [440, 268] on button "Verify" at bounding box center [421, 276] width 578 height 16
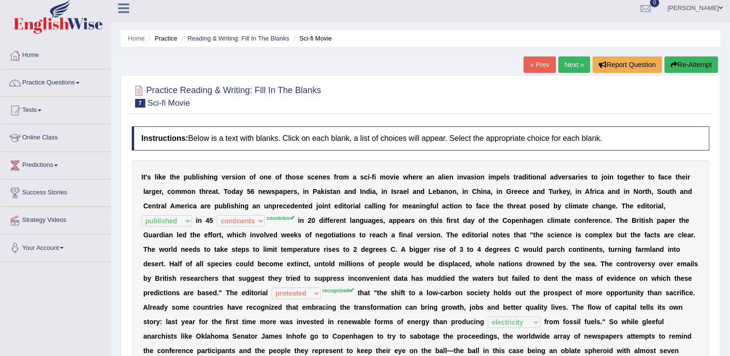
scroll to position [0, 0]
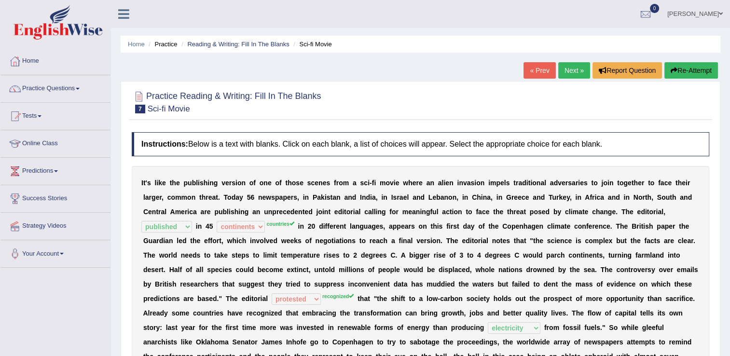
click at [580, 73] on link "Next »" at bounding box center [575, 70] width 32 height 16
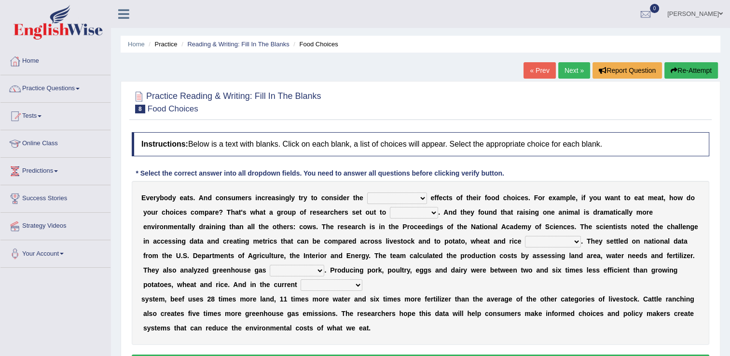
click at [403, 197] on select "spiritual economic environmental material" at bounding box center [397, 199] width 60 height 12
select select "economic"
click at [367, 193] on select "spiritual economic environmental material" at bounding box center [397, 199] width 60 height 12
click at [400, 211] on select "exemplify squander discover purchase" at bounding box center [414, 213] width 48 height 12
select select "discover"
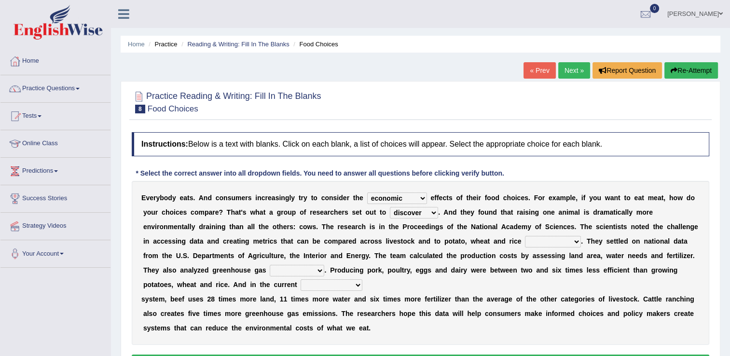
click at [390, 207] on select "exemplify squander discover purchase" at bounding box center [414, 213] width 48 height 12
click at [403, 199] on select "spiritual economic environmental material" at bounding box center [397, 199] width 60 height 12
select select "environmental"
click at [367, 193] on select "spiritual economic environmental material" at bounding box center [397, 199] width 60 height 12
click at [525, 244] on select "production corruption consumption inventory" at bounding box center [553, 242] width 56 height 12
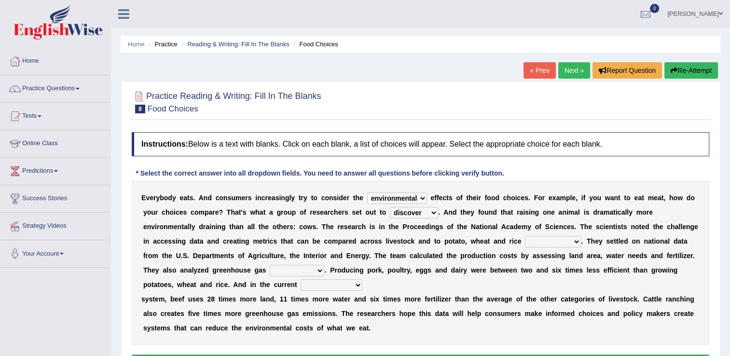
select select "consumption"
click at [525, 236] on select "production corruption consumption inventory" at bounding box center [553, 242] width 56 height 12
click at [324, 265] on select "conjectures manufacture emissions purification" at bounding box center [297, 271] width 55 height 12
select select "emissions"
click at [324, 265] on select "conjectures manufacture emissions purification" at bounding box center [297, 271] width 55 height 12
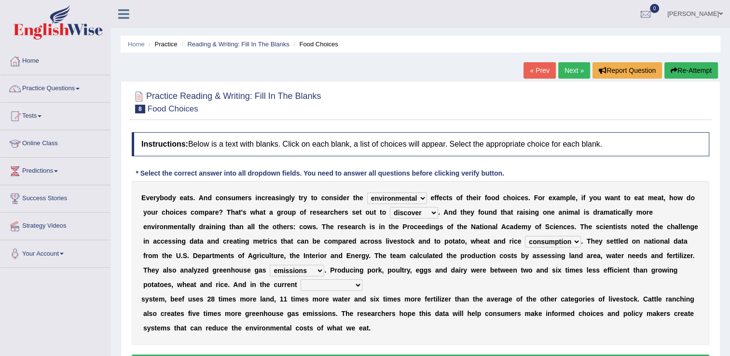
click at [525, 238] on select "production corruption consumption inventory" at bounding box center [553, 242] width 56 height 12
select select "production"
click at [525, 236] on select "production corruption consumption inventory" at bounding box center [553, 242] width 56 height 12
click at [363, 280] on select "agricultural impalpable ungrammatical terminal" at bounding box center [332, 286] width 62 height 12
select select "agricultural"
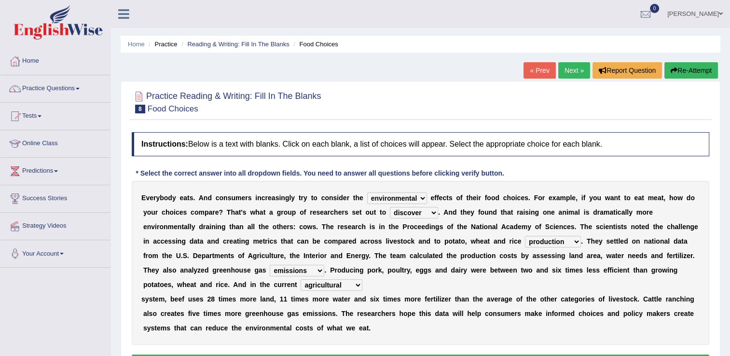
click at [363, 280] on select "agricultural impalpable ungrammatical terminal" at bounding box center [332, 286] width 62 height 12
click at [630, 355] on button "Verify" at bounding box center [421, 363] width 578 height 16
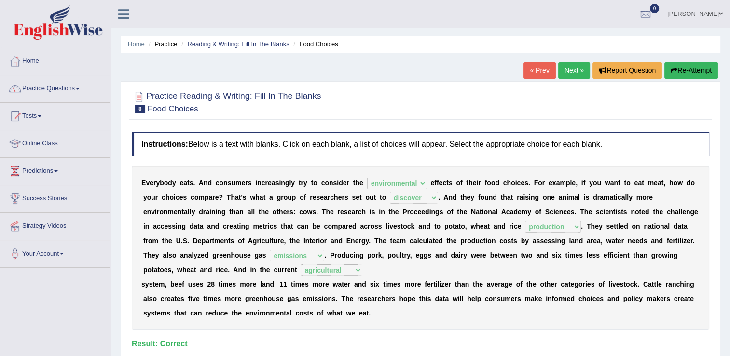
click at [577, 75] on link "Next »" at bounding box center [575, 70] width 32 height 16
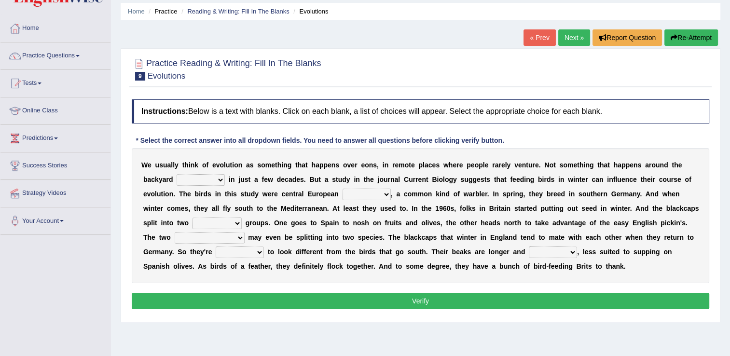
scroll to position [48, 0]
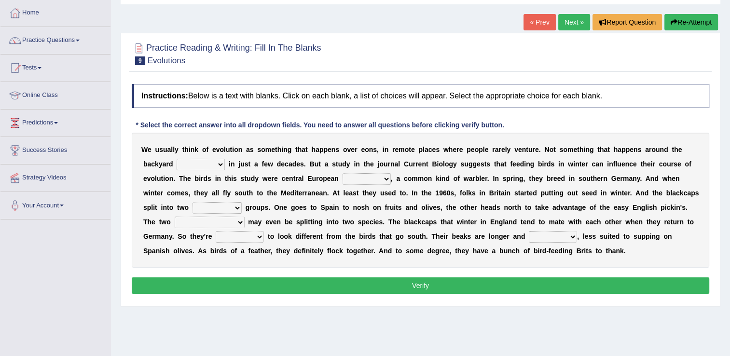
click at [180, 164] on select "beaver believer birdfeeder phonier" at bounding box center [201, 165] width 48 height 12
click at [177, 159] on select "beaver believer birdfeeder phonier" at bounding box center [201, 165] width 48 height 12
click at [181, 165] on select "beaver believer birdfeeder phonier" at bounding box center [201, 165] width 48 height 12
click at [343, 182] on select "blackcaps pox flaps chats" at bounding box center [367, 179] width 48 height 12
drag, startPoint x: 192, startPoint y: 168, endPoint x: 186, endPoint y: 168, distance: 5.8
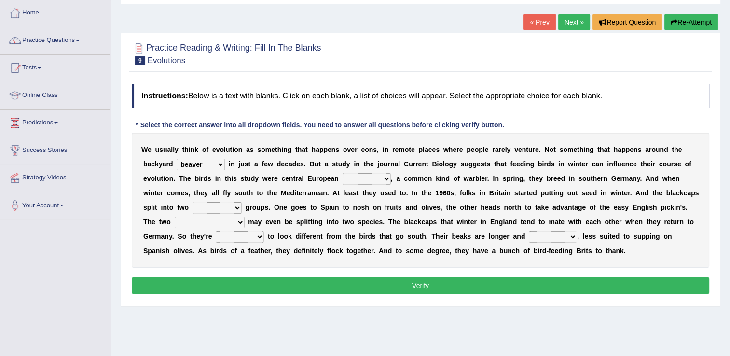
click at [191, 167] on div "W e u s u a l l y t h i n k o f e v o l u t i o n a s s o m e t h i n g t h a t…" at bounding box center [421, 200] width 578 height 135
click at [185, 168] on select "beaver believer birdfeeder phonier" at bounding box center [201, 165] width 48 height 12
select select "birdfeeder"
click at [177, 159] on select "beaver believer birdfeeder phonier" at bounding box center [201, 165] width 48 height 12
click at [343, 182] on select "blackcaps pox flaps chats" at bounding box center [367, 179] width 48 height 12
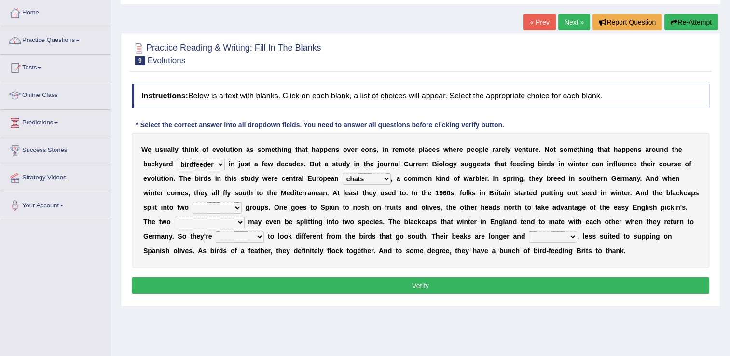
click at [343, 173] on select "blackcaps pox flaps chats" at bounding box center [367, 179] width 48 height 12
click at [343, 179] on select "blackcaps pox flaps chats" at bounding box center [367, 179] width 48 height 12
select select "blackcaps"
click at [343, 173] on select "blackcaps pox flaps chats" at bounding box center [367, 179] width 48 height 12
click at [242, 202] on select "distinct bit disconnect split" at bounding box center [217, 208] width 49 height 12
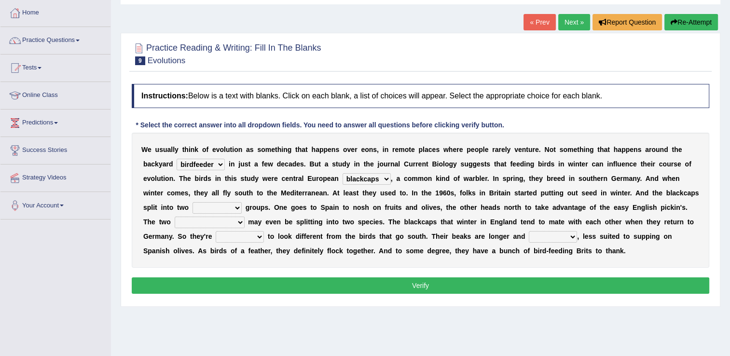
select select "split"
click at [242, 202] on select "distinct bit disconnect split" at bounding box center [217, 208] width 49 height 12
click at [245, 217] on select "elevators populations breakers contraindications" at bounding box center [210, 223] width 70 height 12
select select "breakers"
click at [245, 217] on select "elevators populations breakers contraindications" at bounding box center [210, 223] width 70 height 12
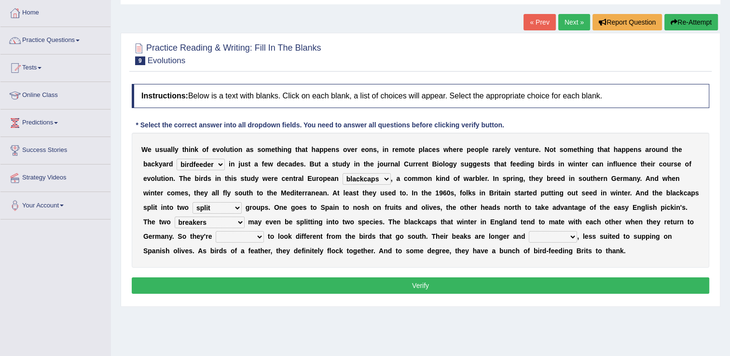
click at [264, 231] on select "starting blotting wanting padding" at bounding box center [240, 237] width 48 height 12
select select "starting"
click at [264, 231] on select "starting blotting wanting padding" at bounding box center [240, 237] width 48 height 12
click at [529, 240] on select "freshwater spillover scheduler narrower" at bounding box center [553, 237] width 48 height 12
select select "narrower"
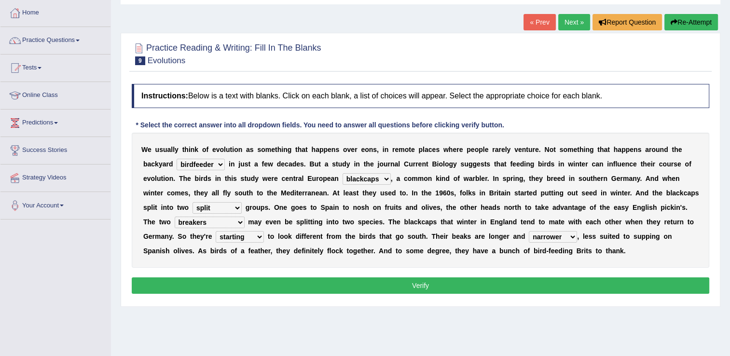
click at [529, 231] on select "freshwater spillover scheduler narrower" at bounding box center [553, 237] width 48 height 12
click at [314, 281] on button "Verify" at bounding box center [421, 286] width 578 height 16
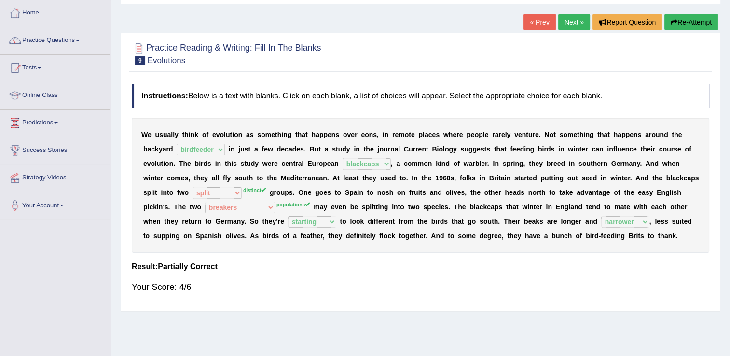
click at [571, 24] on link "Next »" at bounding box center [575, 22] width 32 height 16
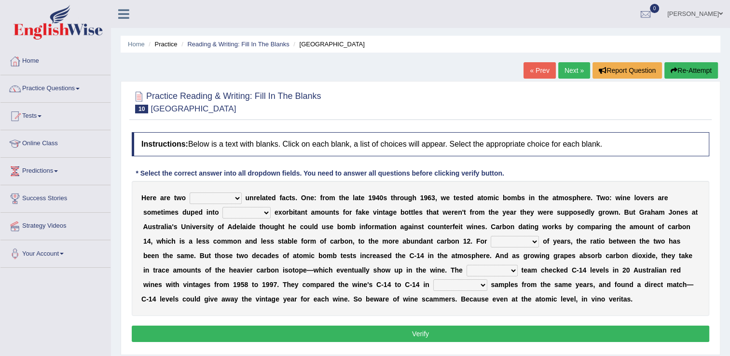
click at [229, 198] on select "seemingly feelingly endearingly entreatingly" at bounding box center [216, 199] width 52 height 12
select select "seemingly"
click at [190, 193] on select "seemingly feelingly endearingly entreatingly" at bounding box center [216, 199] width 52 height 12
click at [223, 211] on select "dipping trekking spending swinging" at bounding box center [247, 213] width 48 height 12
select select "spending"
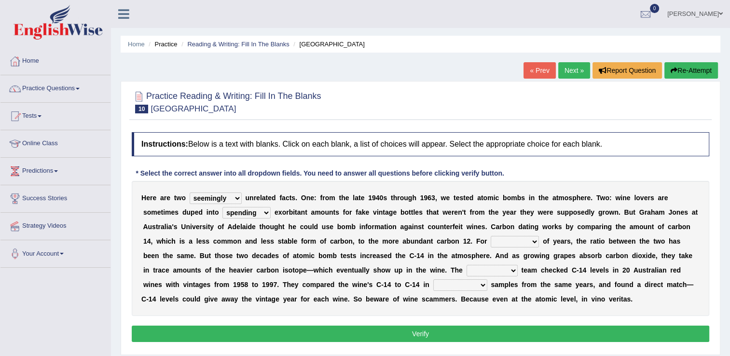
click at [223, 207] on select "dipping trekking spending swinging" at bounding box center [247, 213] width 48 height 12
click at [491, 242] on select "couples much thousands numerous" at bounding box center [515, 242] width 48 height 12
click at [491, 236] on select "couples much thousands numerous" at bounding box center [515, 242] width 48 height 12
click at [491, 241] on select "couples much thousands numerous" at bounding box center [515, 242] width 48 height 12
select select "couples"
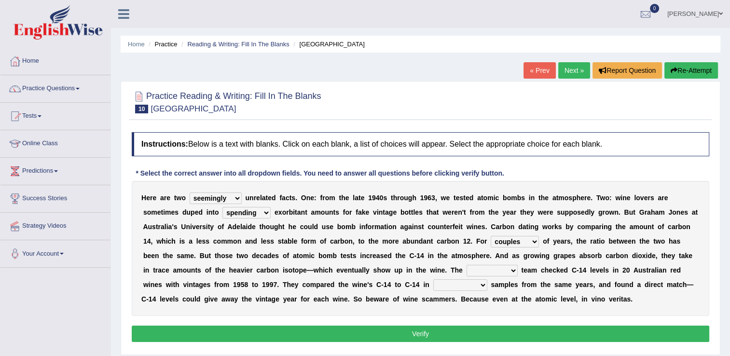
click at [491, 236] on select "couples much thousands numerous" at bounding box center [515, 242] width 48 height 12
click at [467, 271] on select "research individual preparation strange" at bounding box center [492, 271] width 51 height 12
select select "preparation"
click at [467, 265] on select "research individual preparation strange" at bounding box center [492, 271] width 51 height 12
click at [434, 285] on select "physical atmospheric fluid solid" at bounding box center [461, 286] width 54 height 12
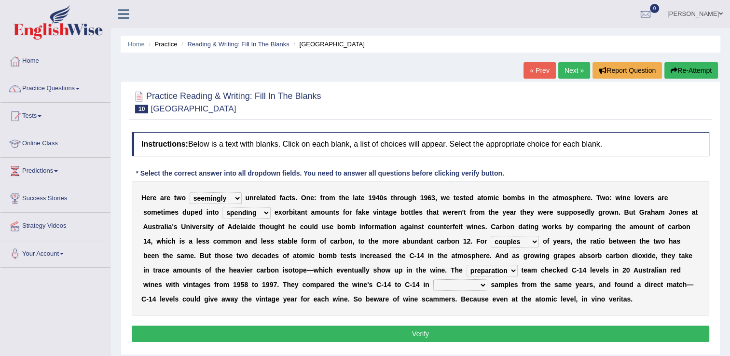
select select "fluid"
click at [434, 280] on select "physical atmospheric fluid solid" at bounding box center [461, 286] width 54 height 12
click at [229, 334] on button "Verify" at bounding box center [421, 334] width 578 height 16
